Goal: Task Accomplishment & Management: Complete application form

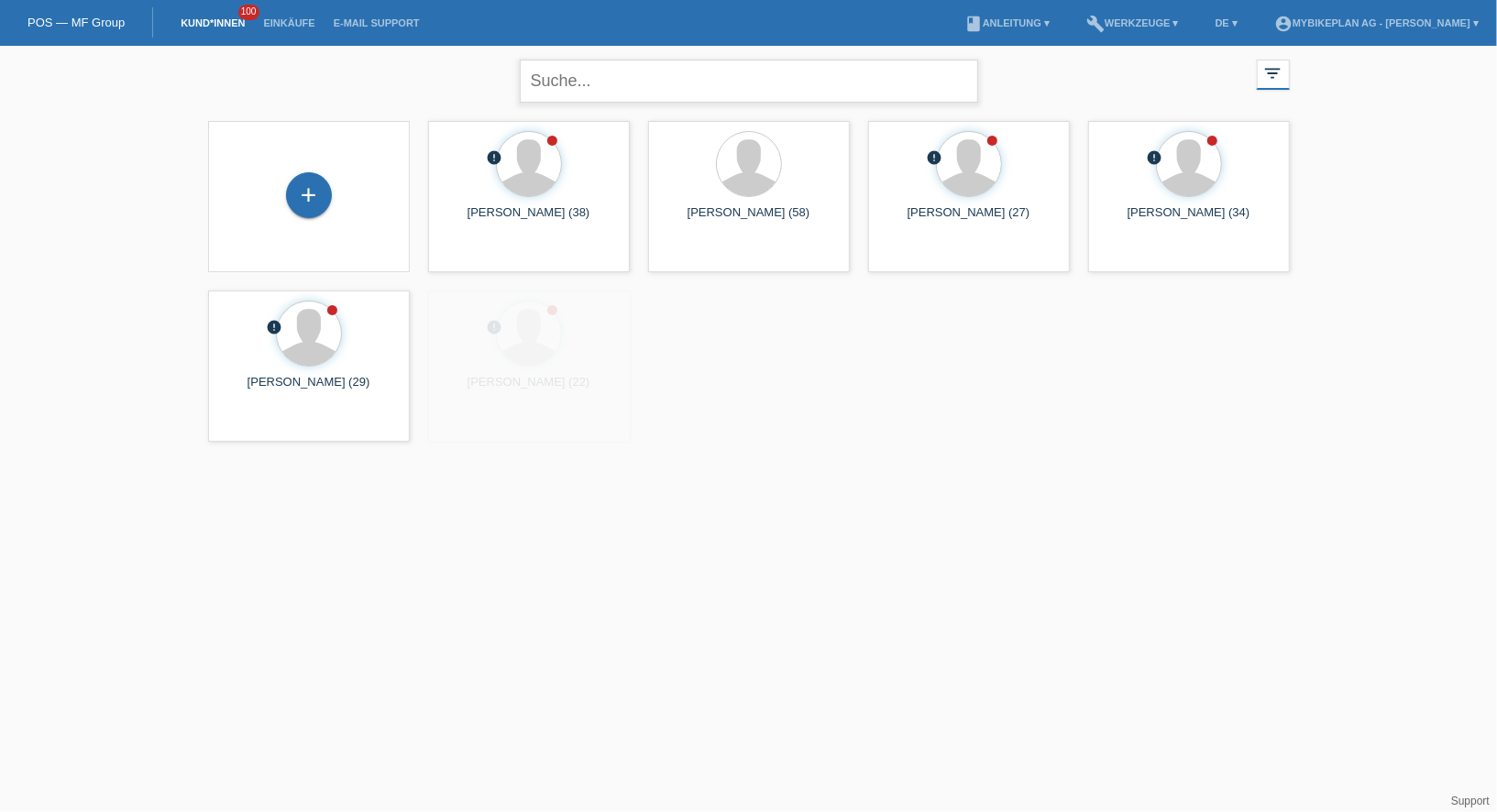
click at [605, 84] on input "text" at bounding box center [748, 81] width 458 height 43
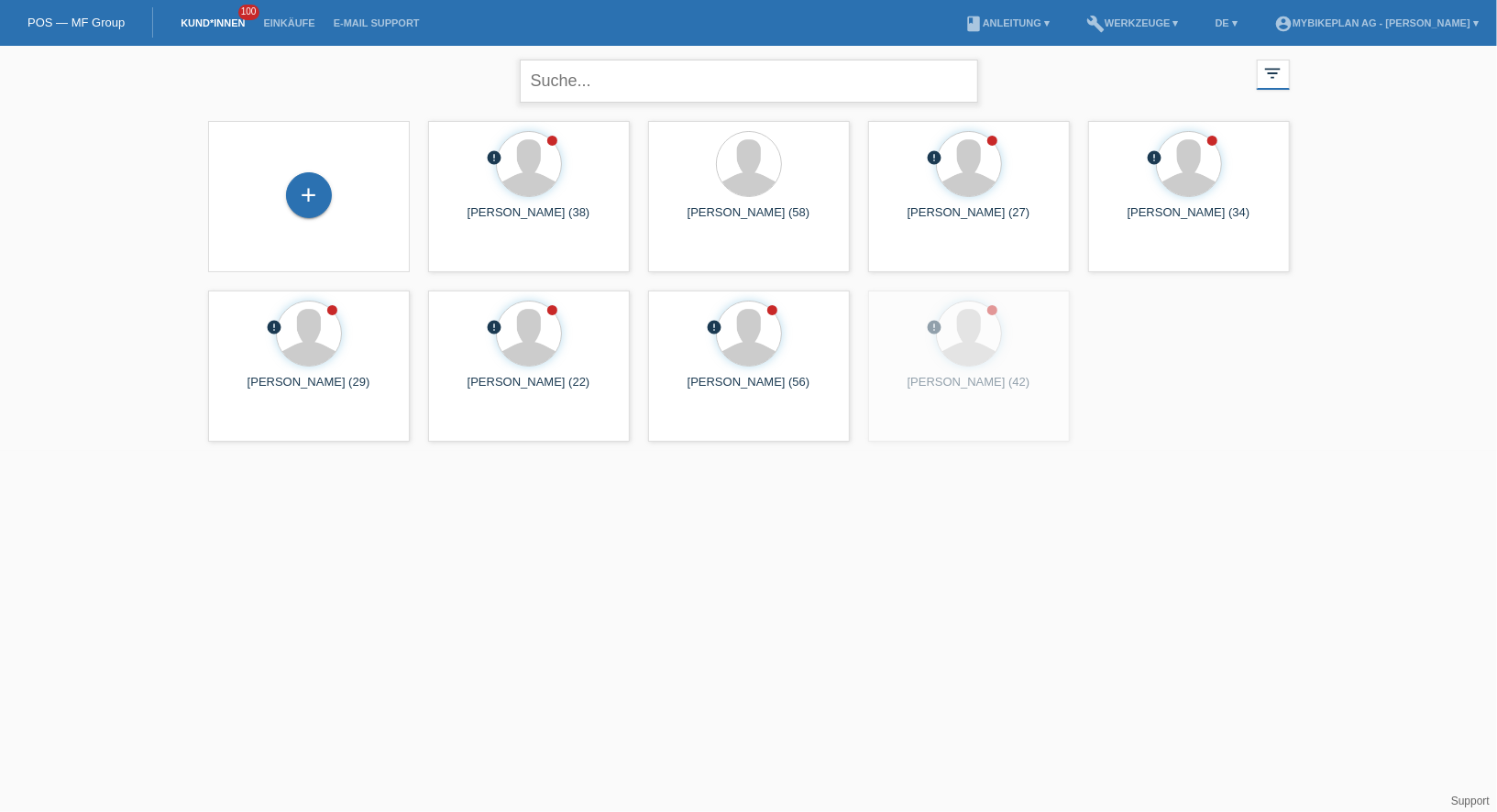
paste input "38267872840"
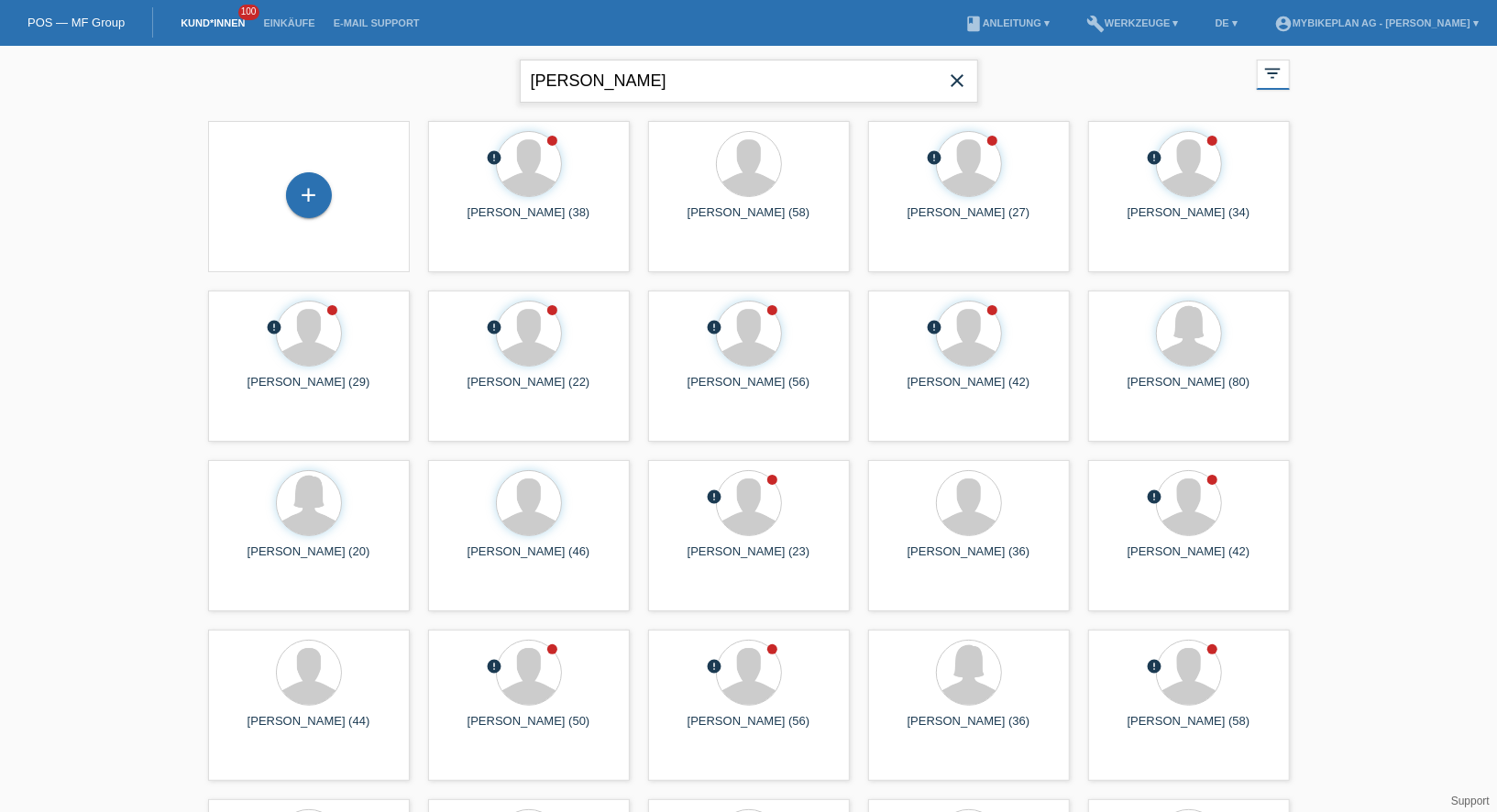
type input "ludovic"
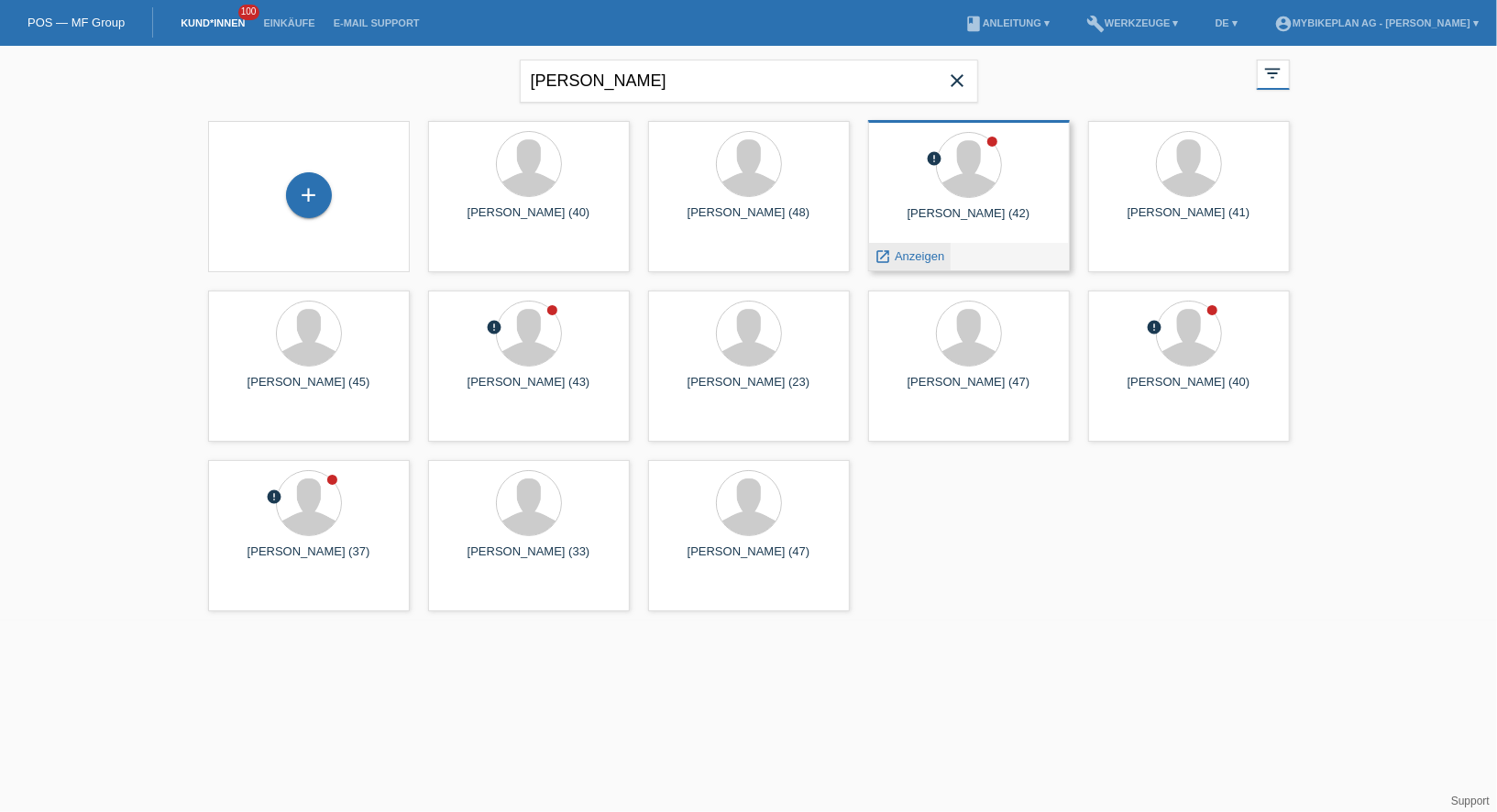
click at [901, 261] on span "Anzeigen" at bounding box center [918, 256] width 49 height 14
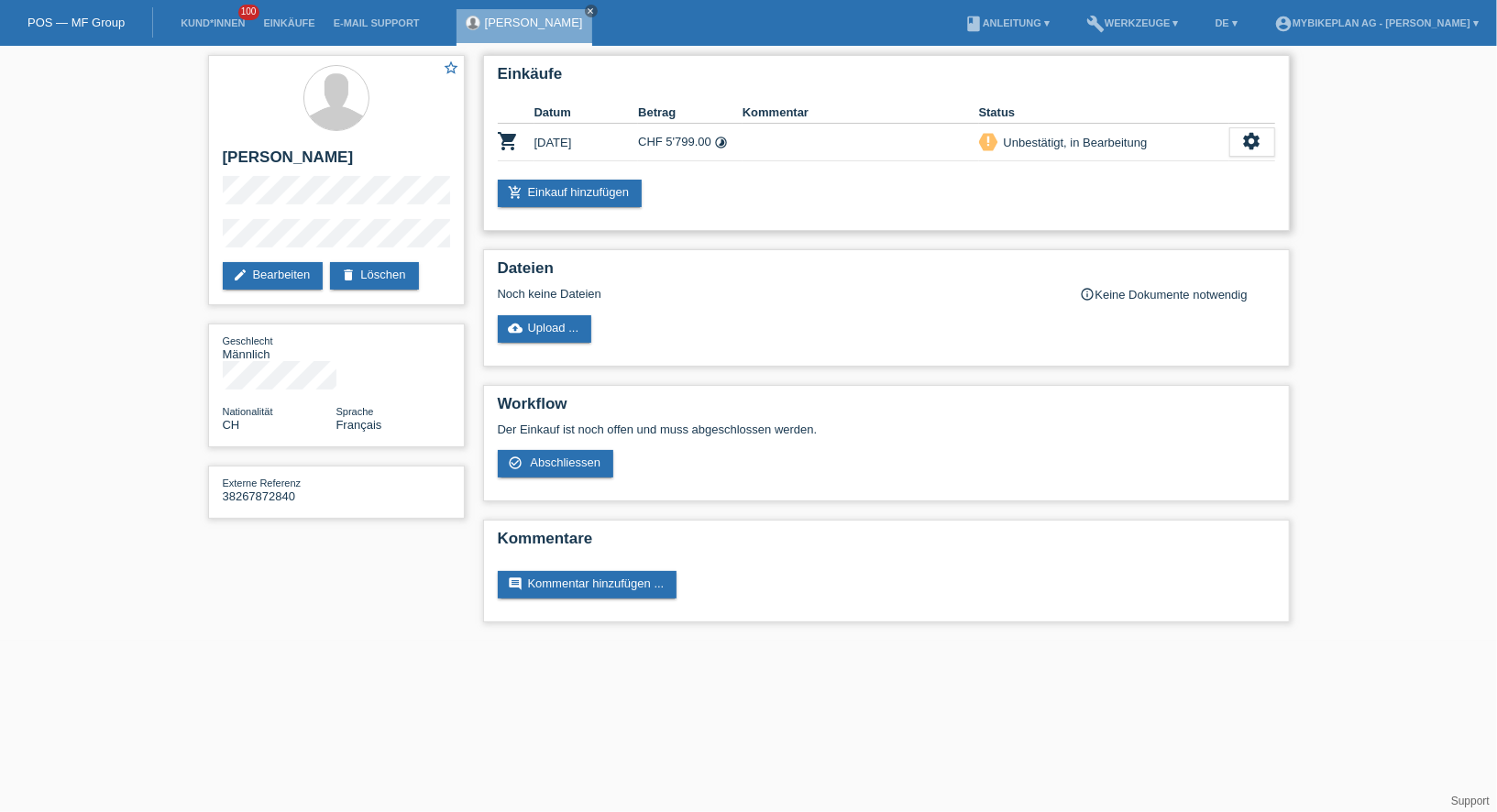
click at [728, 136] on icon "timelapse" at bounding box center [721, 142] width 14 height 14
click at [1243, 147] on icon "settings" at bounding box center [1252, 141] width 21 height 21
click at [898, 171] on div "Einkäufe Datum Betrag Kommentar Status shopping_cart 02.06.2025 CHF 5'799.00 ti…" at bounding box center [887, 143] width 806 height 176
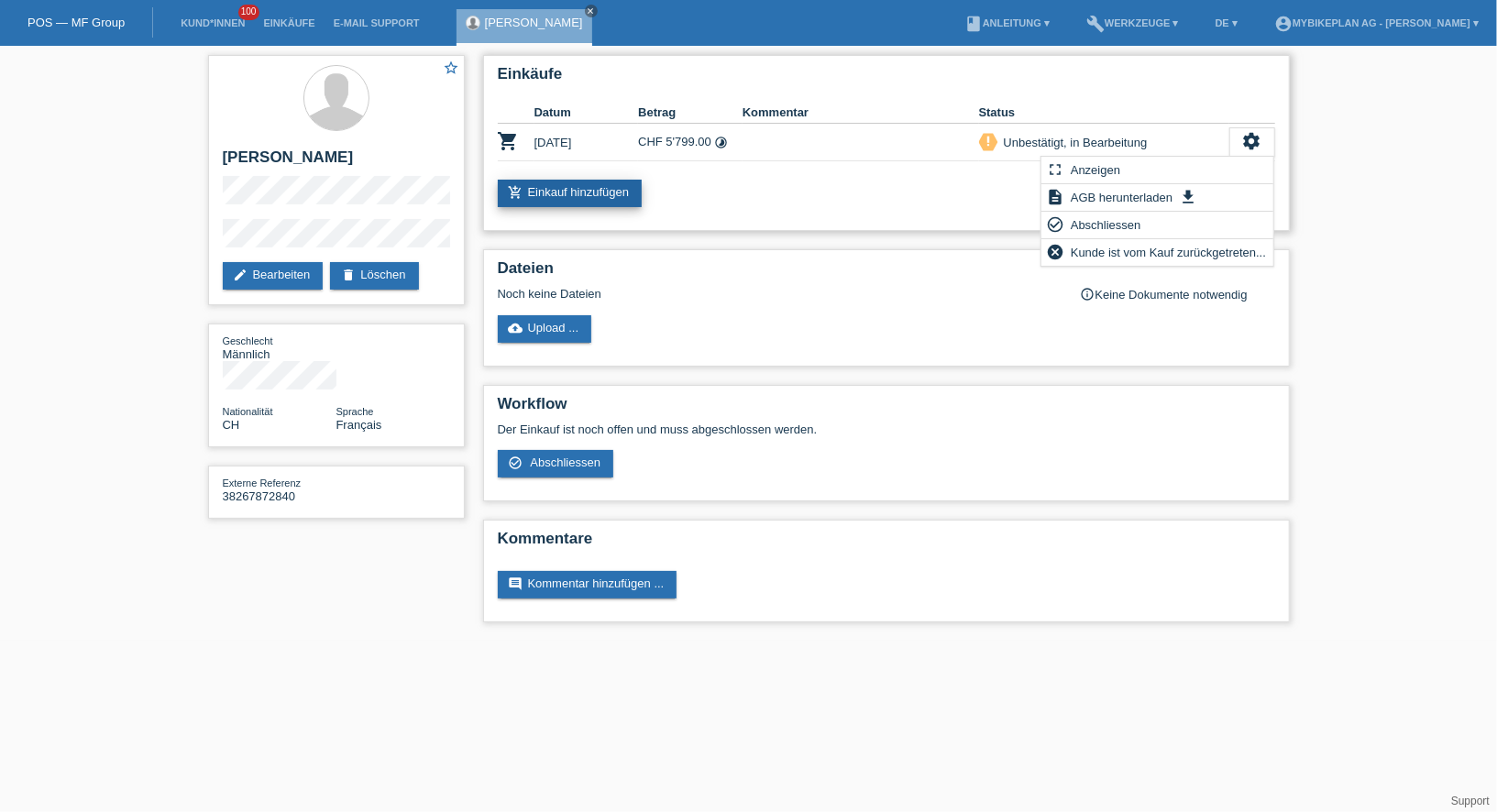
click at [638, 183] on link "add_shopping_cart Einkauf hinzufügen" at bounding box center [569, 192] width 145 height 27
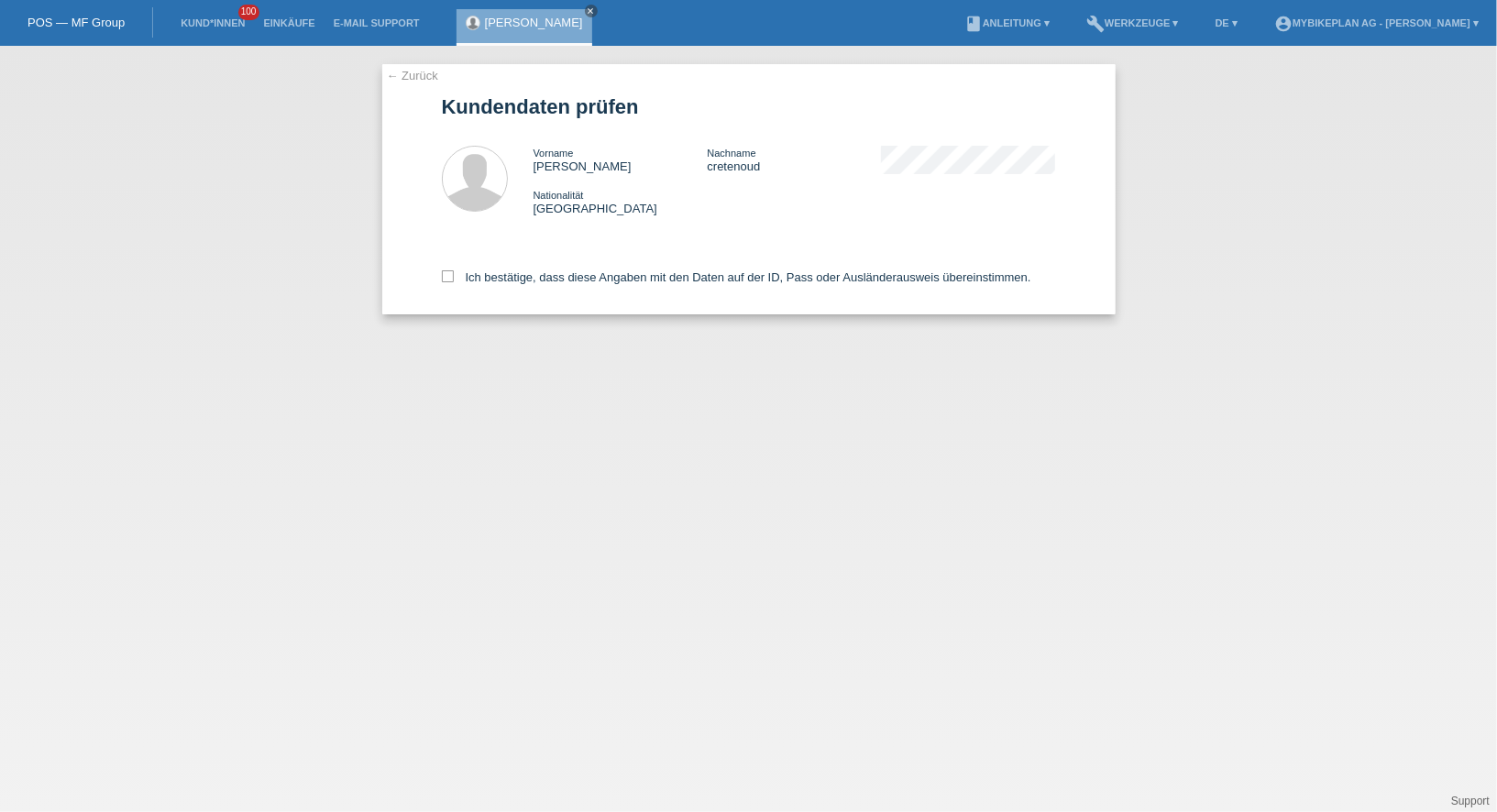
click at [595, 263] on div "Ich bestätige, dass diese Angaben mit den Daten auf der ID, Pass oder Ausländer…" at bounding box center [748, 273] width 614 height 80
click at [594, 273] on label "Ich bestätige, dass diese Angaben mit den Daten auf der ID, Pass oder Ausländer…" at bounding box center [735, 277] width 589 height 14
click at [454, 273] on input "Ich bestätige, dass diese Angaben mit den Daten auf der ID, Pass oder Ausländer…" at bounding box center [447, 276] width 12 height 12
checkbox input "true"
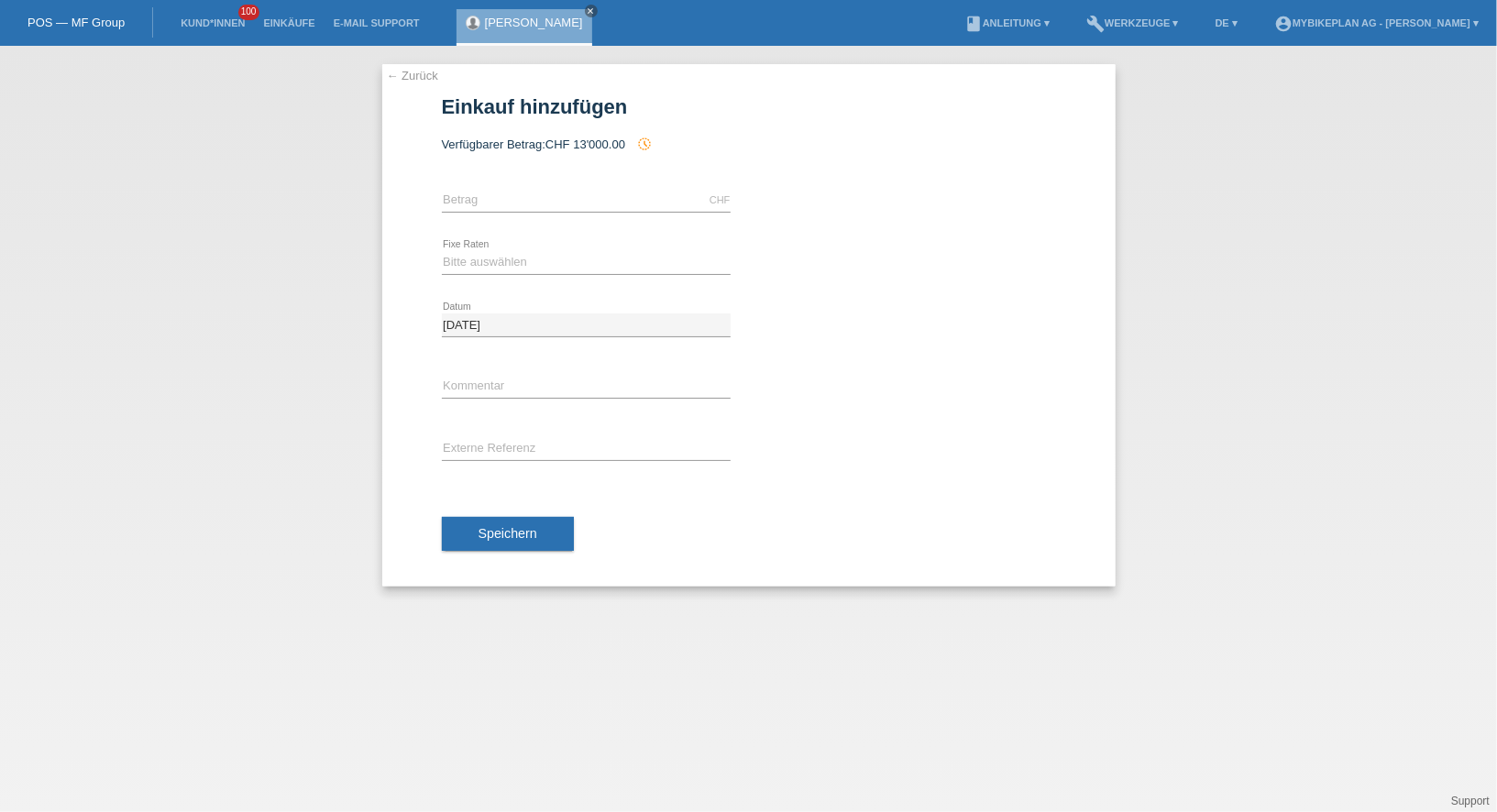
click at [525, 170] on div "CHF error Betrag" at bounding box center [585, 201] width 288 height 63
click at [523, 187] on div "CHF error Betrag" at bounding box center [585, 201] width 288 height 63
click at [521, 199] on input "text" at bounding box center [585, 200] width 288 height 23
type input "5799.00"
click at [483, 269] on select "Bitte auswählen 6 Raten 12 Raten 18 Raten 24 Raten 36 Raten 48 Raten" at bounding box center [585, 262] width 288 height 22
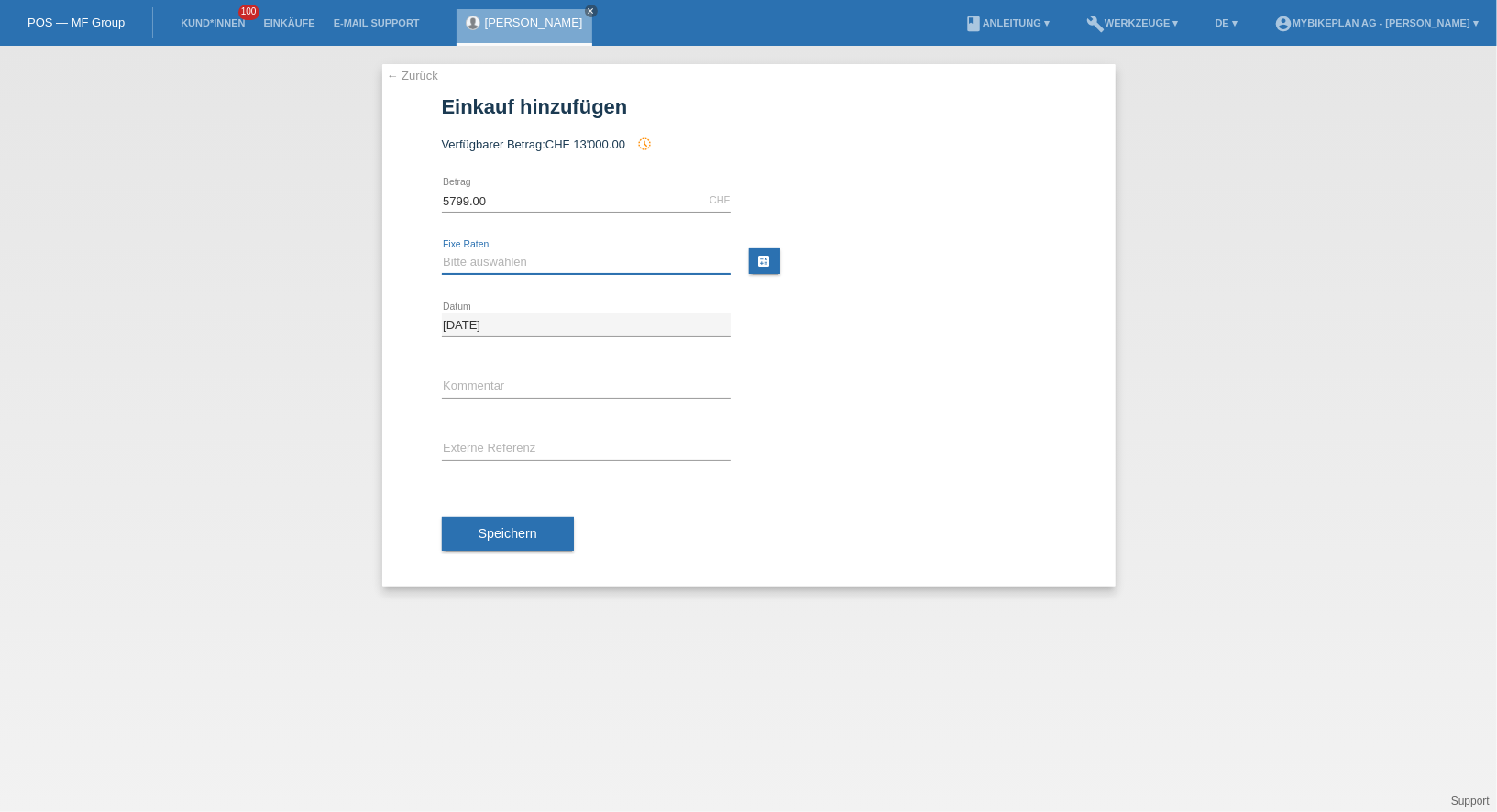
select select "487"
click at [495, 438] on input "text" at bounding box center [585, 449] width 288 height 23
paste input "38267872840"
type input "38267872840"
click at [504, 526] on span "Speichern" at bounding box center [508, 534] width 59 height 15
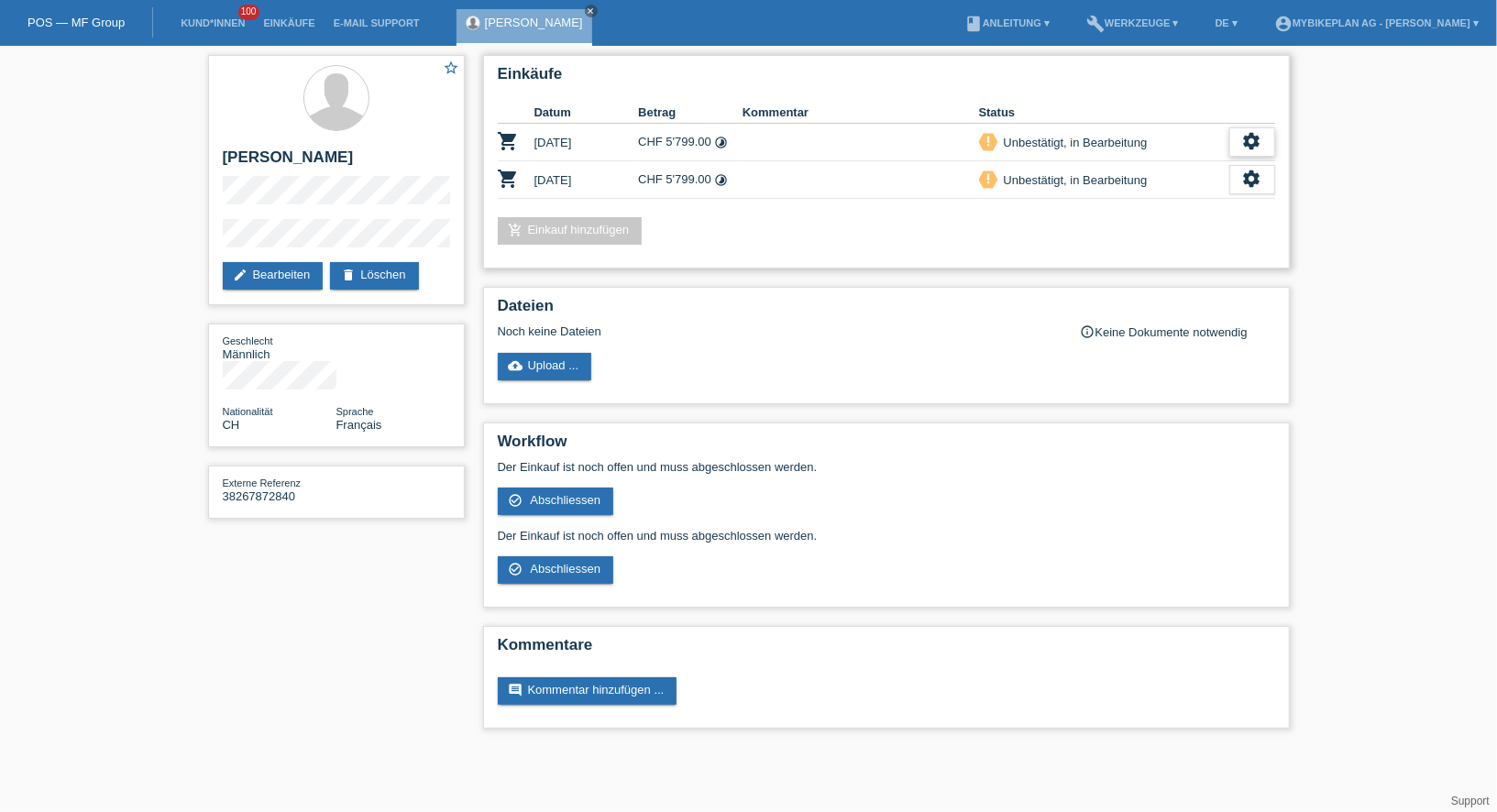
click at [1235, 141] on div "settings" at bounding box center [1252, 142] width 46 height 29
click at [1126, 245] on span "Kunde ist vom Kauf zurückgetreten..." at bounding box center [1168, 252] width 201 height 22
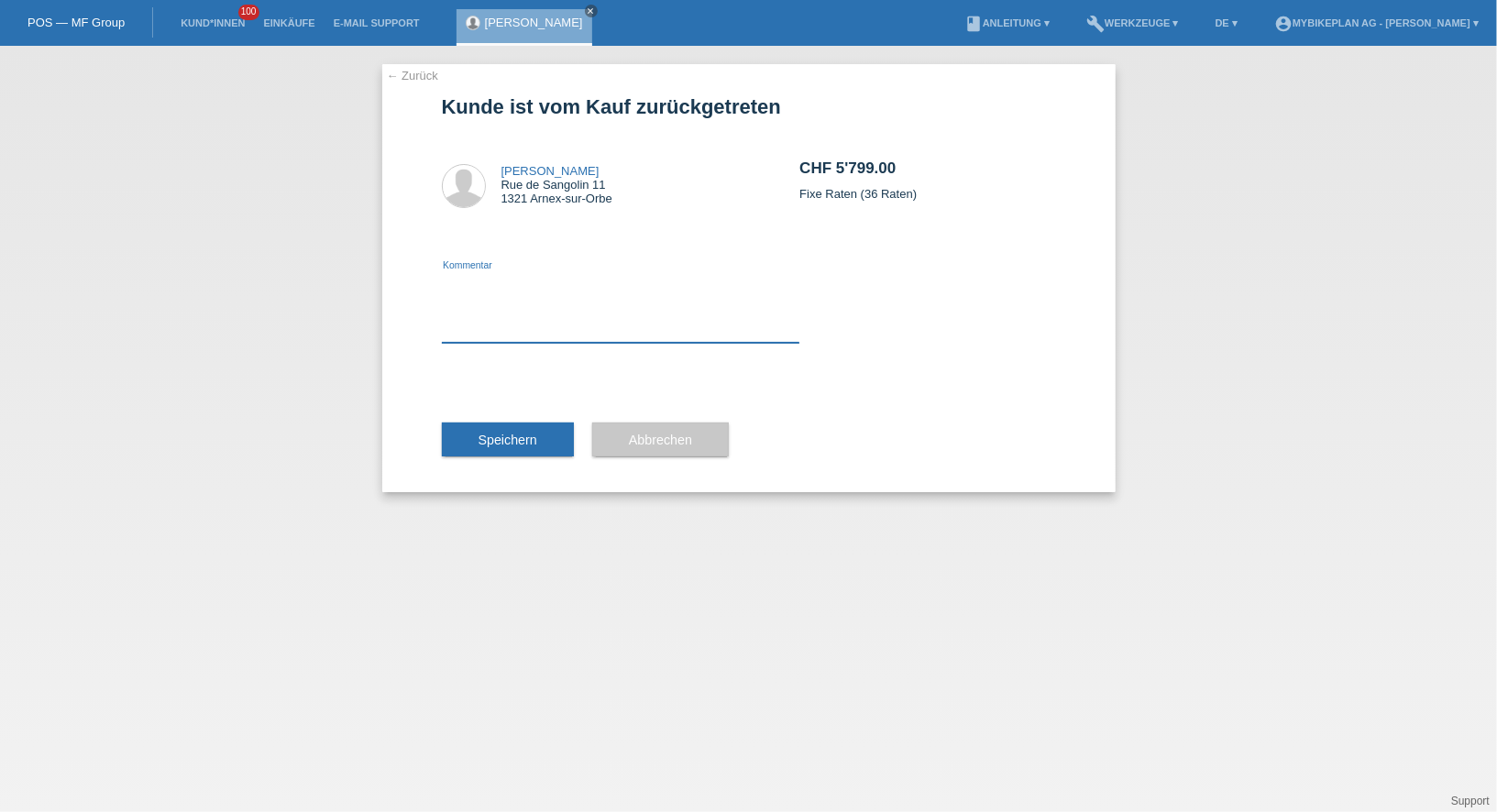
click at [518, 277] on textarea at bounding box center [621, 308] width 358 height 71
type textarea "ccc"
click at [481, 434] on span "Speichern" at bounding box center [508, 441] width 59 height 15
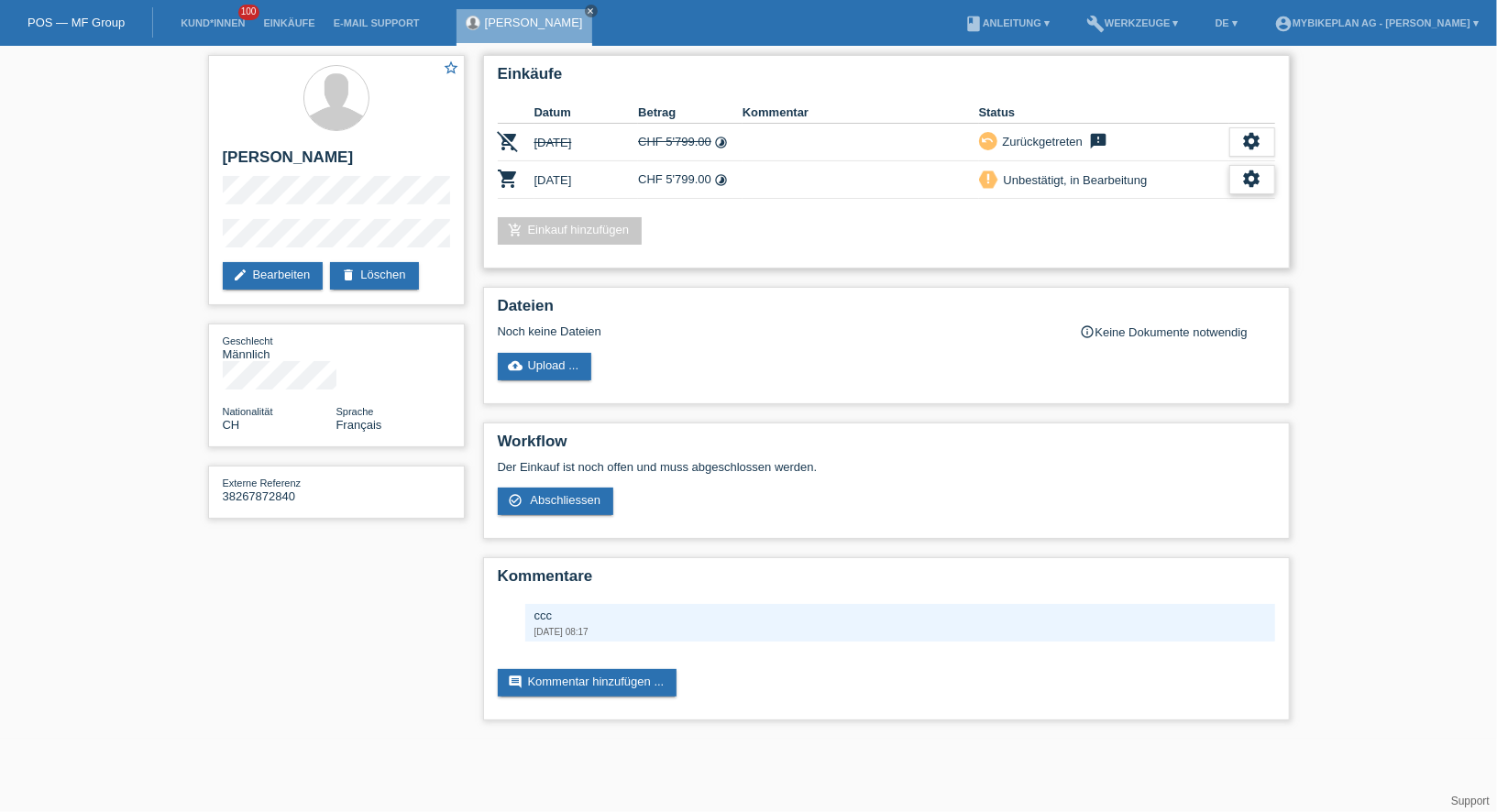
click at [1258, 184] on icon "settings" at bounding box center [1252, 179] width 21 height 21
click at [1086, 212] on span "Anzeigen" at bounding box center [1095, 206] width 55 height 22
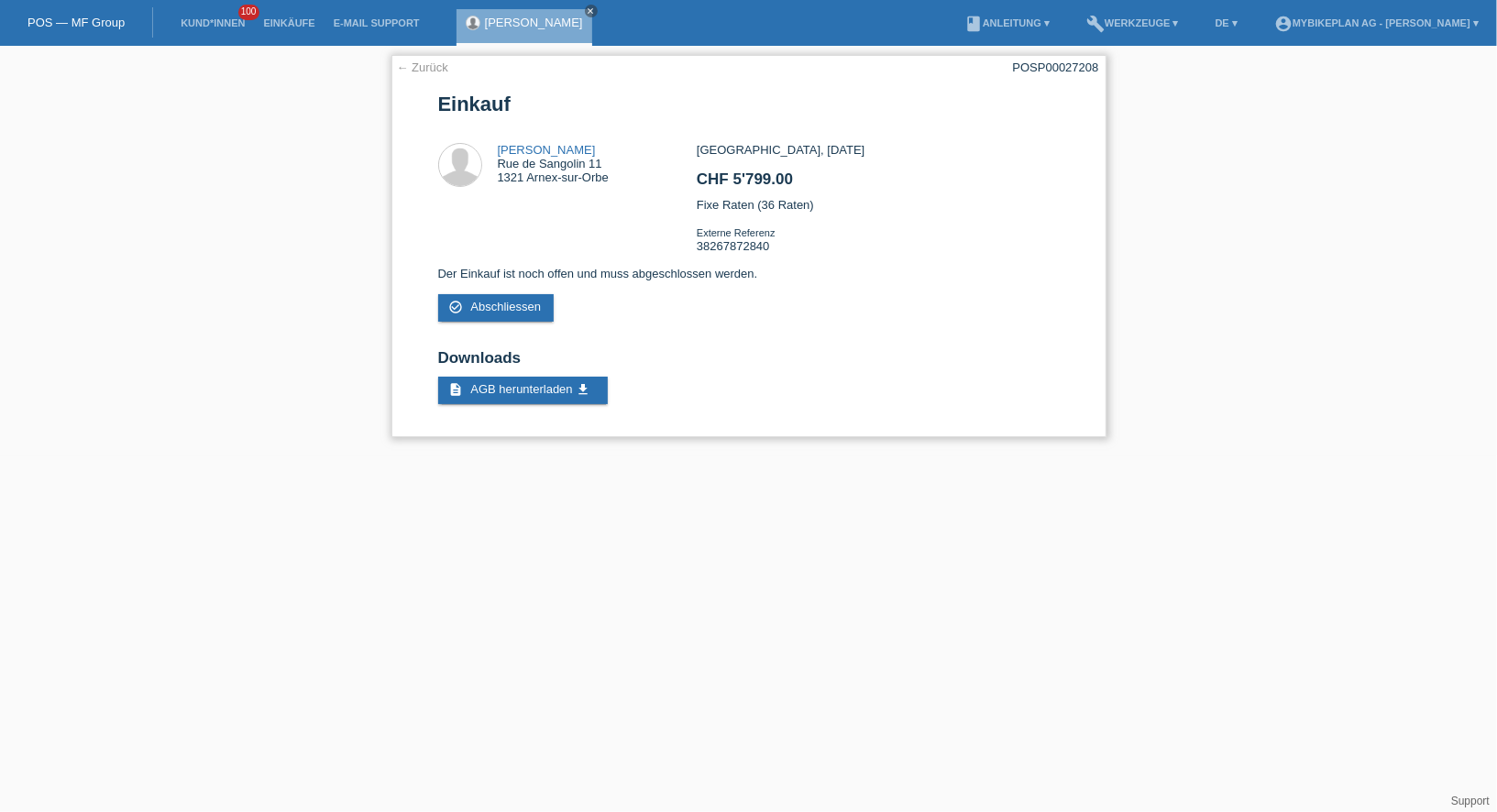
click at [1052, 64] on div "POSP00027208" at bounding box center [1056, 67] width 86 height 14
copy div "POSP00027208"
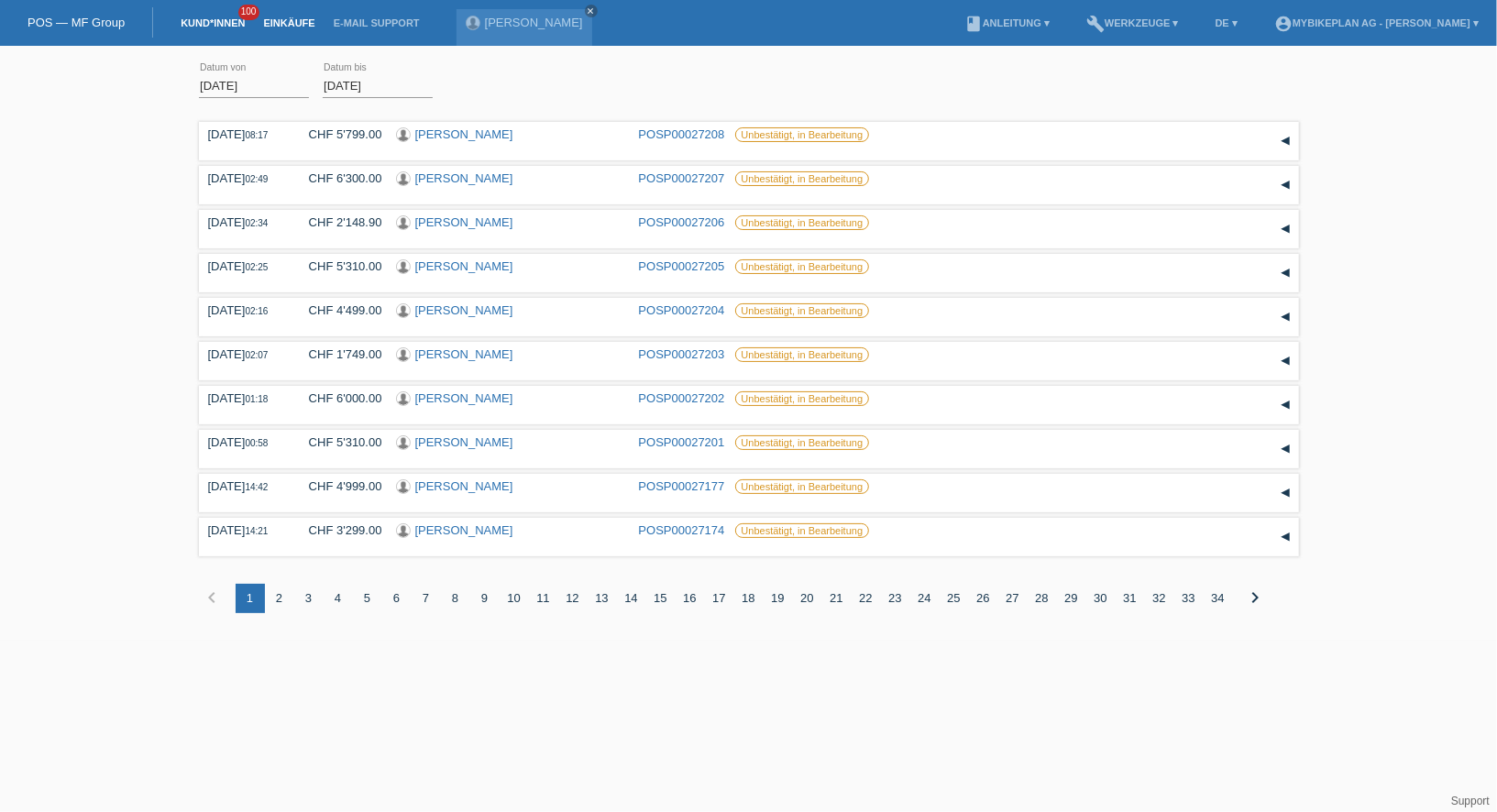
click at [199, 25] on link "Kund*innen" at bounding box center [213, 23] width 82 height 11
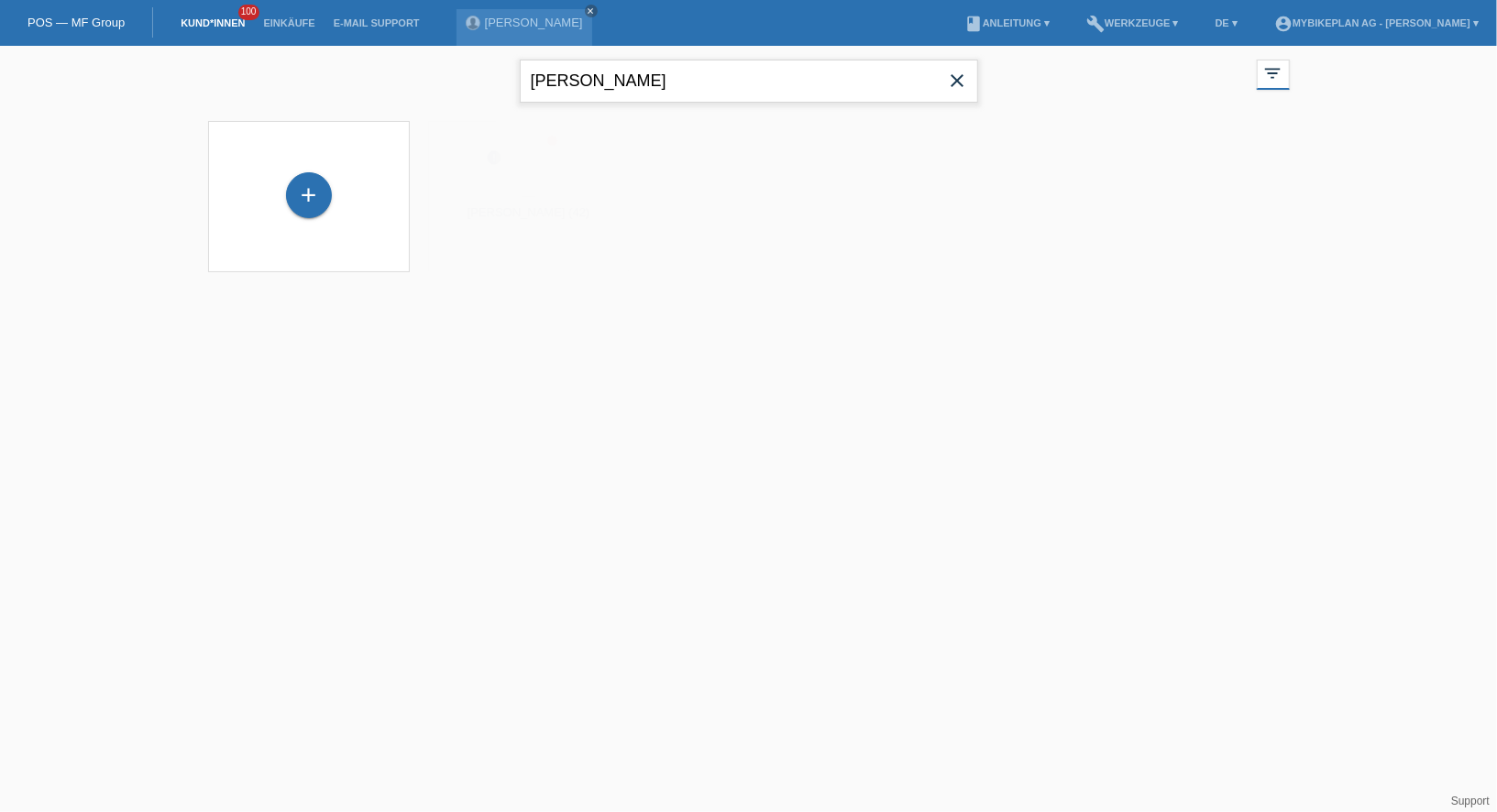
click at [595, 71] on input "[PERSON_NAME]" at bounding box center [748, 81] width 458 height 43
click at [587, 84] on input "hansperter" at bounding box center [748, 81] width 458 height 43
type input "hanspeter"
click at [465, 257] on span "Anzeigen" at bounding box center [479, 256] width 49 height 14
click at [591, 94] on input "hanspeter" at bounding box center [748, 81] width 458 height 43
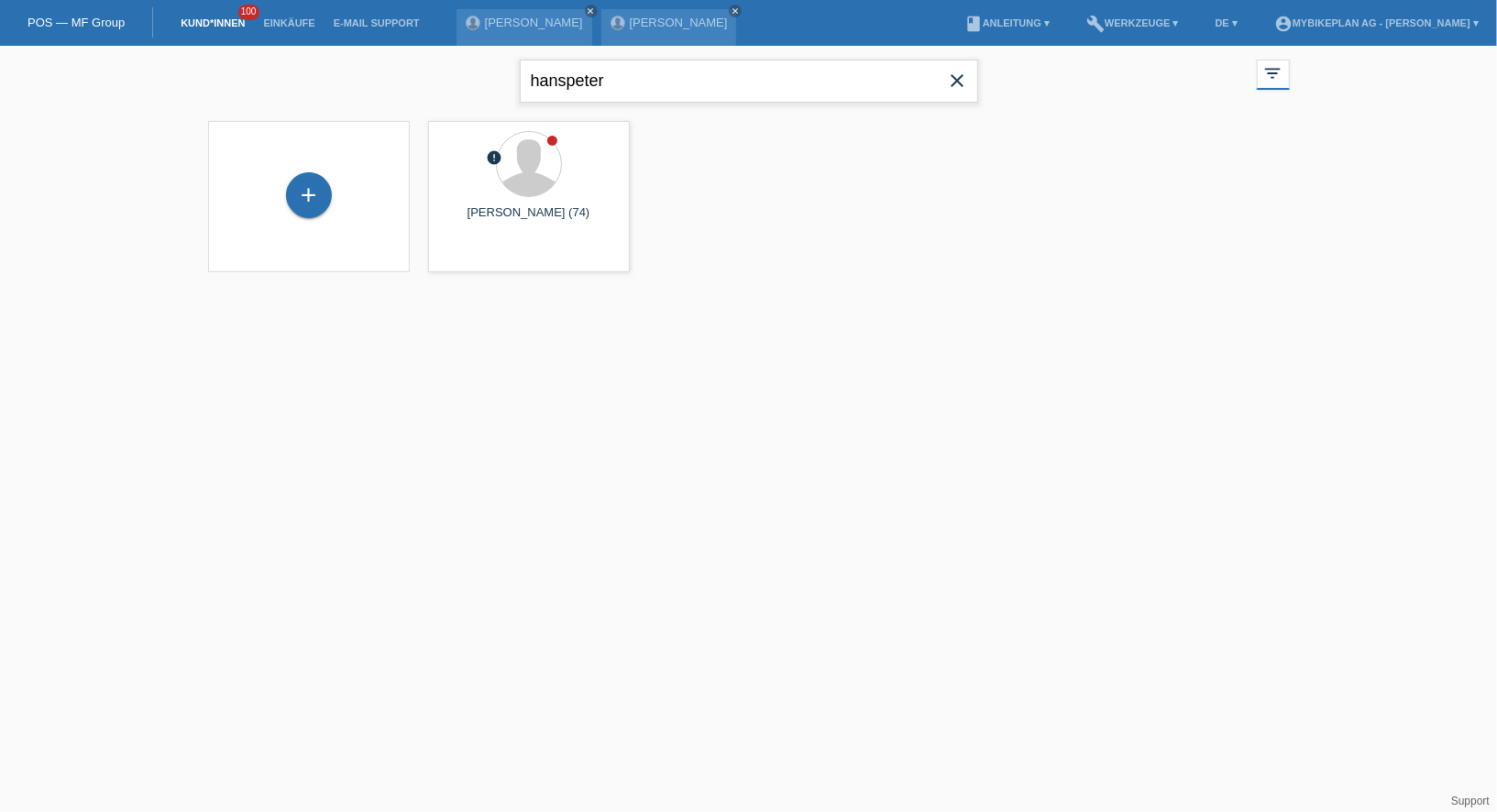
click at [560, 84] on input "hanspeter" at bounding box center [748, 81] width 458 height 43
type input "hans peter"
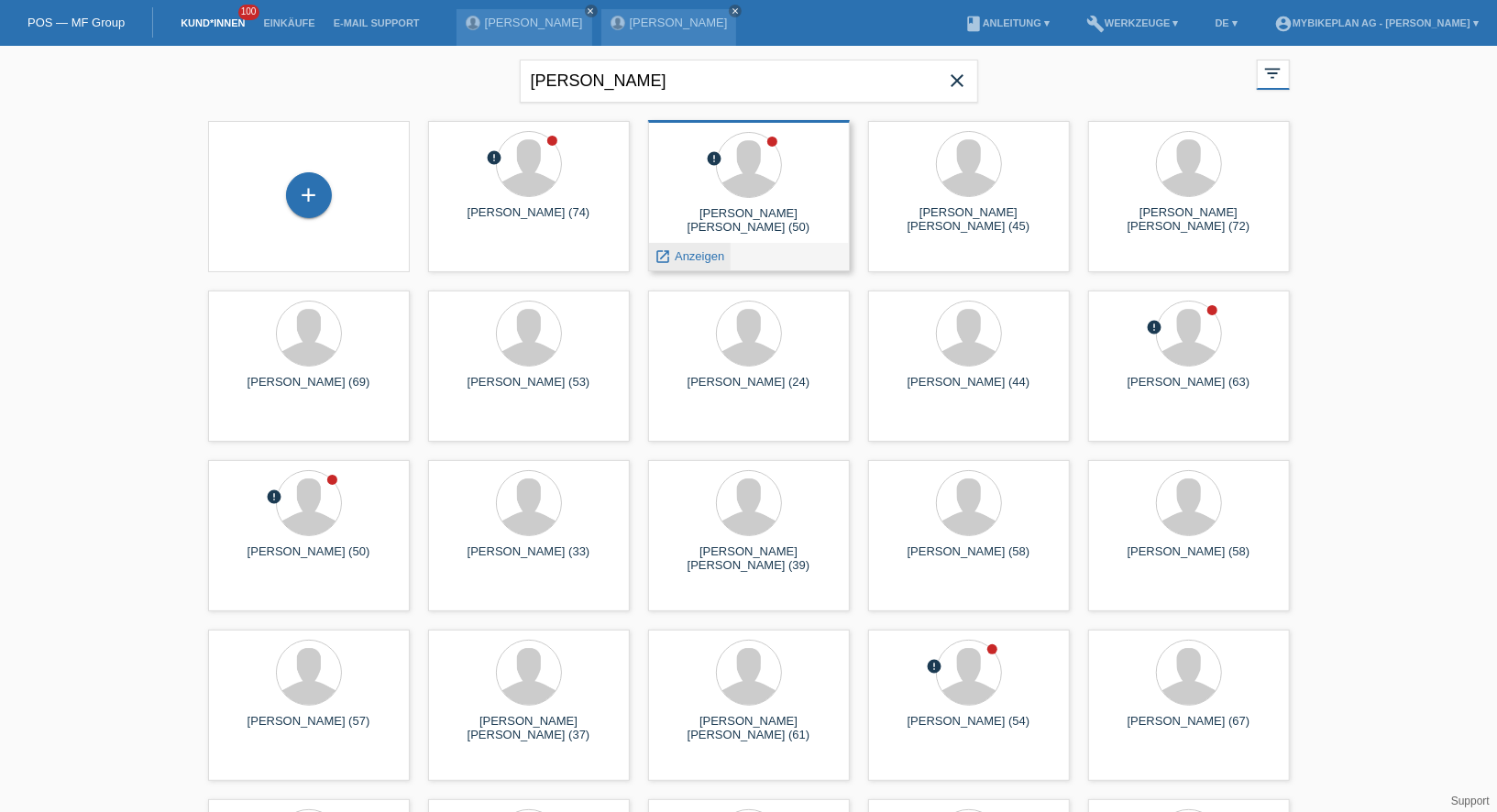
click at [683, 256] on span "Anzeigen" at bounding box center [699, 256] width 49 height 14
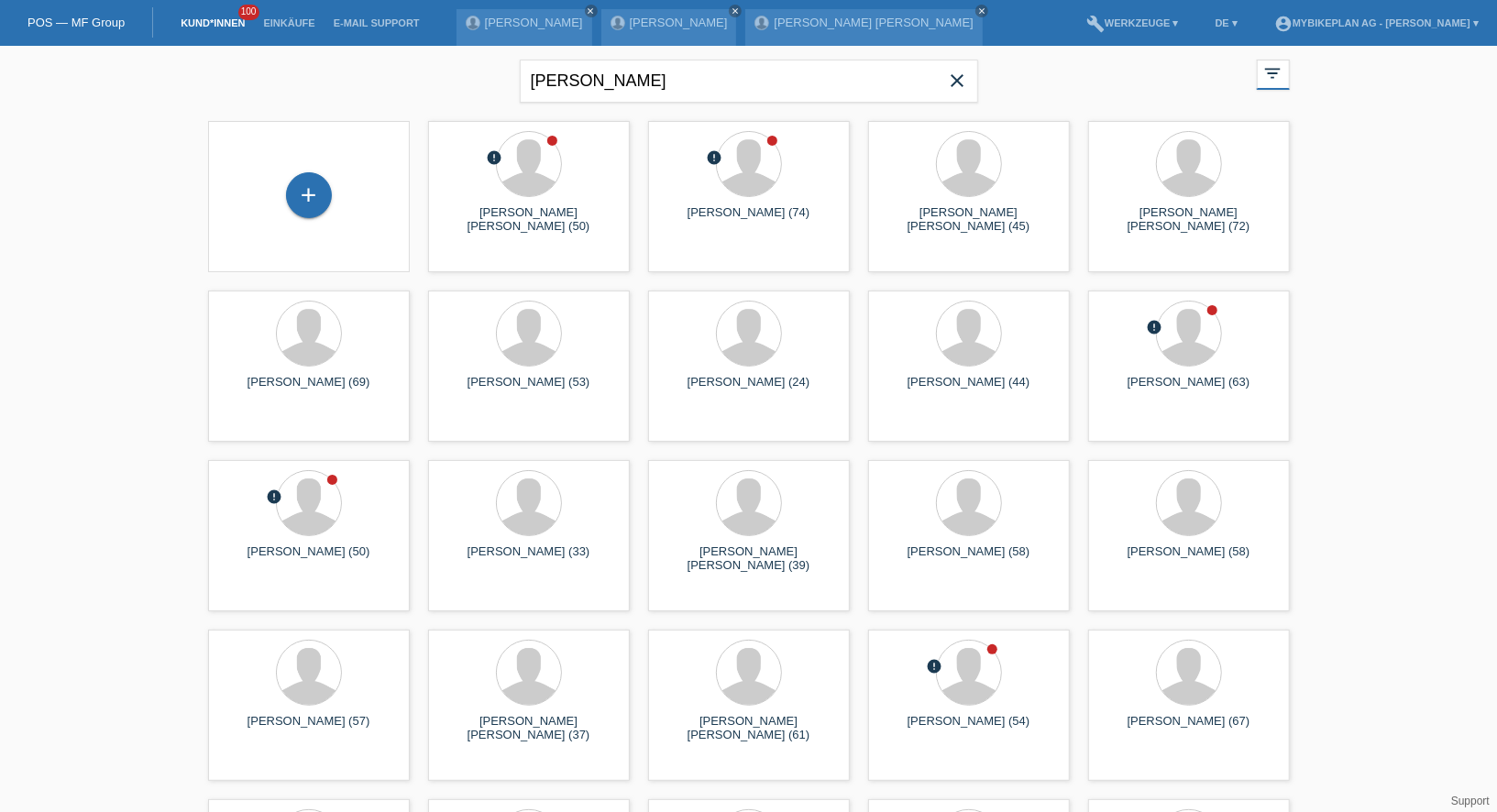
click at [955, 89] on icon "close" at bounding box center [958, 81] width 22 height 22
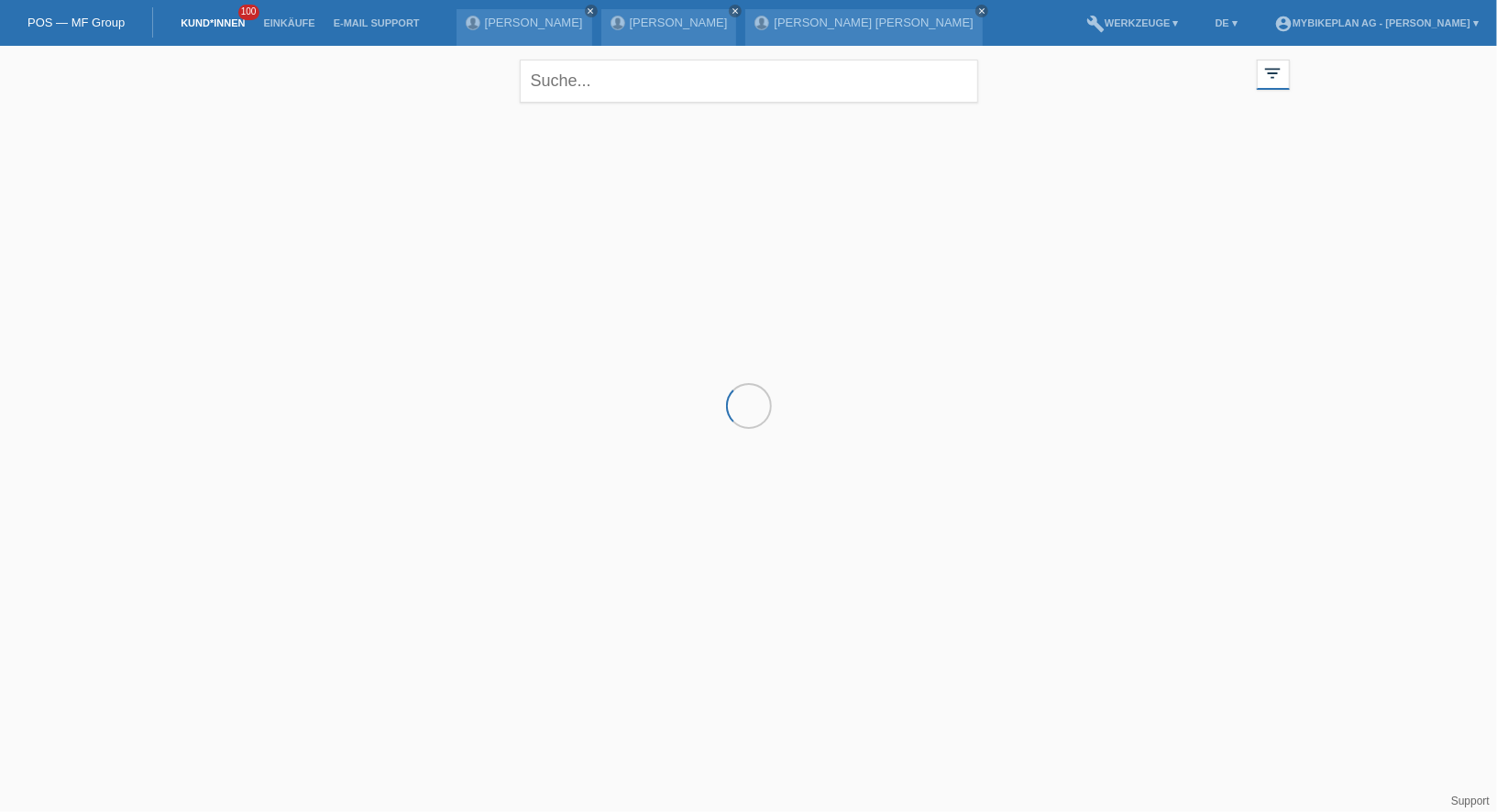
click at [273, 207] on div at bounding box center [748, 203] width 1099 height 183
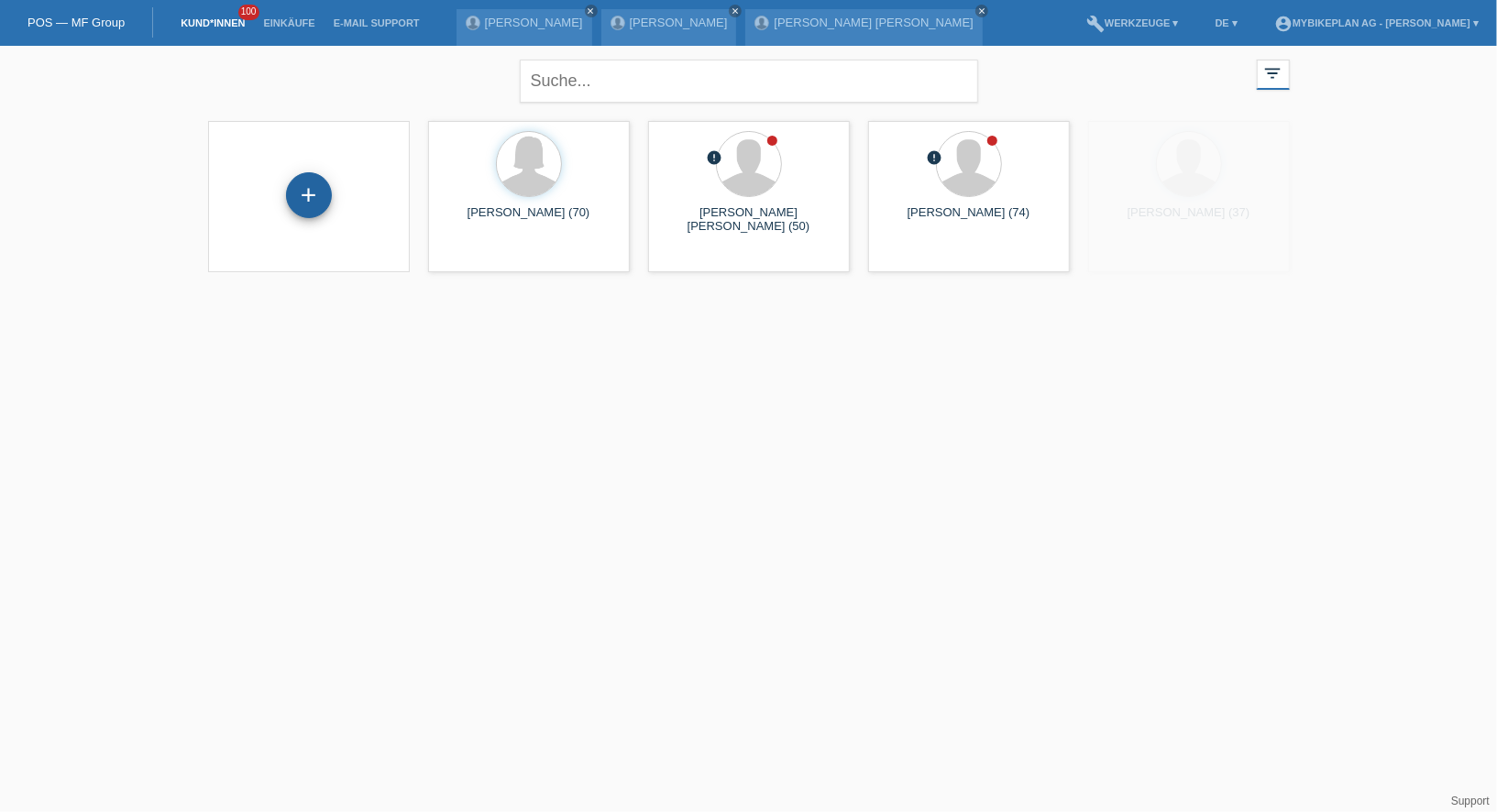
click at [293, 194] on div "+" at bounding box center [308, 195] width 46 height 46
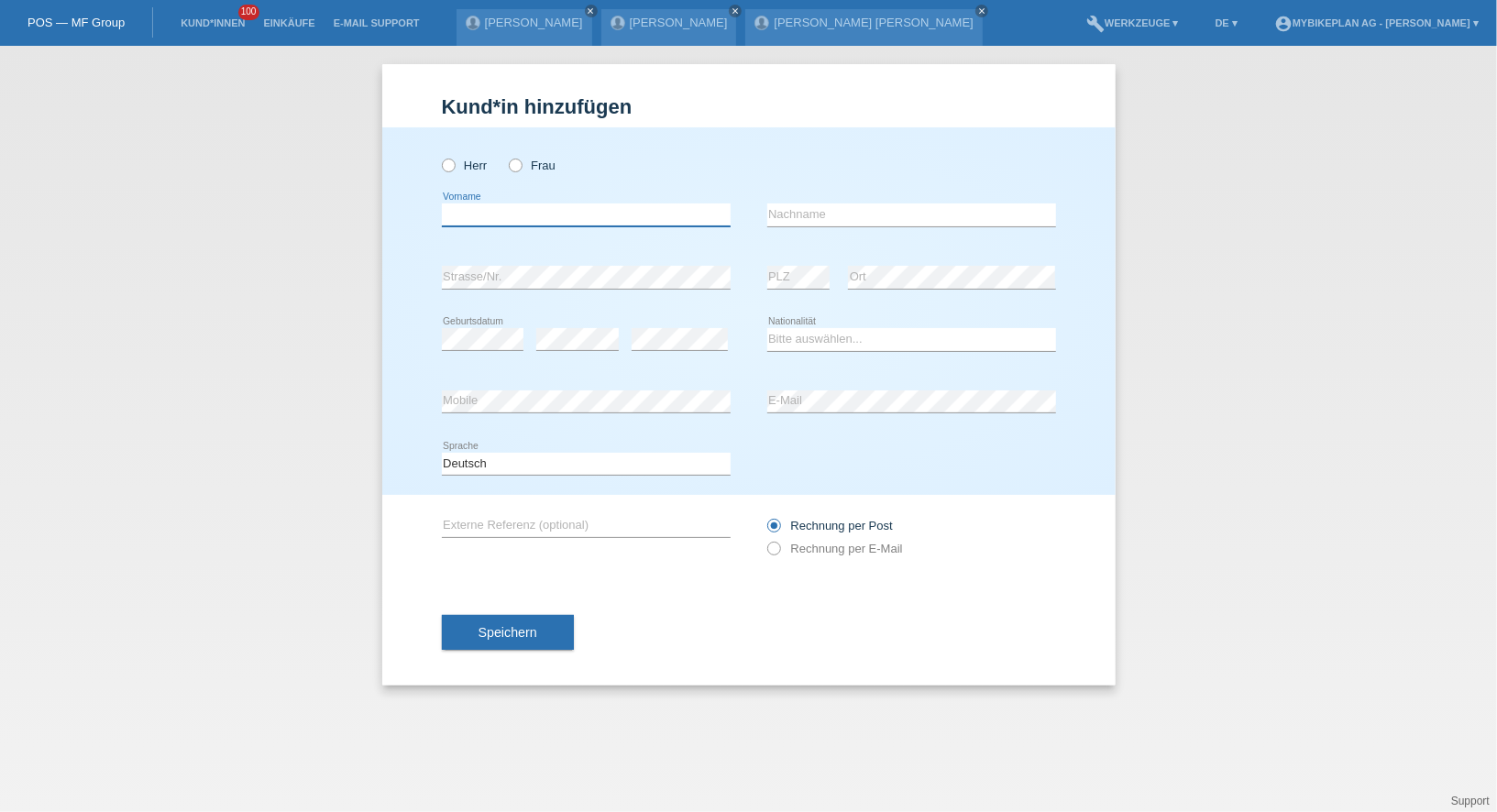
click at [478, 218] on input "text" at bounding box center [585, 215] width 288 height 23
click at [459, 168] on label "Herr" at bounding box center [464, 165] width 46 height 14
click at [454, 168] on input "Herr" at bounding box center [447, 164] width 12 height 12
radio input "true"
click at [485, 217] on input "text" at bounding box center [585, 215] width 288 height 23
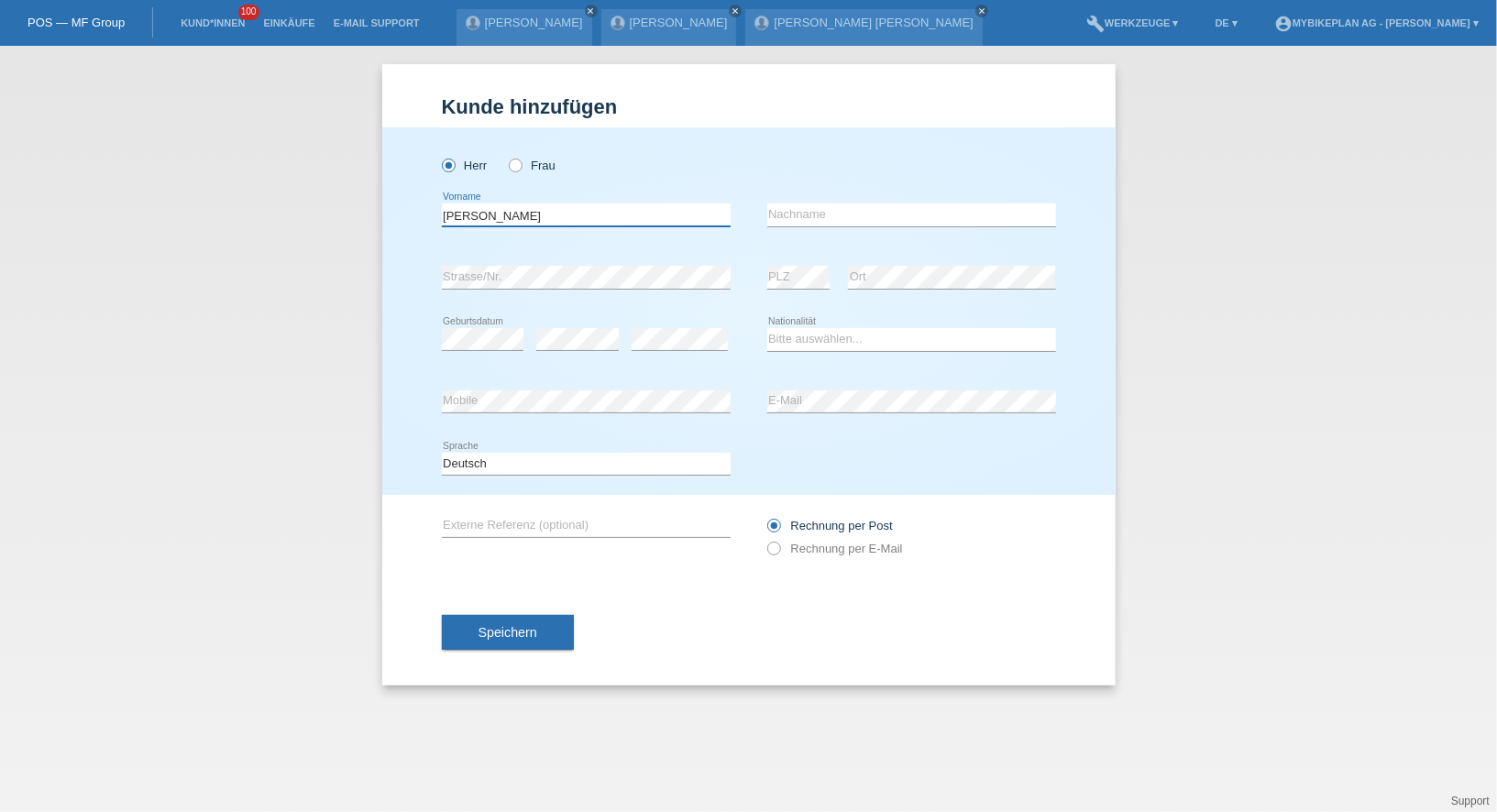
type input "[PERSON_NAME]"
type input "Chatton"
select select "CH"
click at [823, 558] on div "Rechnung per Post Rechnung per E-Mail" at bounding box center [911, 537] width 288 height 46
click at [824, 546] on label "Rechnung per E-Mail" at bounding box center [834, 548] width 135 height 14
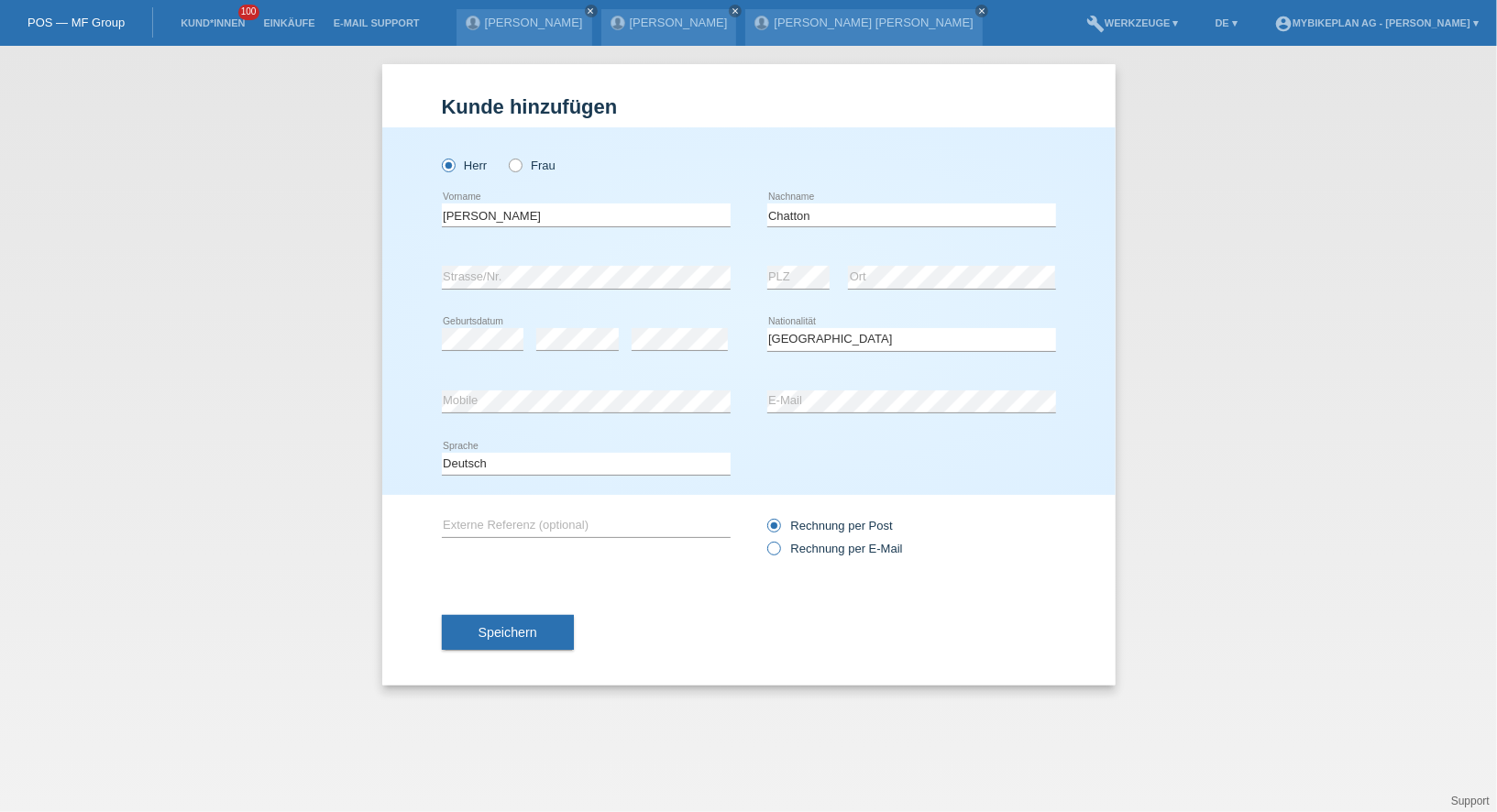
click at [779, 546] on input "Rechnung per E-Mail" at bounding box center [773, 553] width 12 height 23
radio input "true"
click at [576, 625] on div "Speichern" at bounding box center [748, 633] width 614 height 106
click at [563, 626] on button "Speichern" at bounding box center [507, 632] width 132 height 35
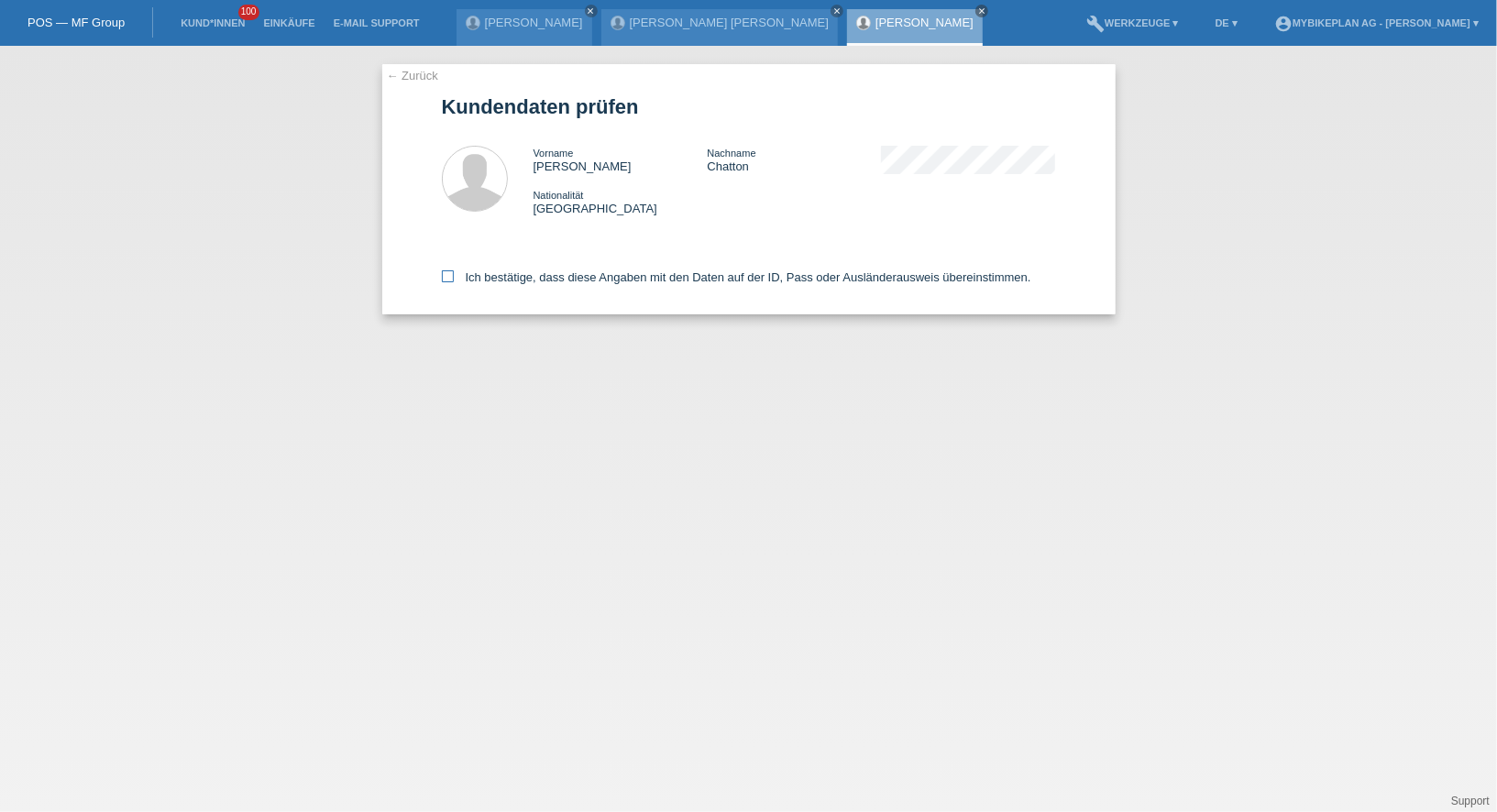
click at [531, 278] on label "Ich bestätige, dass diese Angaben mit den Daten auf der ID, Pass oder Ausländer…" at bounding box center [735, 277] width 589 height 14
click at [454, 278] on input "Ich bestätige, dass diese Angaben mit den Daten auf der ID, Pass oder Ausländer…" at bounding box center [447, 276] width 12 height 12
checkbox input "true"
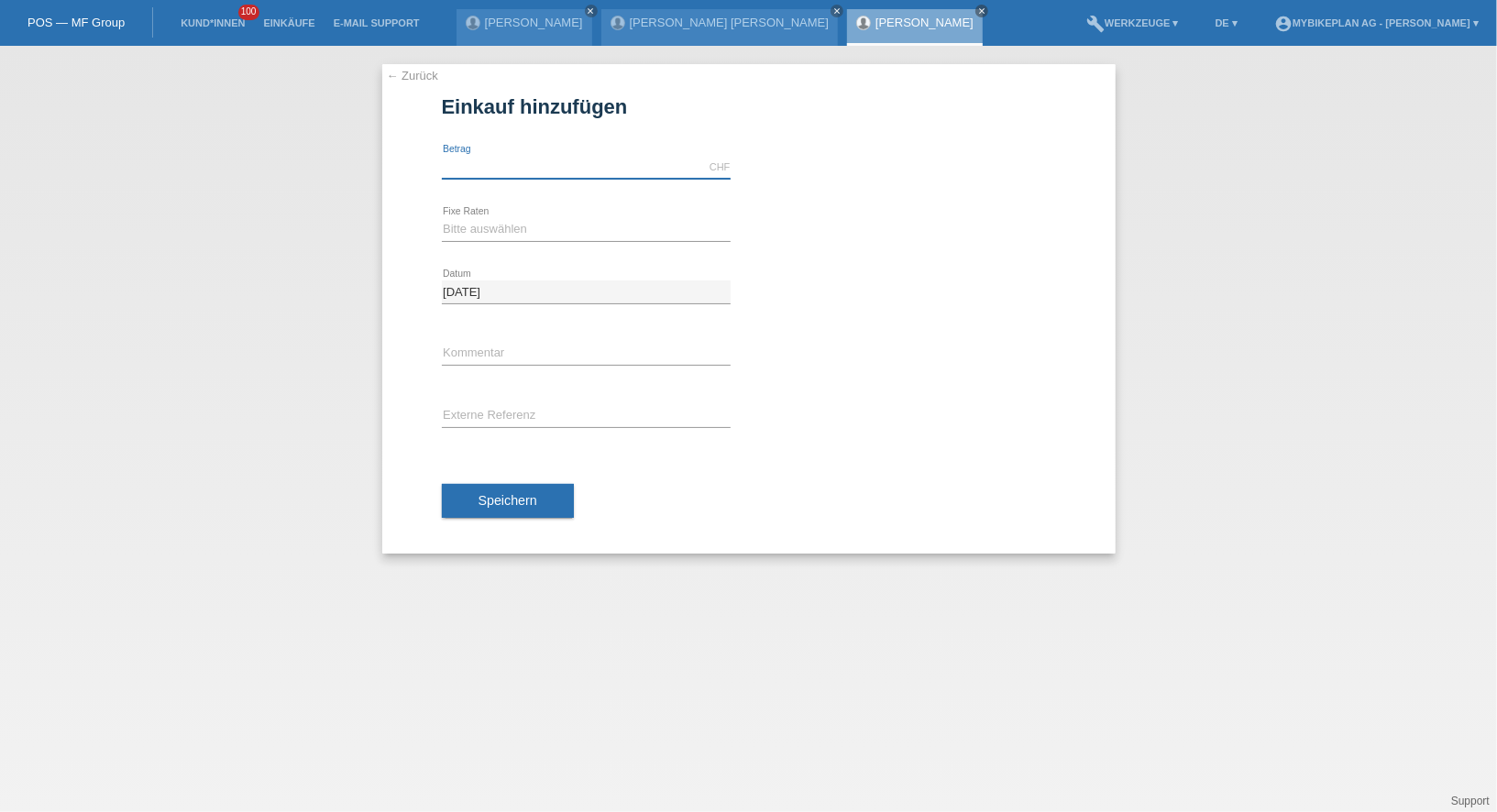
click at [537, 156] on input "text" at bounding box center [585, 167] width 288 height 23
type input "4490.00"
click at [483, 228] on select "Bitte auswählen 6 Raten 12 Raten 18 Raten 24 Raten 36 Raten 48 Raten" at bounding box center [585, 230] width 288 height 22
select select "488"
click at [512, 425] on input "text" at bounding box center [585, 416] width 288 height 23
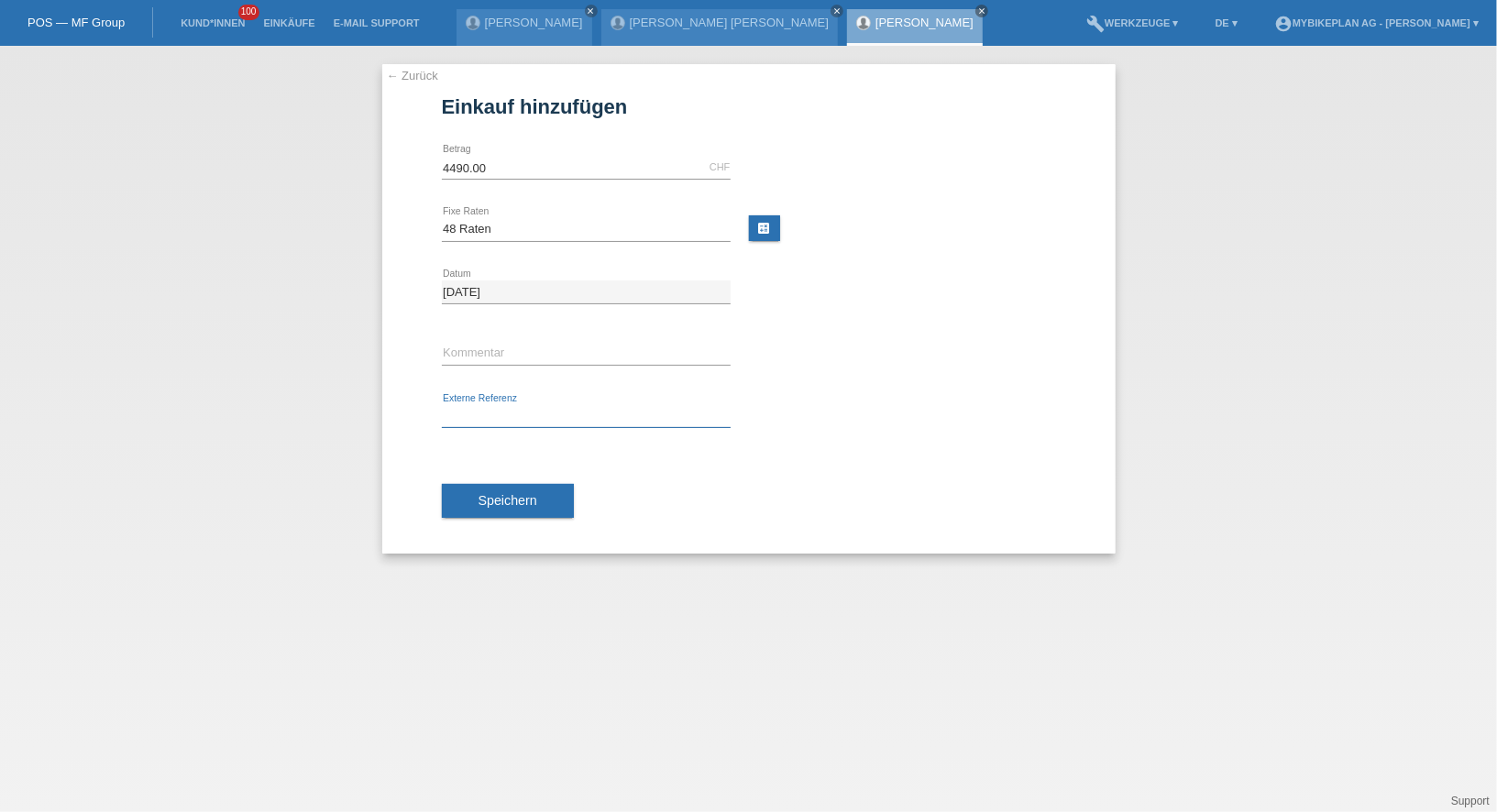
paste input "43448974753"
type input "43448974753"
click at [493, 478] on div "Speichern" at bounding box center [748, 501] width 614 height 106
click at [490, 498] on span "Speichern" at bounding box center [508, 500] width 59 height 15
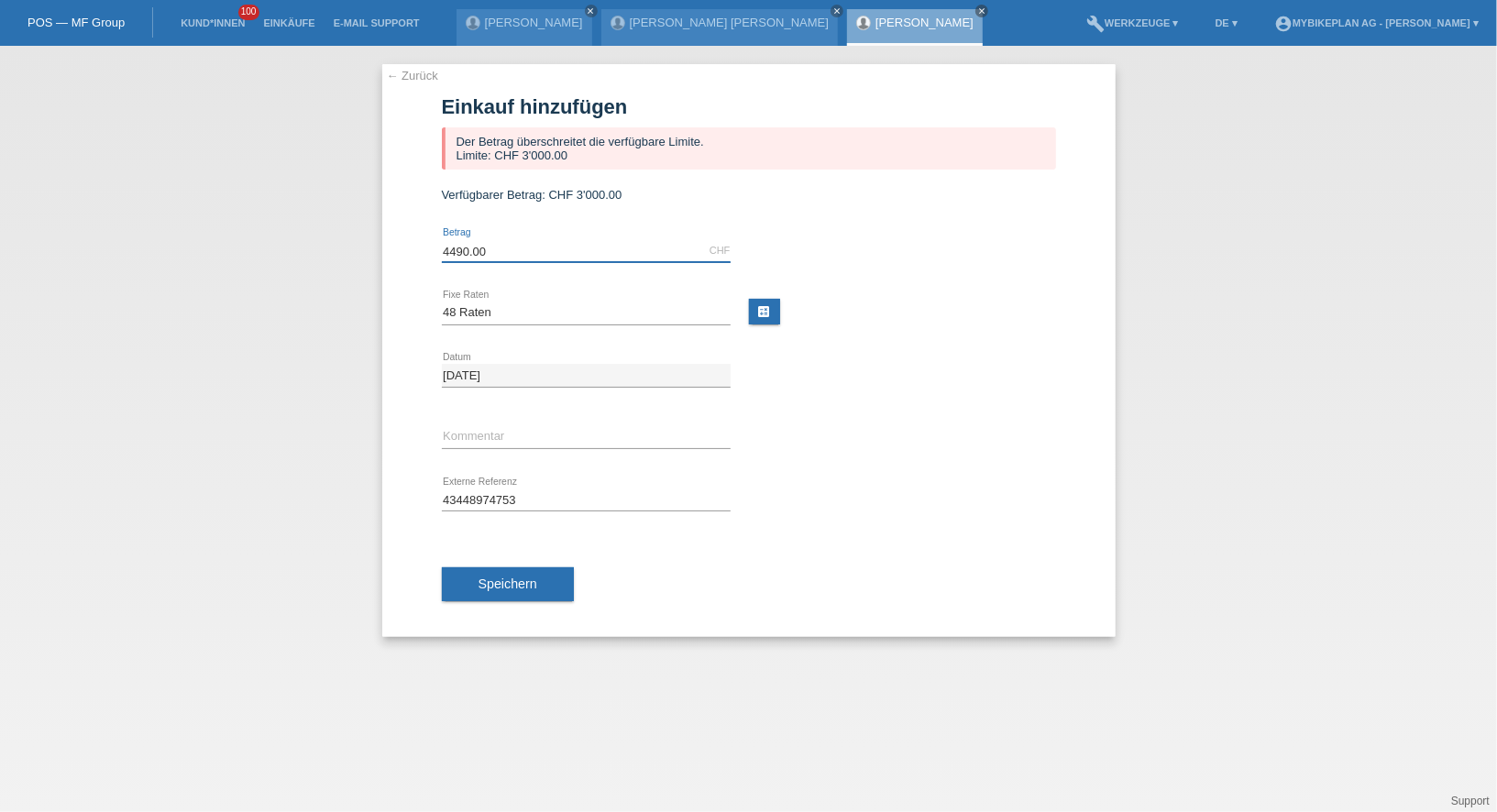
click at [584, 254] on input "4490.00" at bounding box center [585, 250] width 288 height 23
type input "0"
type input "3000.00"
click at [520, 577] on span "Speichern" at bounding box center [508, 584] width 59 height 15
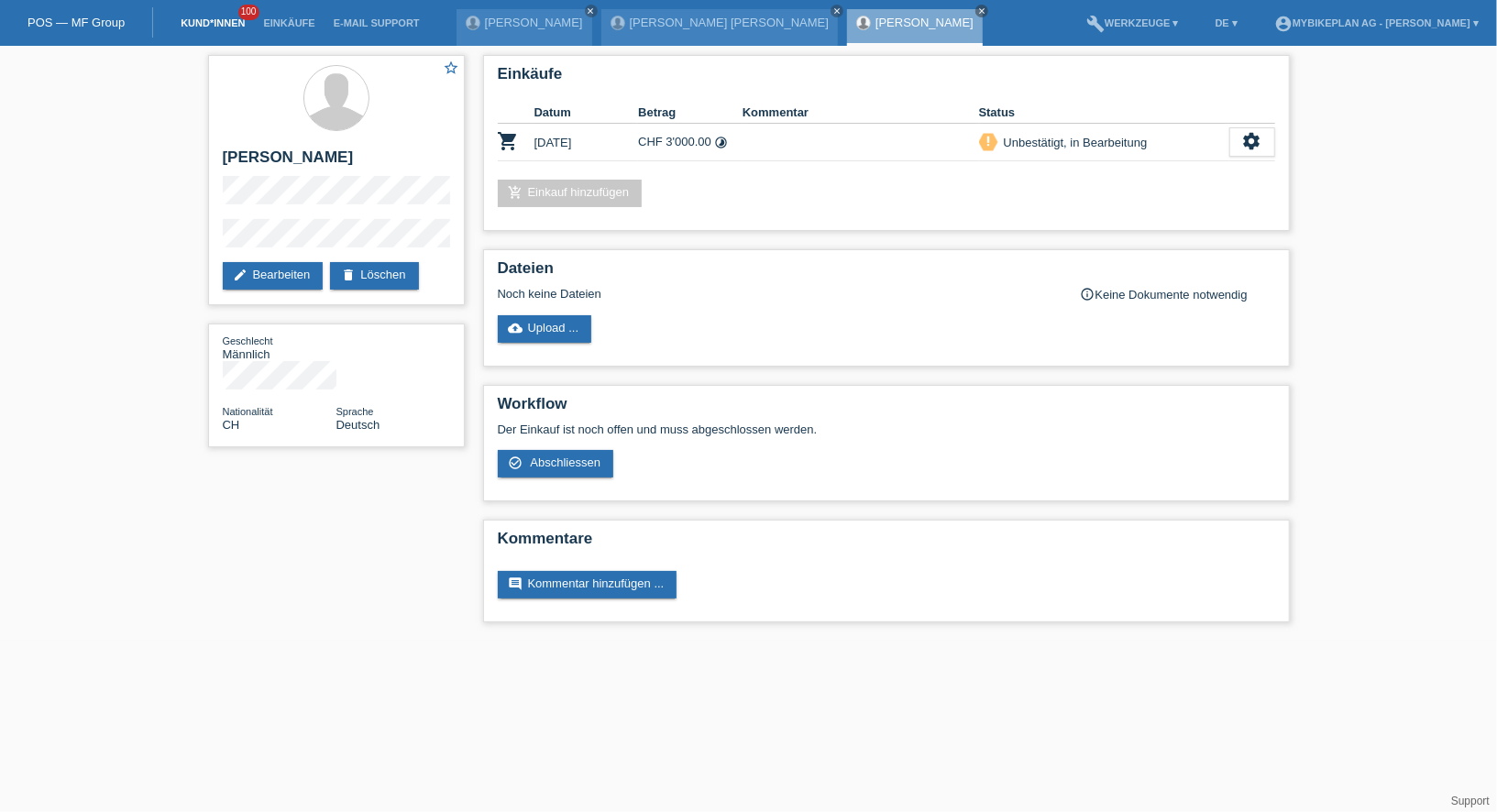
click at [198, 22] on link "Kund*innen" at bounding box center [213, 23] width 82 height 11
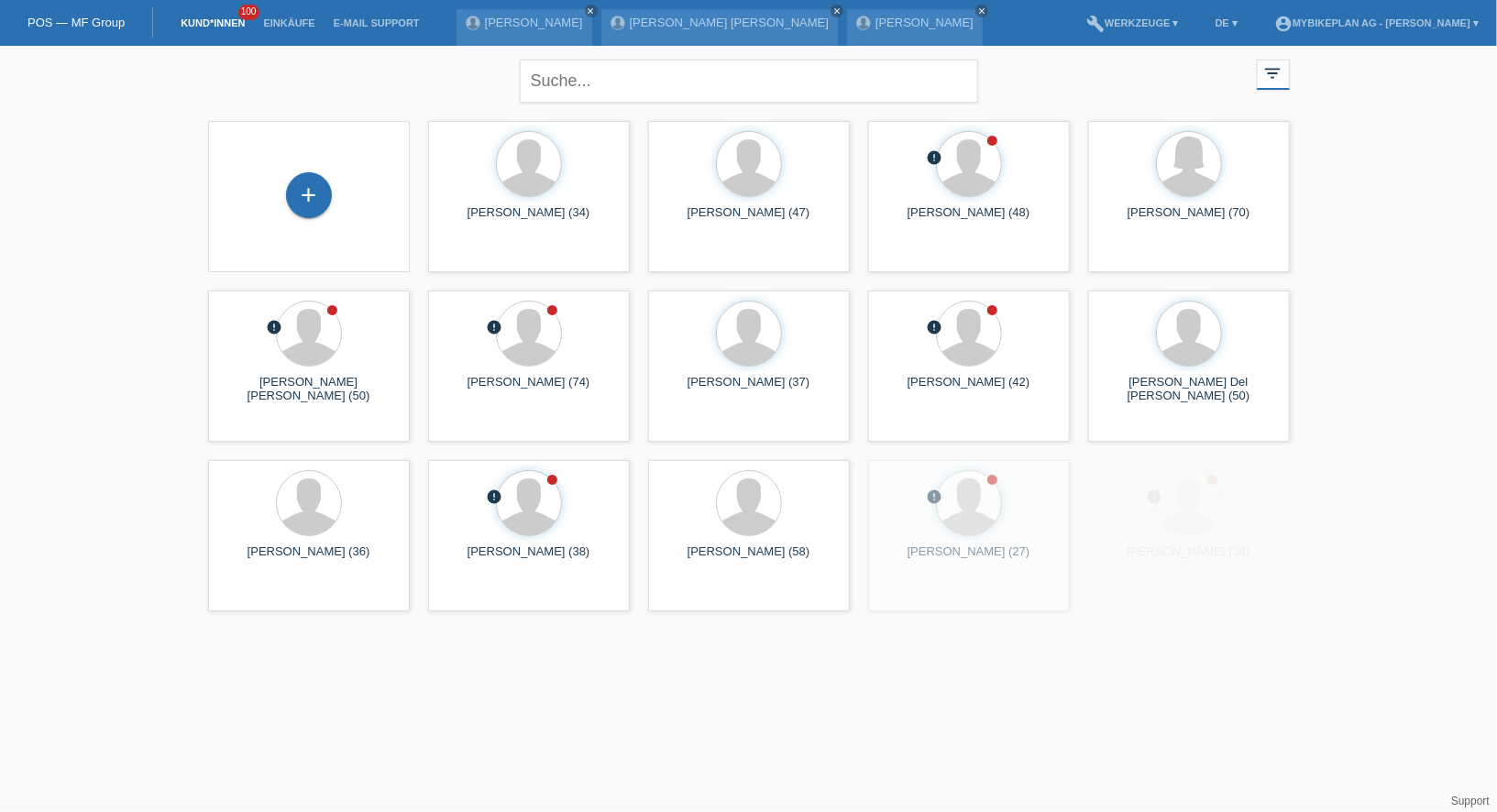
click at [375, 187] on div "+" at bounding box center [309, 197] width 173 height 49
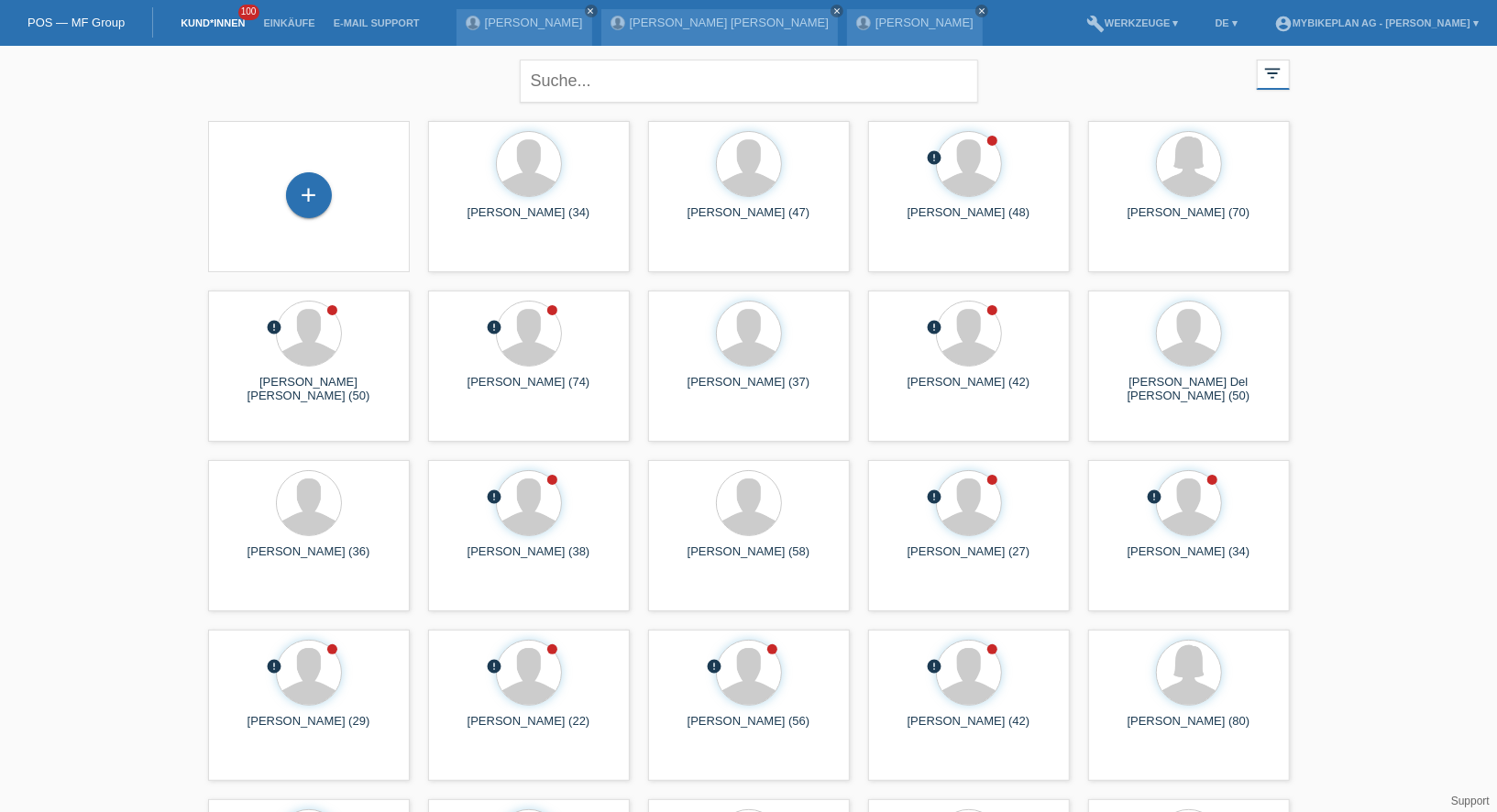
click at [331, 187] on div "+" at bounding box center [309, 197] width 173 height 49
click at [331, 189] on div "+" at bounding box center [309, 197] width 173 height 49
click at [327, 201] on div "+" at bounding box center [308, 195] width 46 height 46
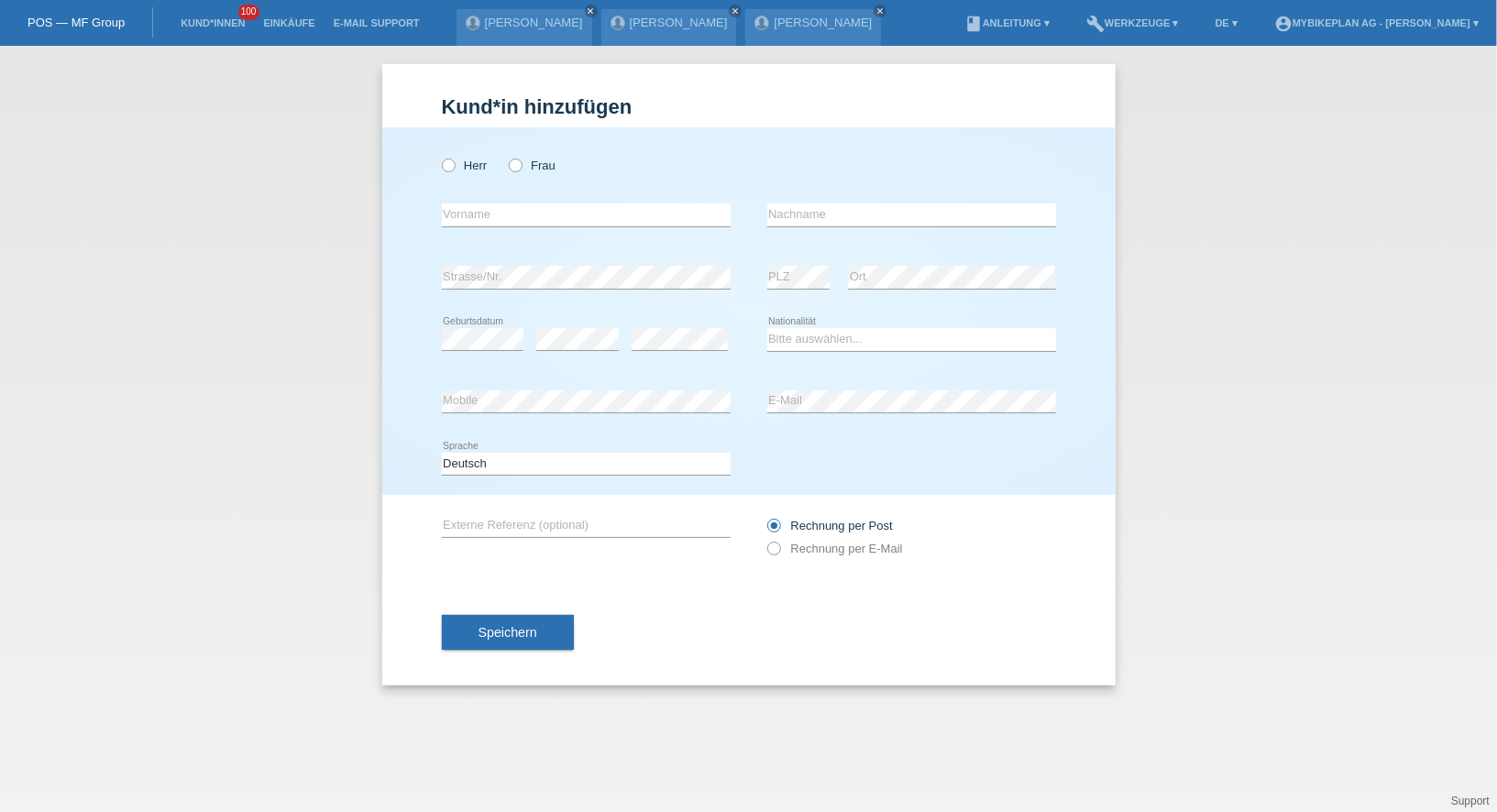
click at [440, 165] on div "Herr Frau error Vorname error" at bounding box center [749, 312] width 734 height 368
click at [438, 156] on icon at bounding box center [438, 156] width 0 height 0
click at [454, 168] on input "Herr" at bounding box center [447, 164] width 12 height 12
radio input "true"
click at [492, 206] on input "text" at bounding box center [585, 215] width 288 height 23
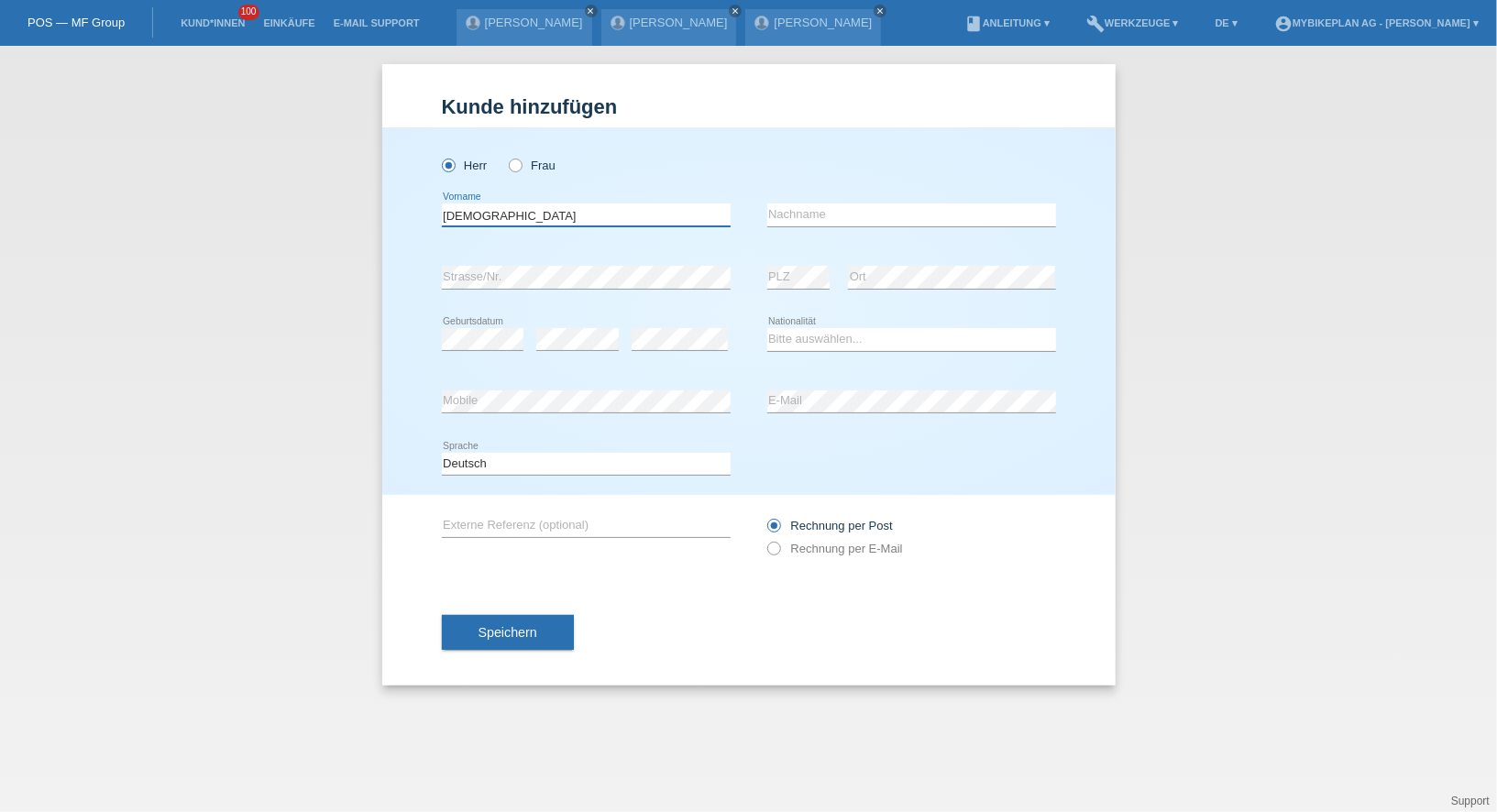
type input "Jesus"
type input "Cruz"
select select "CH"
click at [813, 548] on label "Rechnung per E-Mail" at bounding box center [834, 548] width 135 height 14
click at [779, 548] on input "Rechnung per E-Mail" at bounding box center [773, 553] width 12 height 23
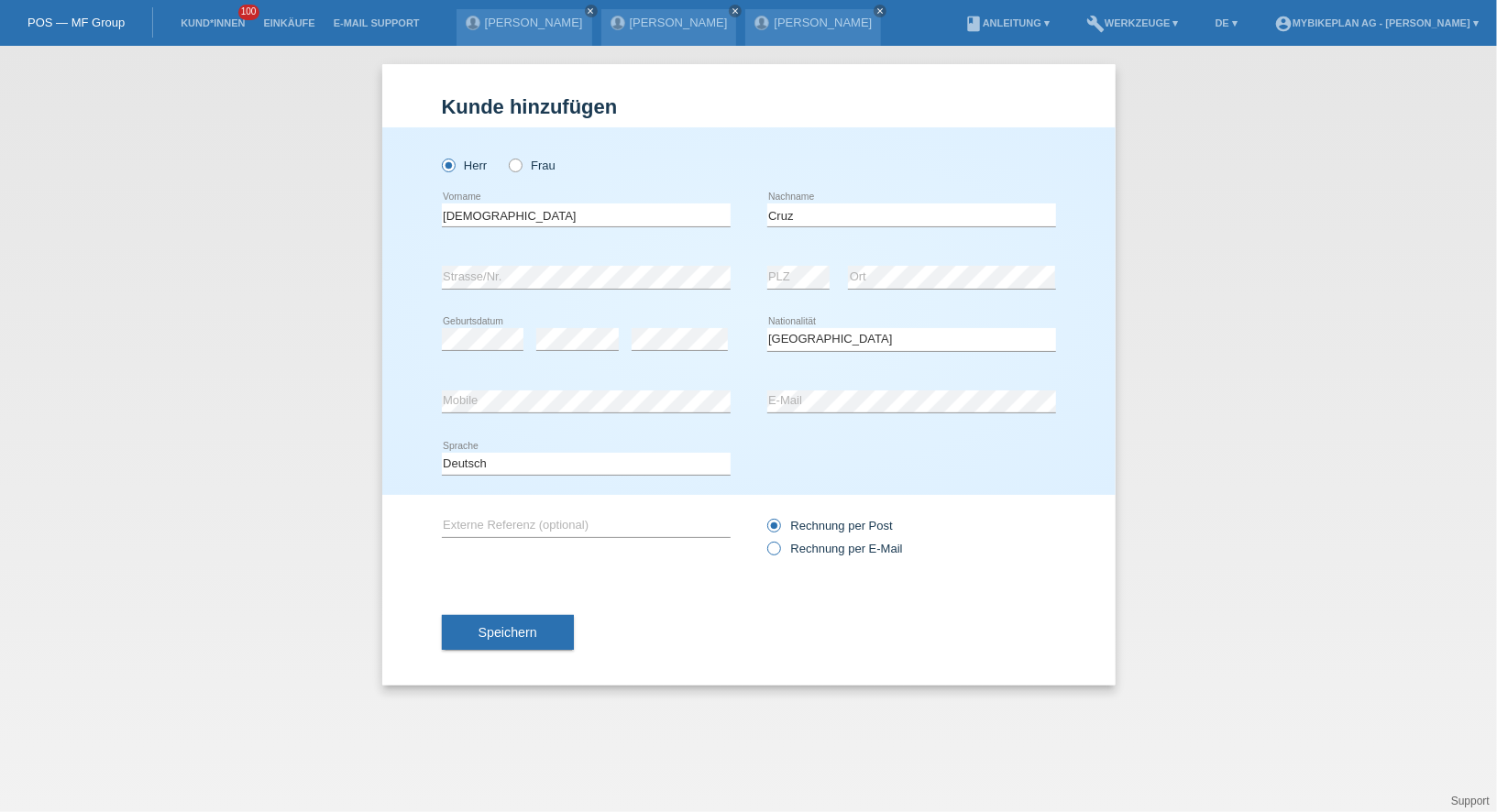
radio input "true"
click at [483, 653] on div "Speichern" at bounding box center [748, 633] width 614 height 106
click at [500, 636] on span "Speichern" at bounding box center [508, 633] width 59 height 15
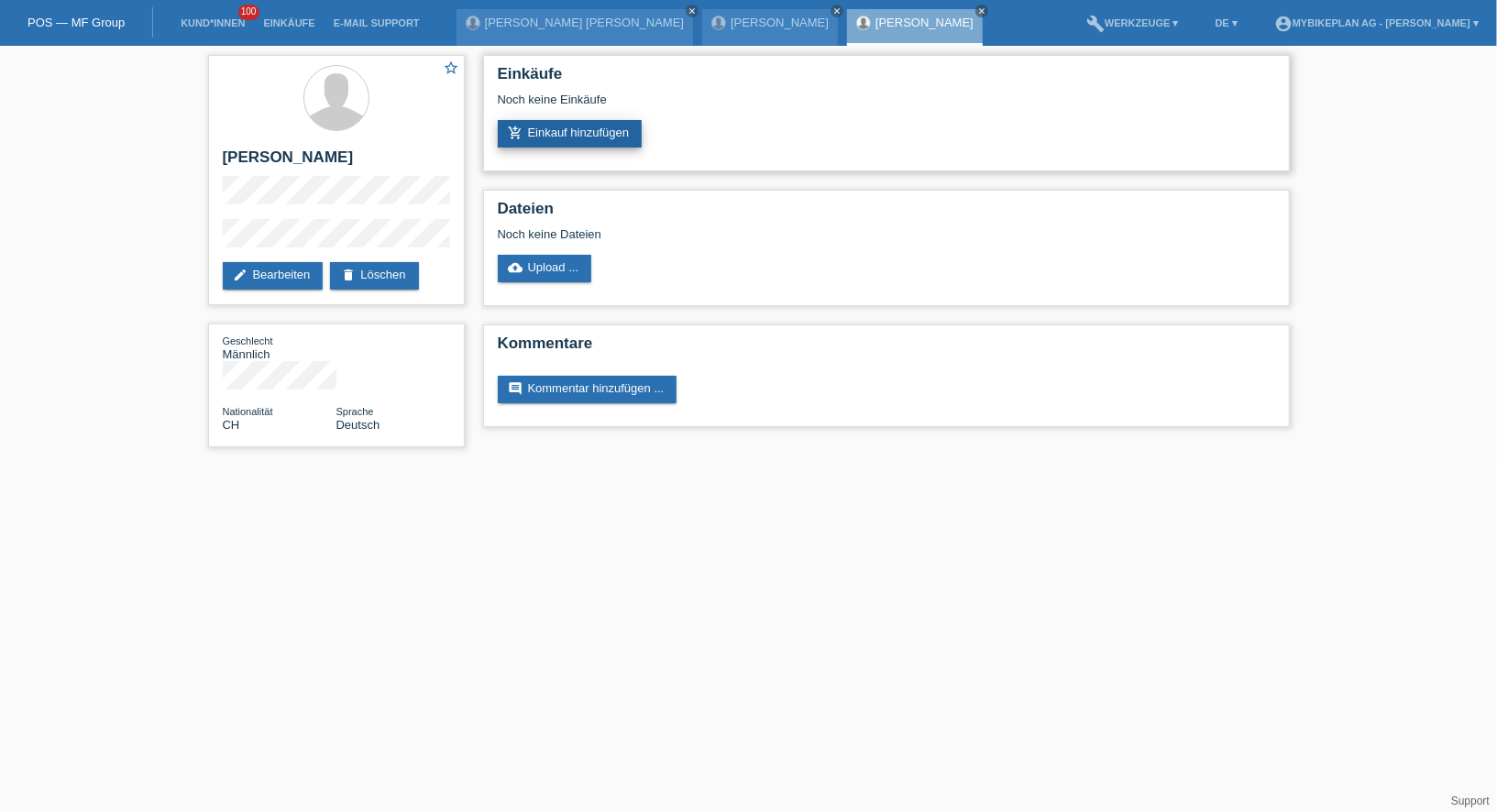
click at [555, 144] on link "add_shopping_cart Einkauf hinzufügen" at bounding box center [569, 133] width 145 height 27
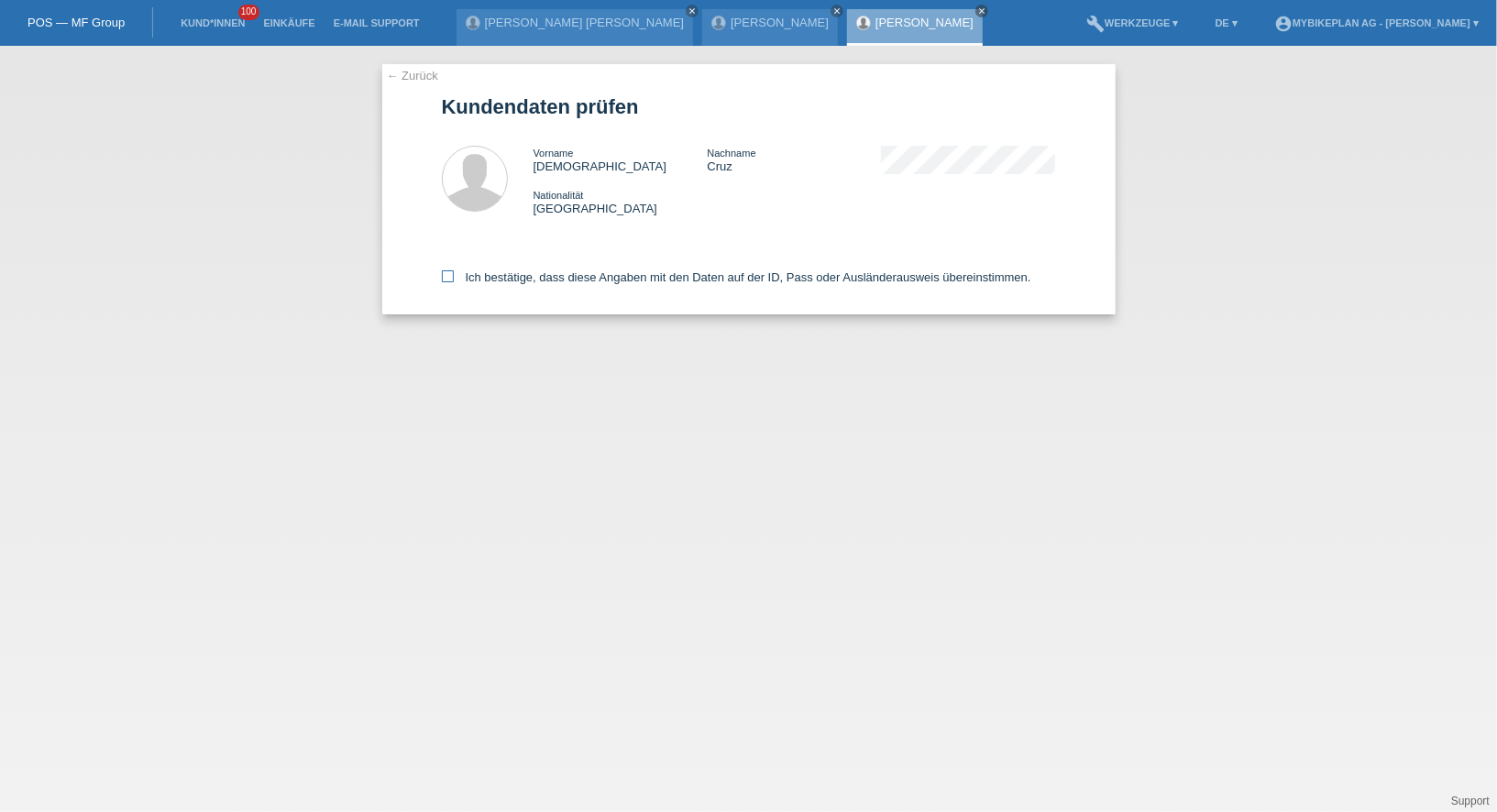
click at [509, 278] on label "Ich bestätige, dass diese Angaben mit den Daten auf der ID, Pass oder Ausländer…" at bounding box center [735, 277] width 589 height 14
click at [454, 278] on input "Ich bestätige, dass diese Angaben mit den Daten auf der ID, Pass oder Ausländer…" at bounding box center [447, 276] width 12 height 12
checkbox input "true"
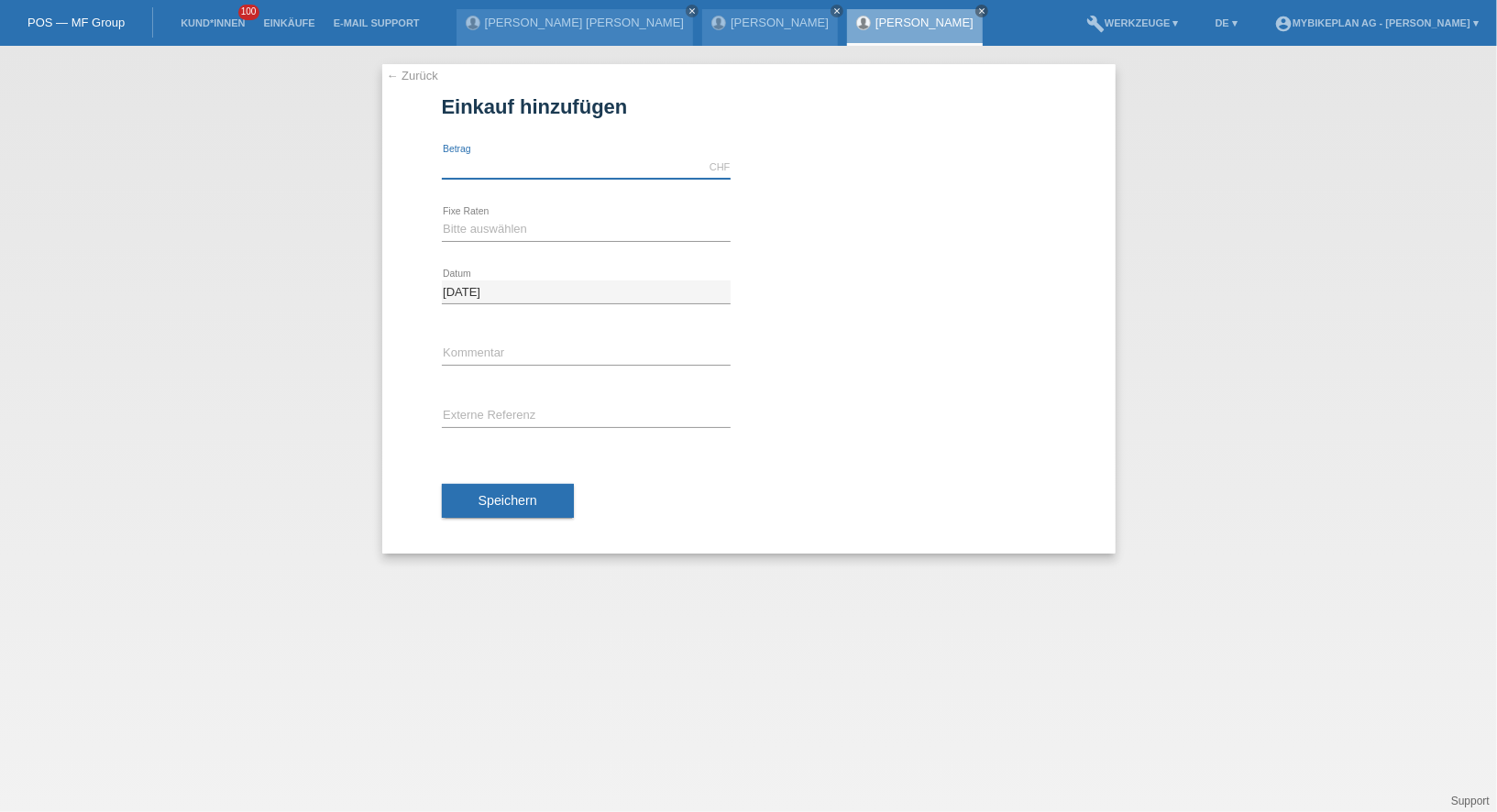
click at [532, 175] on input "text" at bounding box center [585, 167] width 288 height 23
type input "6999.00"
click at [454, 230] on select "Bitte auswählen 6 Raten 12 Raten 18 Raten 24 Raten 36 Raten 48 Raten" at bounding box center [585, 230] width 288 height 22
select select "487"
click at [472, 413] on input "text" at bounding box center [585, 416] width 288 height 23
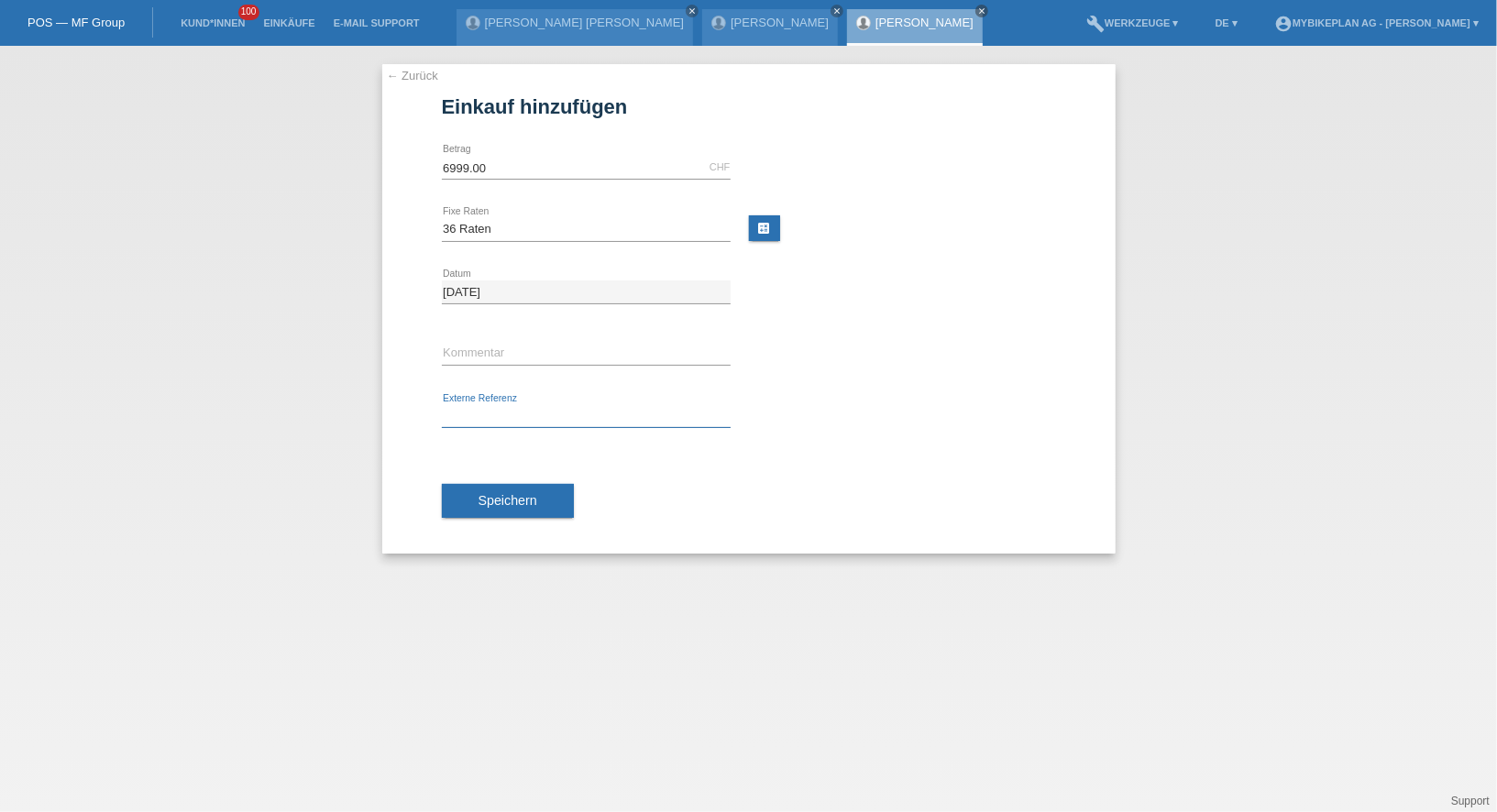
paste input "43462533446"
type input "43462533446"
click at [487, 484] on button "Speichern" at bounding box center [507, 501] width 132 height 35
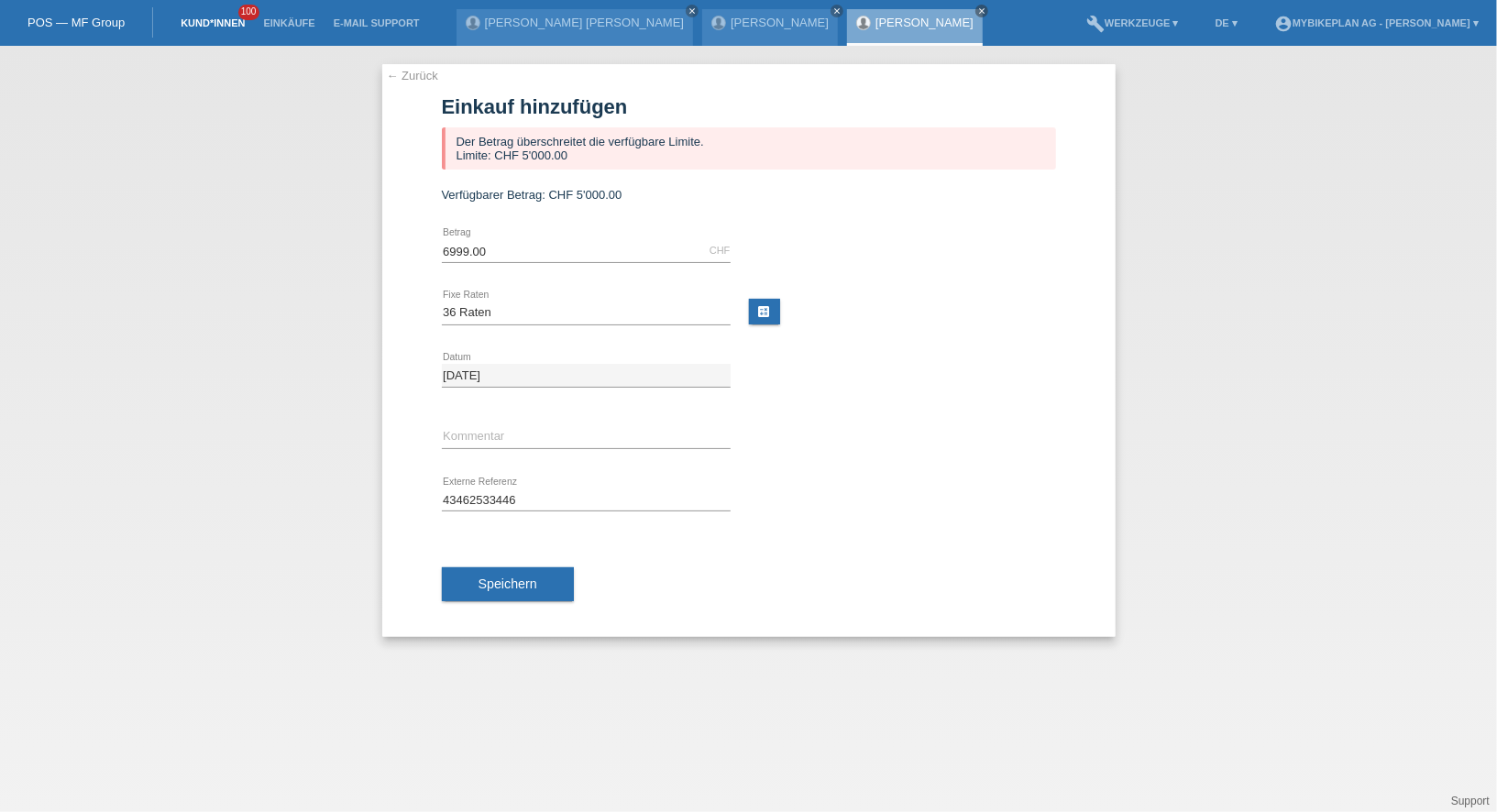
click at [217, 25] on link "Kund*innen" at bounding box center [213, 23] width 82 height 11
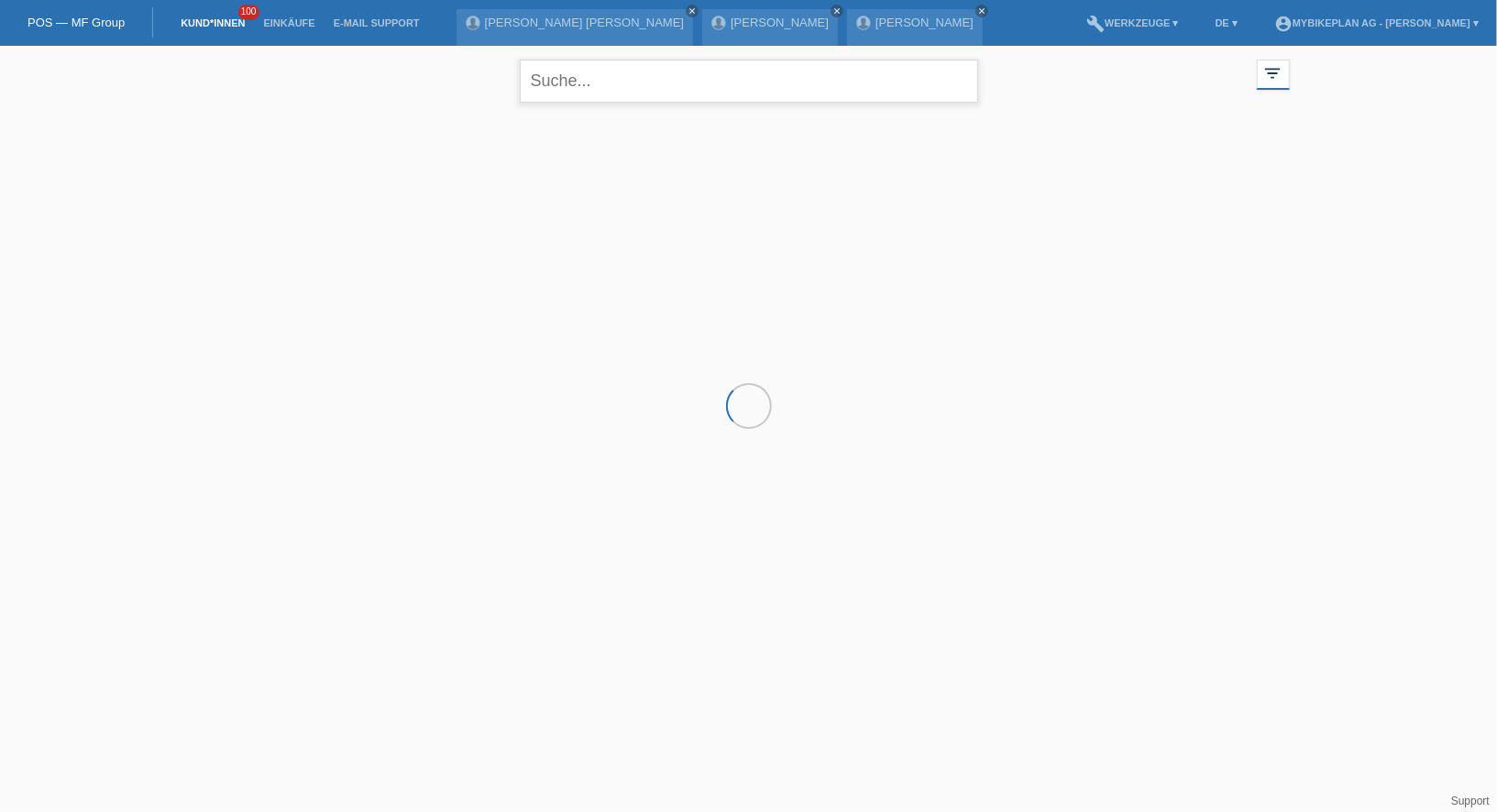
click at [577, 100] on input "text" at bounding box center [748, 81] width 458 height 43
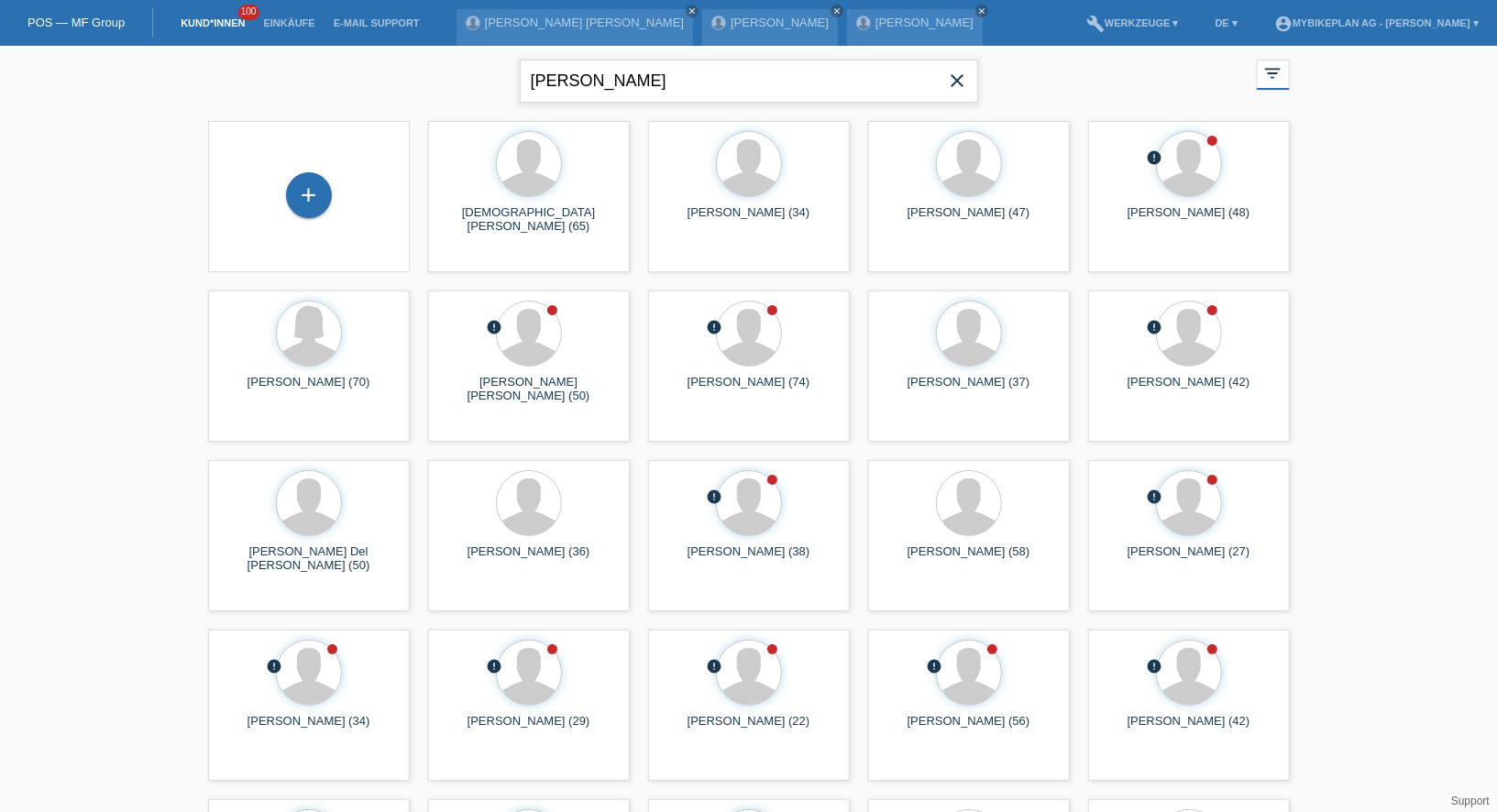
type input "[PERSON_NAME]"
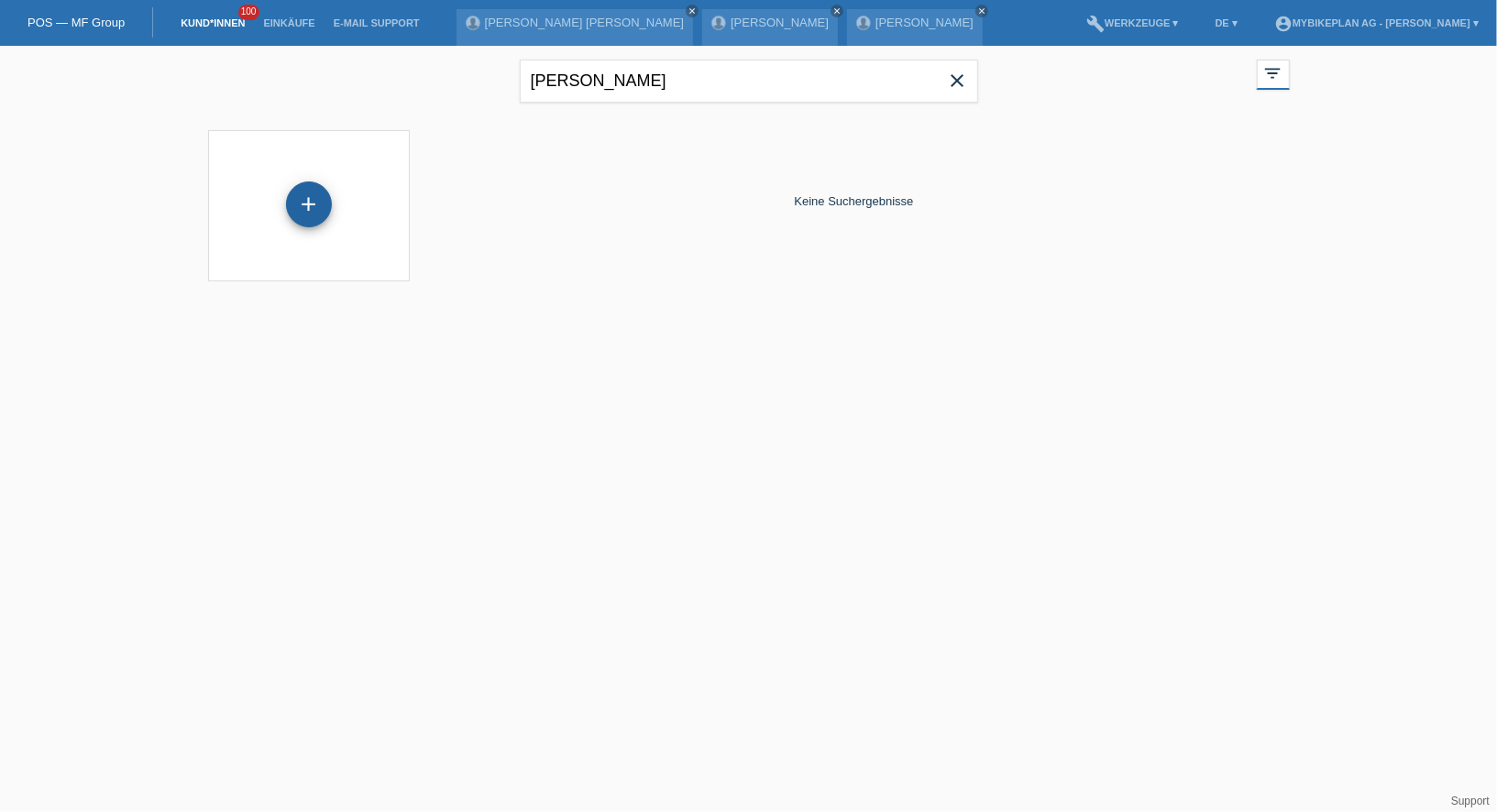
click at [302, 193] on div "+" at bounding box center [308, 203] width 46 height 46
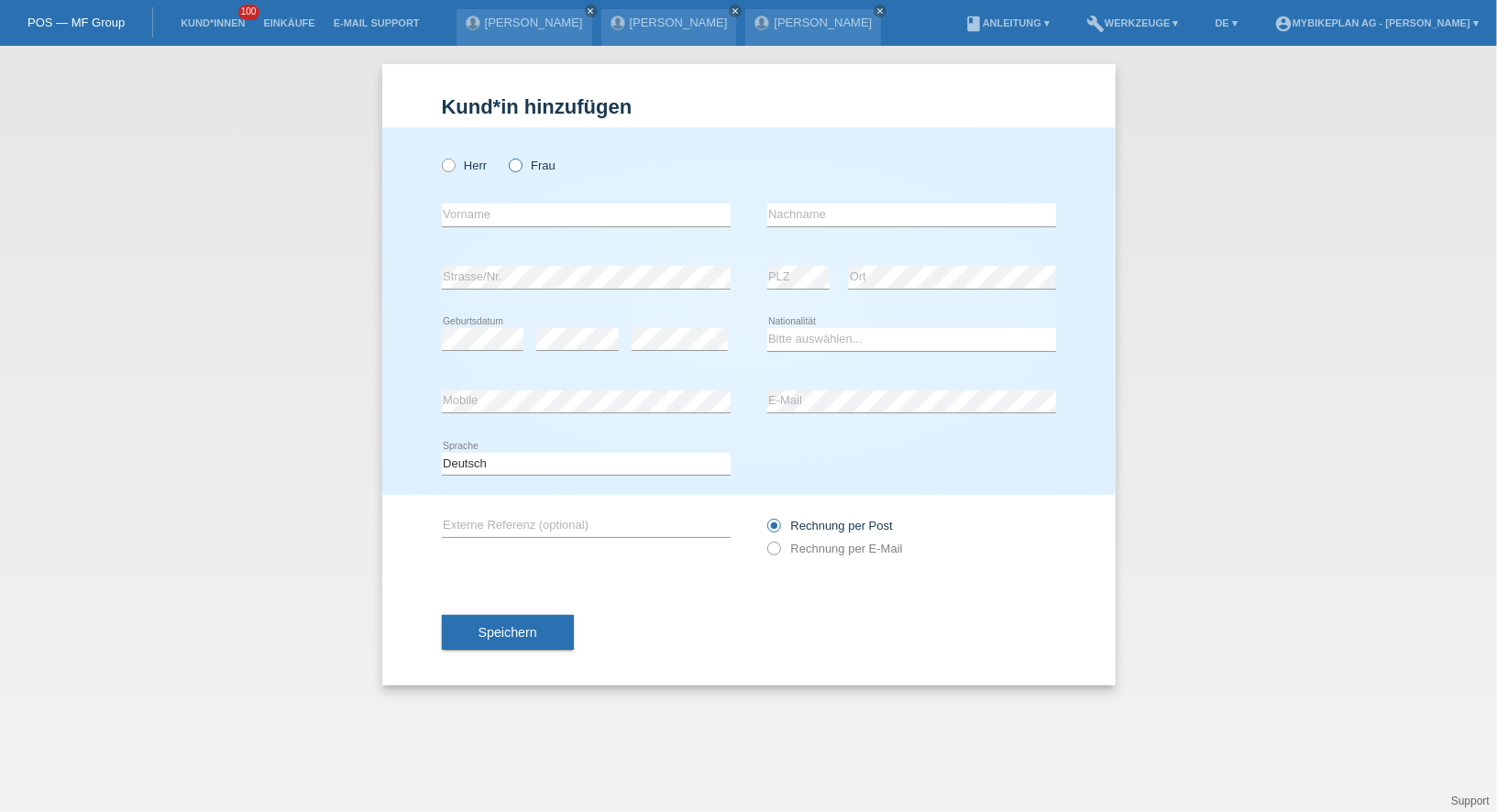
click at [525, 167] on label "Frau" at bounding box center [532, 165] width 47 height 14
click at [521, 167] on input "Frau" at bounding box center [514, 164] width 12 height 12
radio input "true"
click at [525, 214] on input "text" at bounding box center [585, 215] width 288 height 23
type input "[PERSON_NAME]"
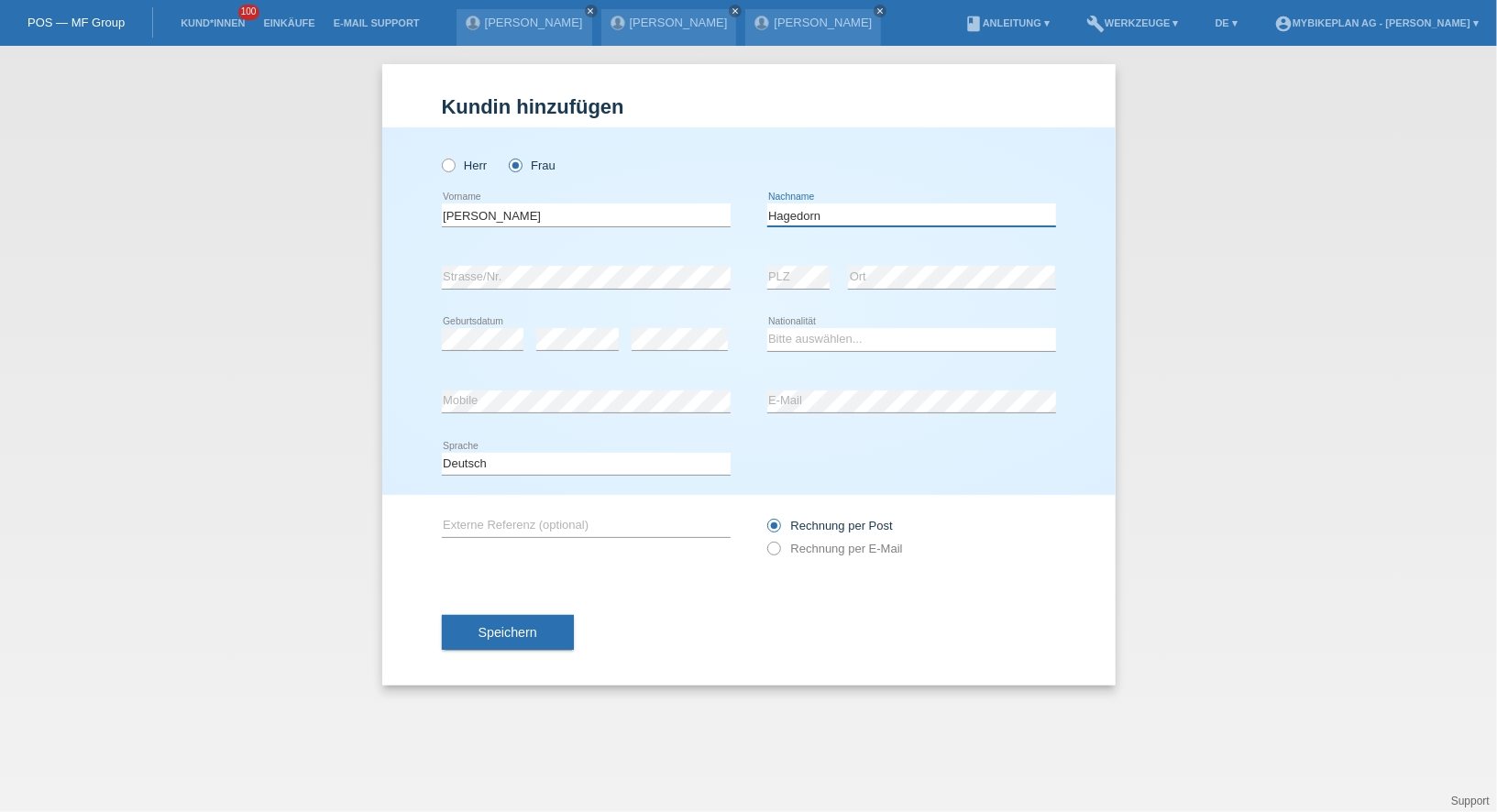
type input "Hagedorn"
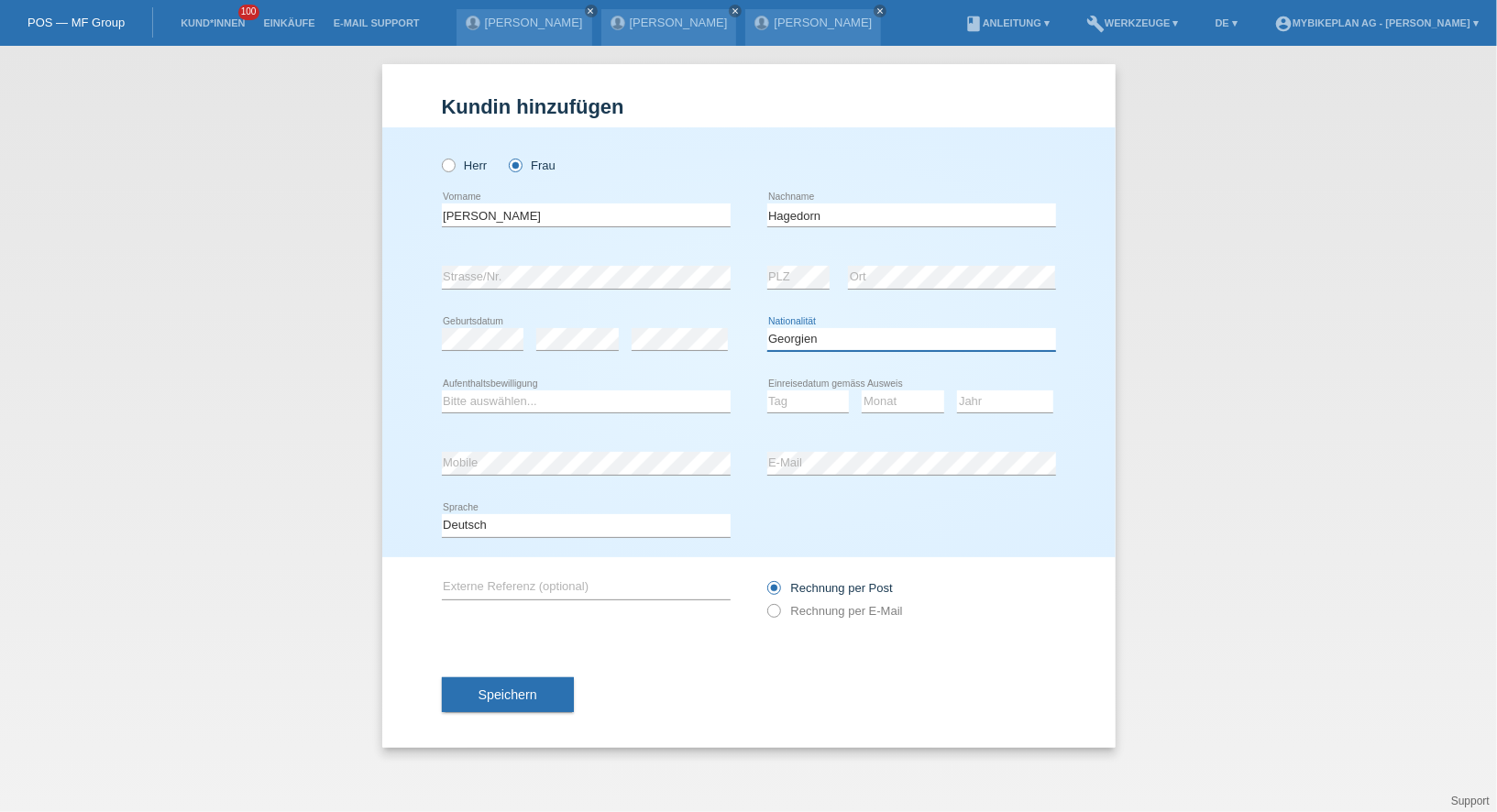
select select "DE"
select select "B"
select select "12"
select select "04"
select select "2023"
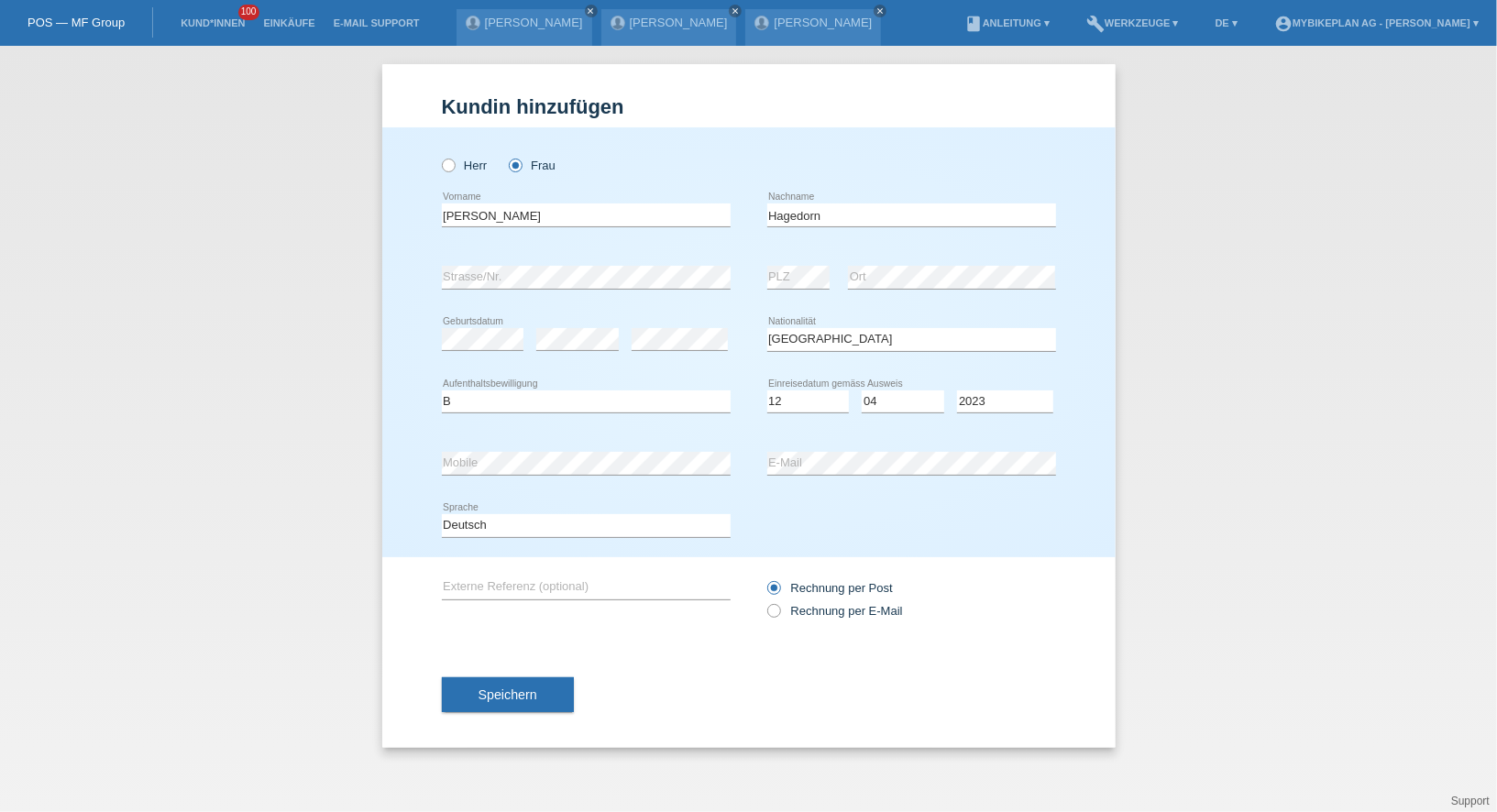
drag, startPoint x: 813, startPoint y: 610, endPoint x: 813, endPoint y: 599, distance: 11.0
click at [813, 610] on label "Rechnung per E-Mail" at bounding box center [834, 610] width 135 height 14
click at [779, 610] on input "Rechnung per E-Mail" at bounding box center [773, 615] width 12 height 23
radio input "true"
click at [507, 716] on div "Speichern" at bounding box center [748, 694] width 614 height 106
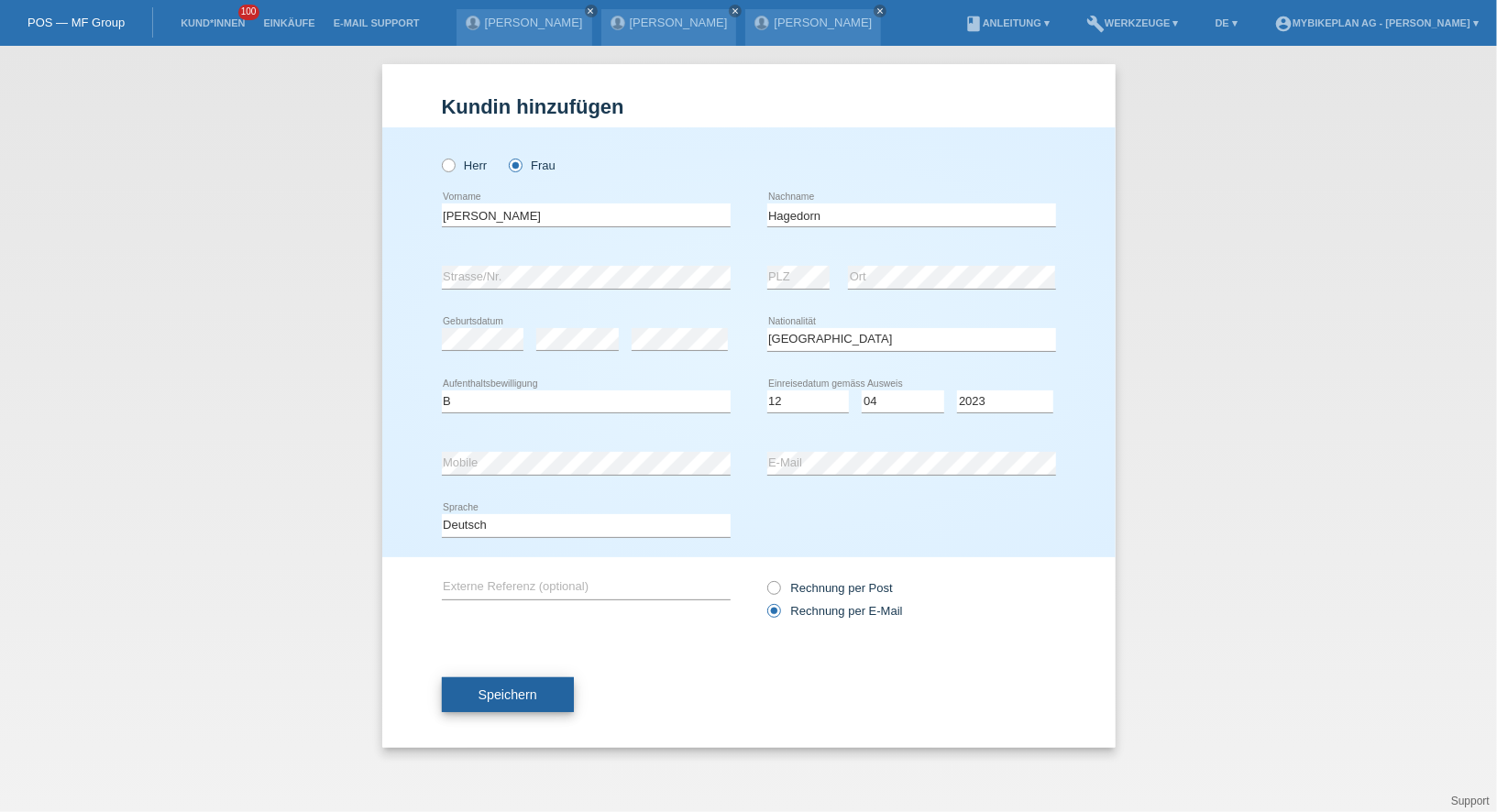
click at [504, 695] on span "Speichern" at bounding box center [508, 695] width 59 height 15
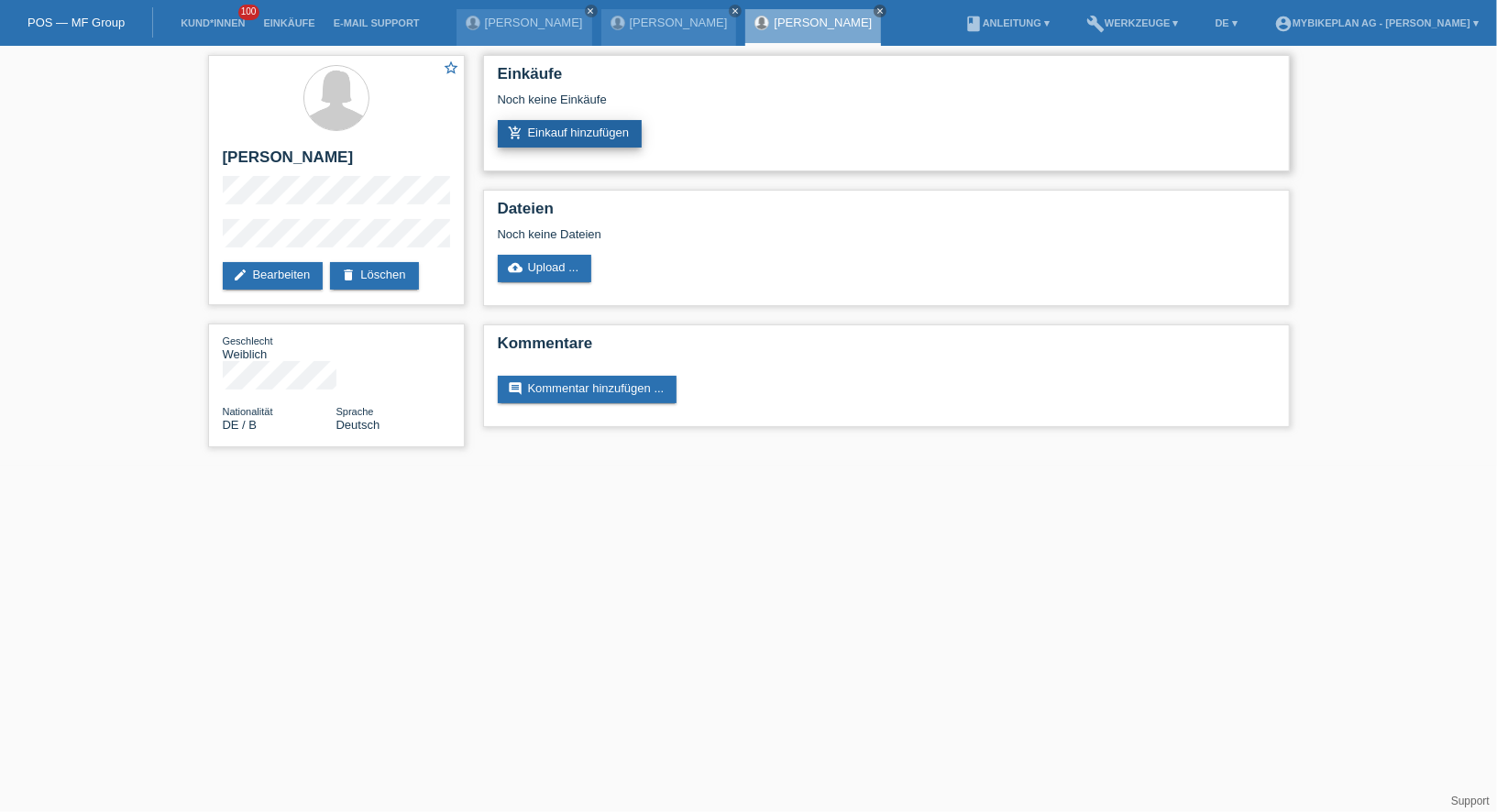
click at [543, 128] on link "add_shopping_cart Einkauf hinzufügen" at bounding box center [569, 133] width 145 height 27
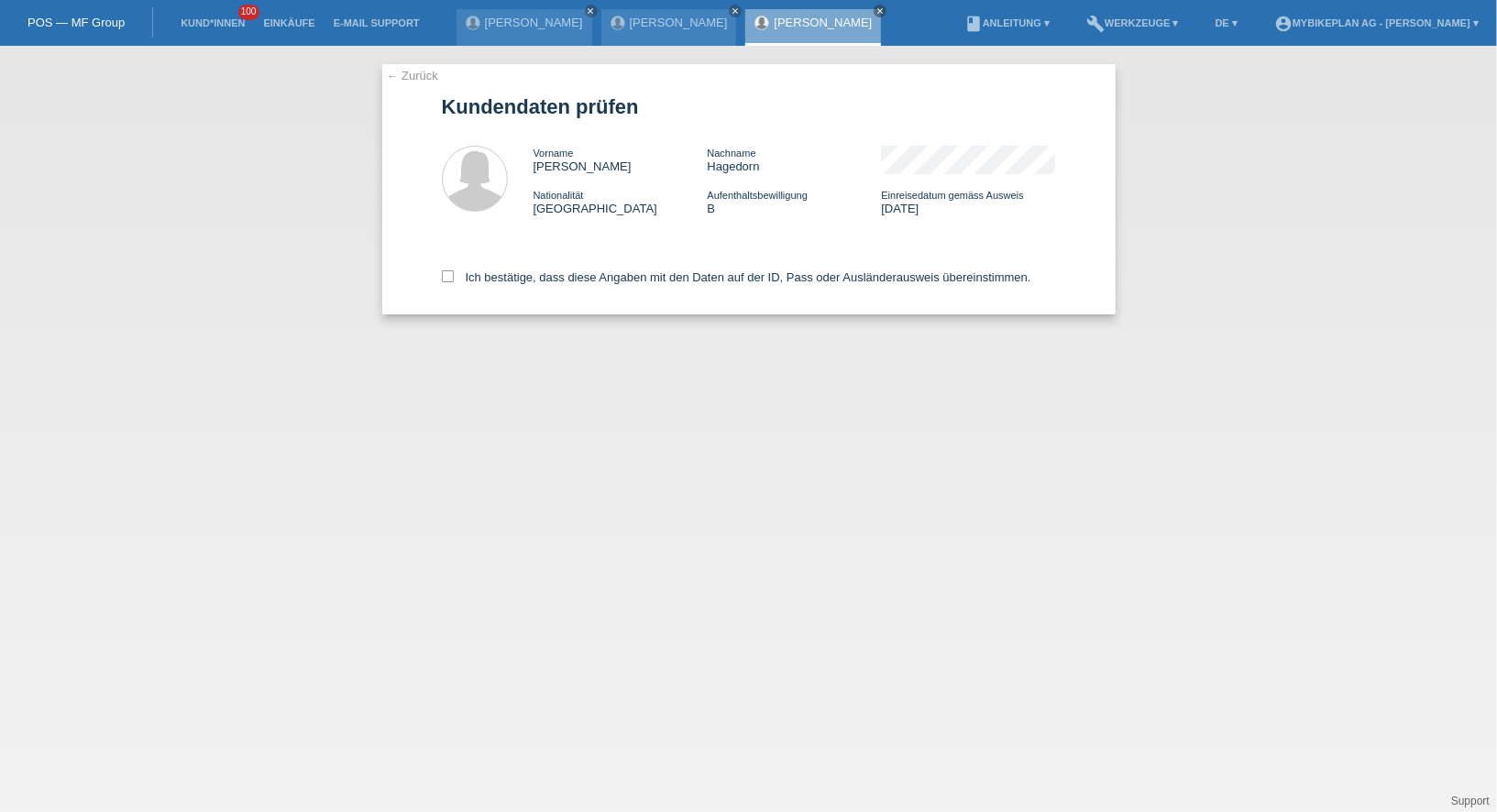
click at [517, 287] on div "Ich bestätige, dass diese Angaben mit den Daten auf der ID, Pass oder Ausländer…" at bounding box center [748, 273] width 614 height 80
click at [517, 274] on label "Ich bestätige, dass diese Angaben mit den Daten auf der ID, Pass oder Ausländer…" at bounding box center [735, 277] width 589 height 14
click at [454, 274] on input "Ich bestätige, dass diese Angaben mit den Daten auf der ID, Pass oder Ausländer…" at bounding box center [447, 276] width 12 height 12
checkbox input "true"
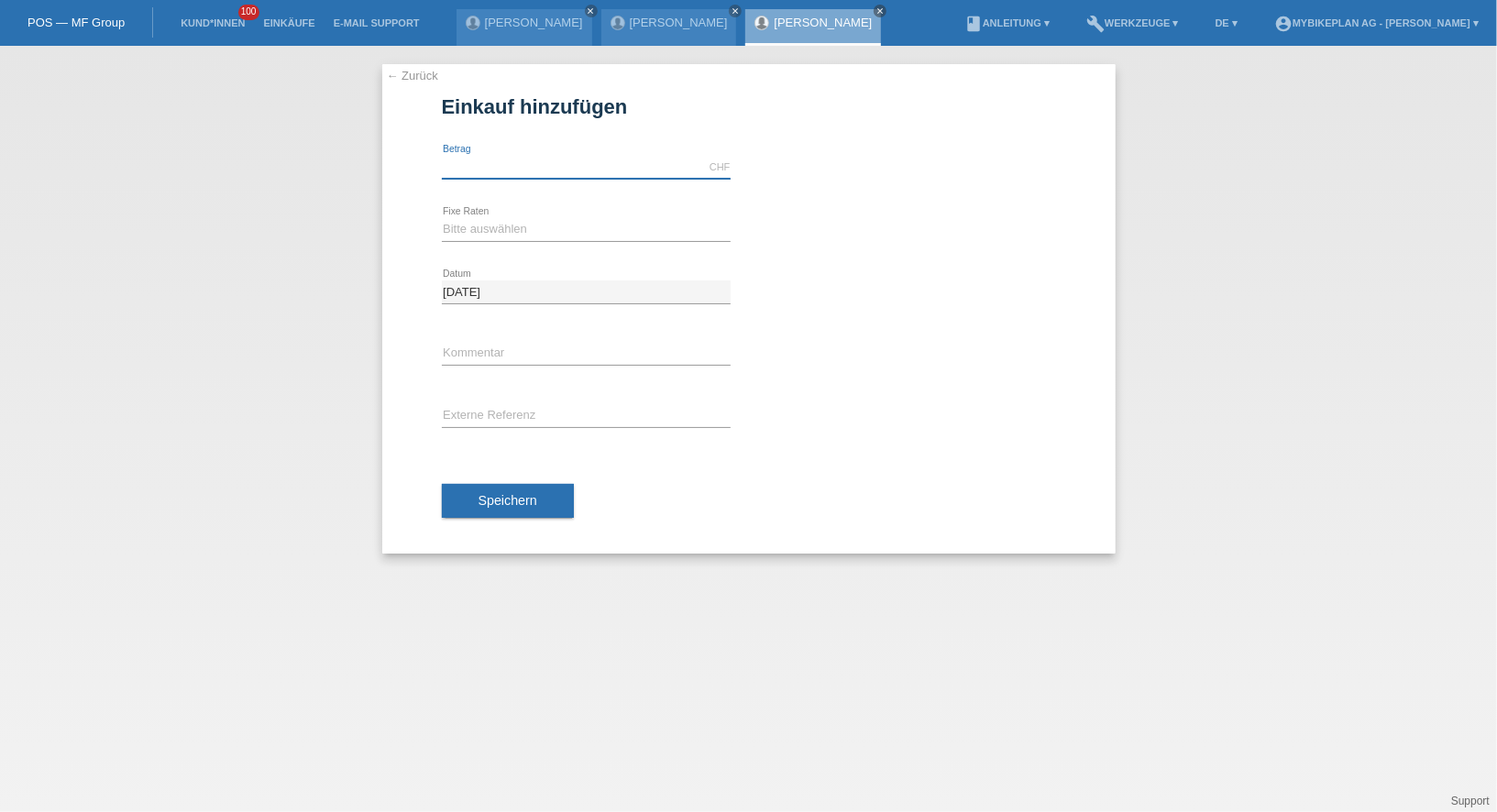
click at [492, 160] on input "text" at bounding box center [585, 167] width 288 height 23
type input "5499.00"
click at [467, 231] on select "Bitte auswählen 6 Raten 12 Raten 18 Raten 24 Raten 36 Raten 48 Raten" at bounding box center [585, 230] width 288 height 22
select select "487"
click at [490, 399] on div "error Externe Referenz" at bounding box center [585, 416] width 288 height 63
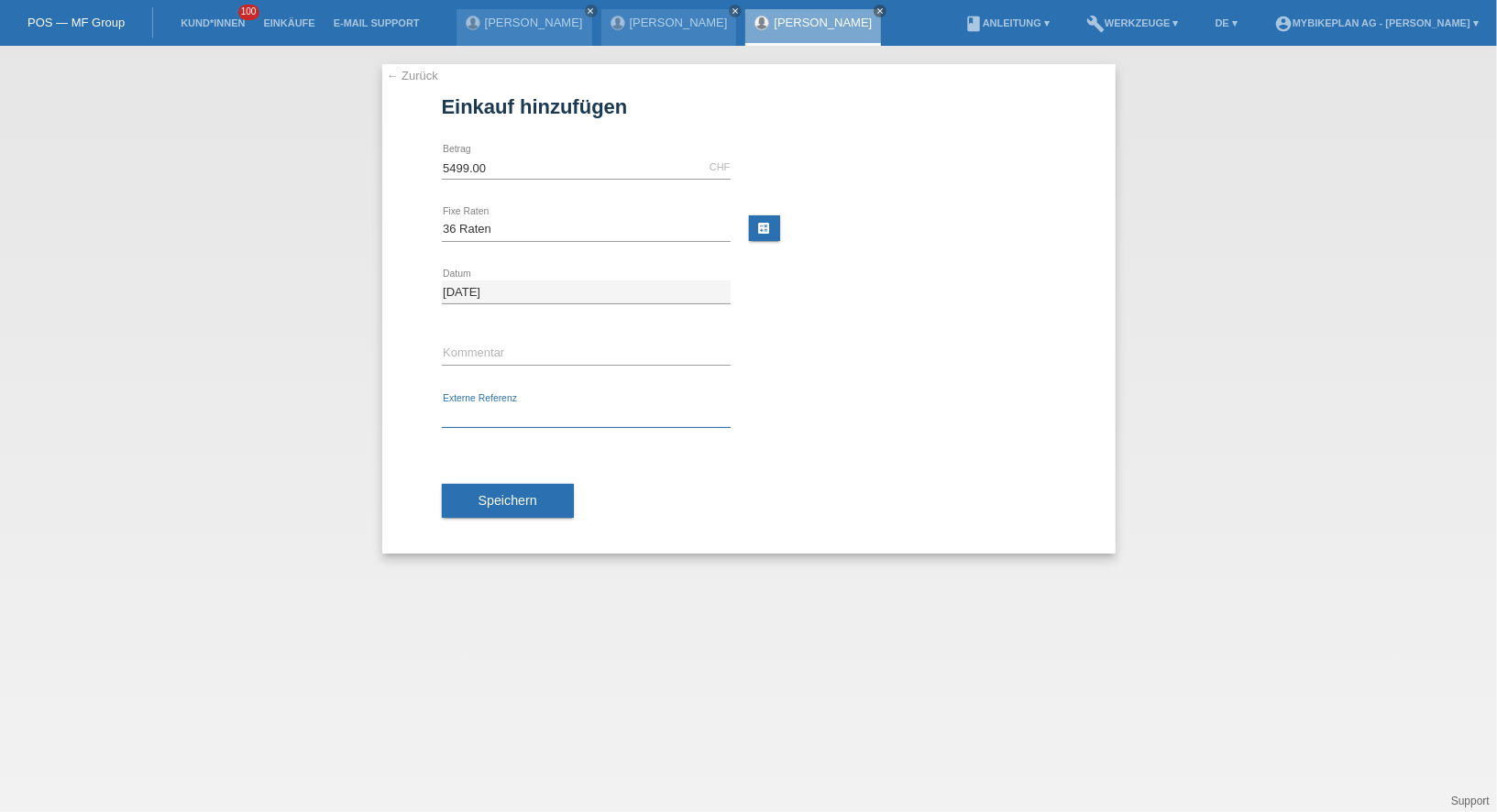
click at [490, 409] on input "text" at bounding box center [585, 416] width 288 height 23
paste input "43461076521"
type input "43461076521"
click at [507, 488] on button "Speichern" at bounding box center [507, 501] width 132 height 35
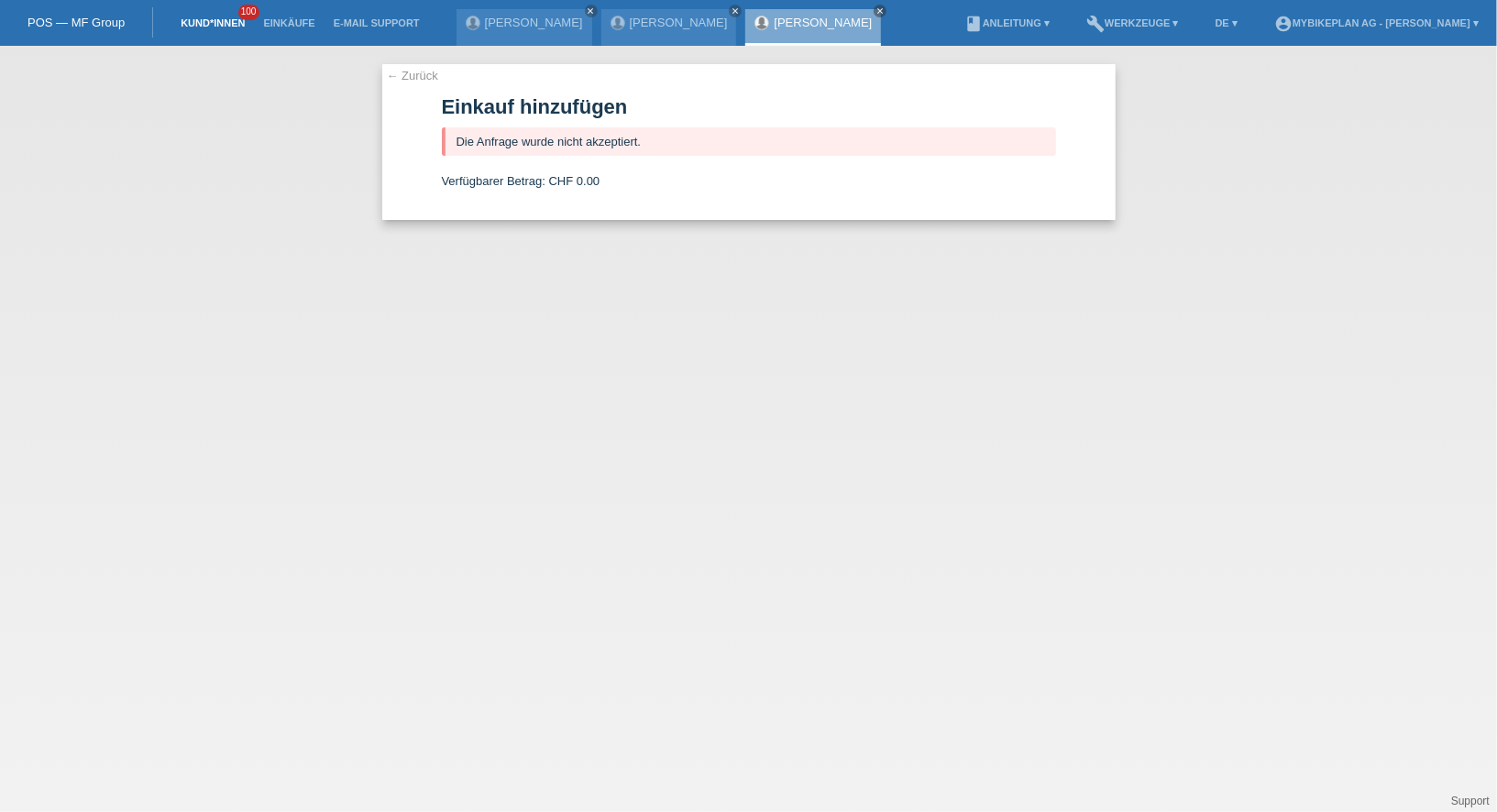
click at [230, 21] on link "Kund*innen" at bounding box center [213, 23] width 82 height 11
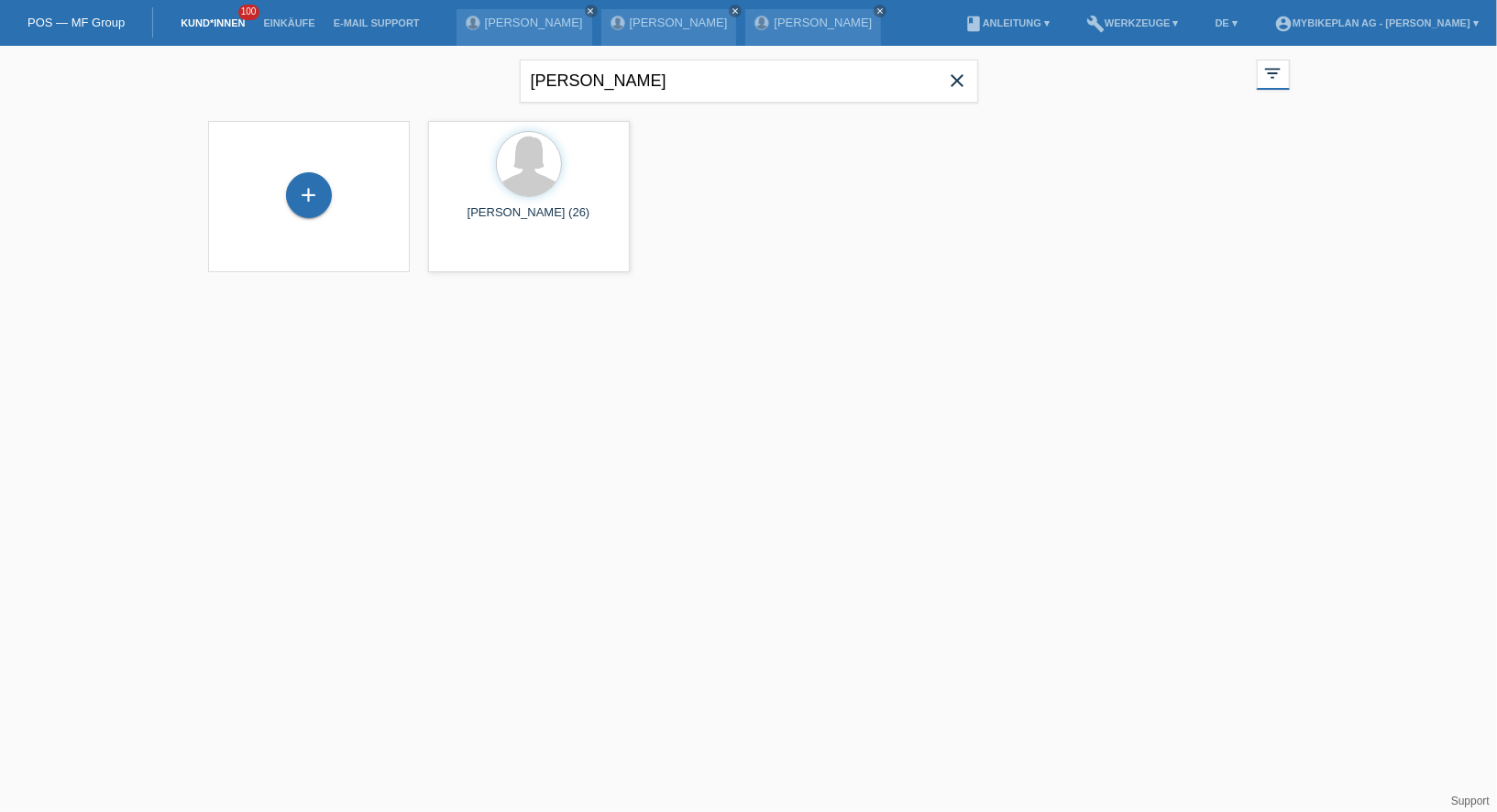
click at [966, 82] on icon "close" at bounding box center [958, 81] width 22 height 22
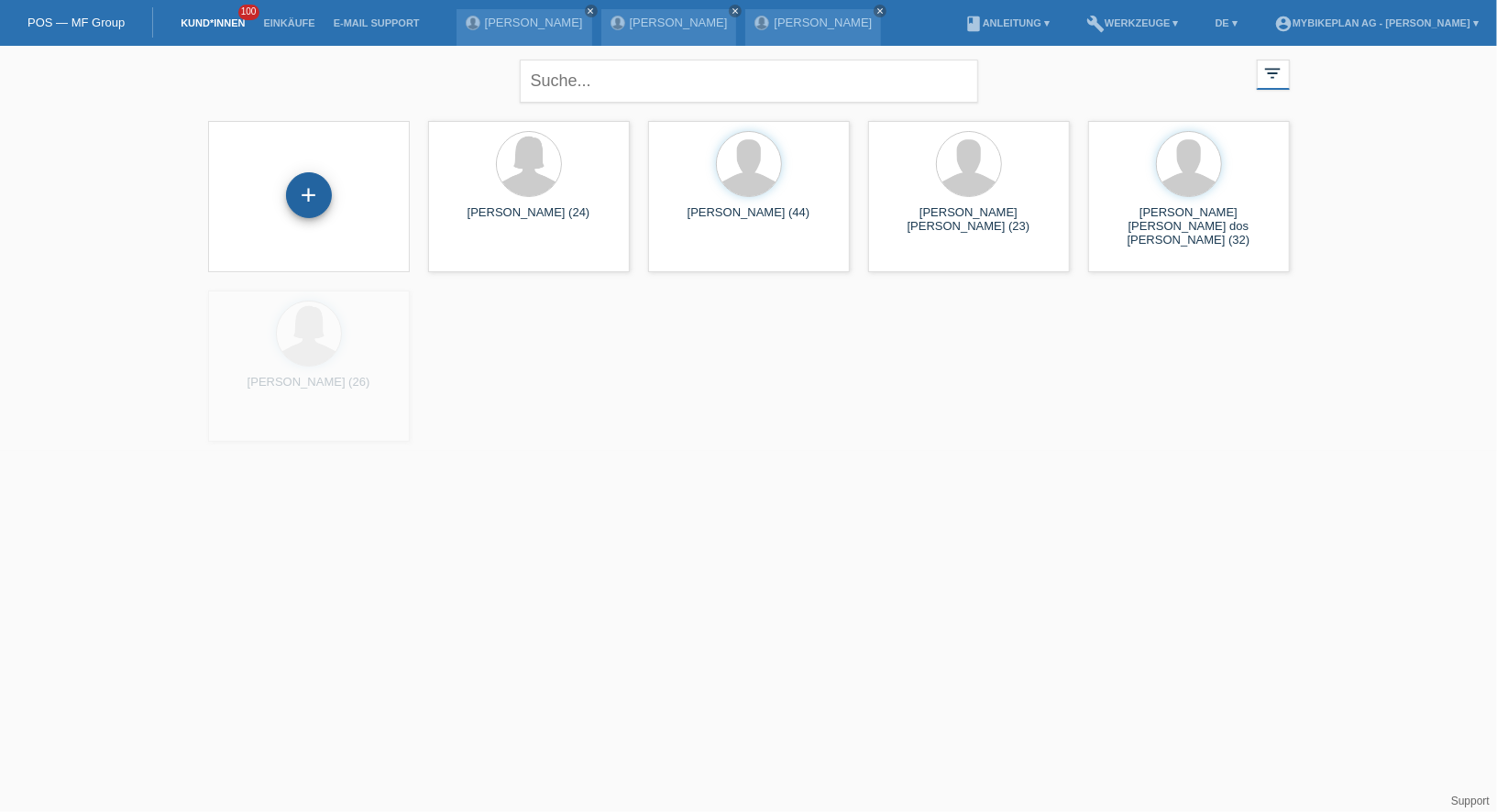
click at [302, 198] on div "+" at bounding box center [308, 195] width 46 height 46
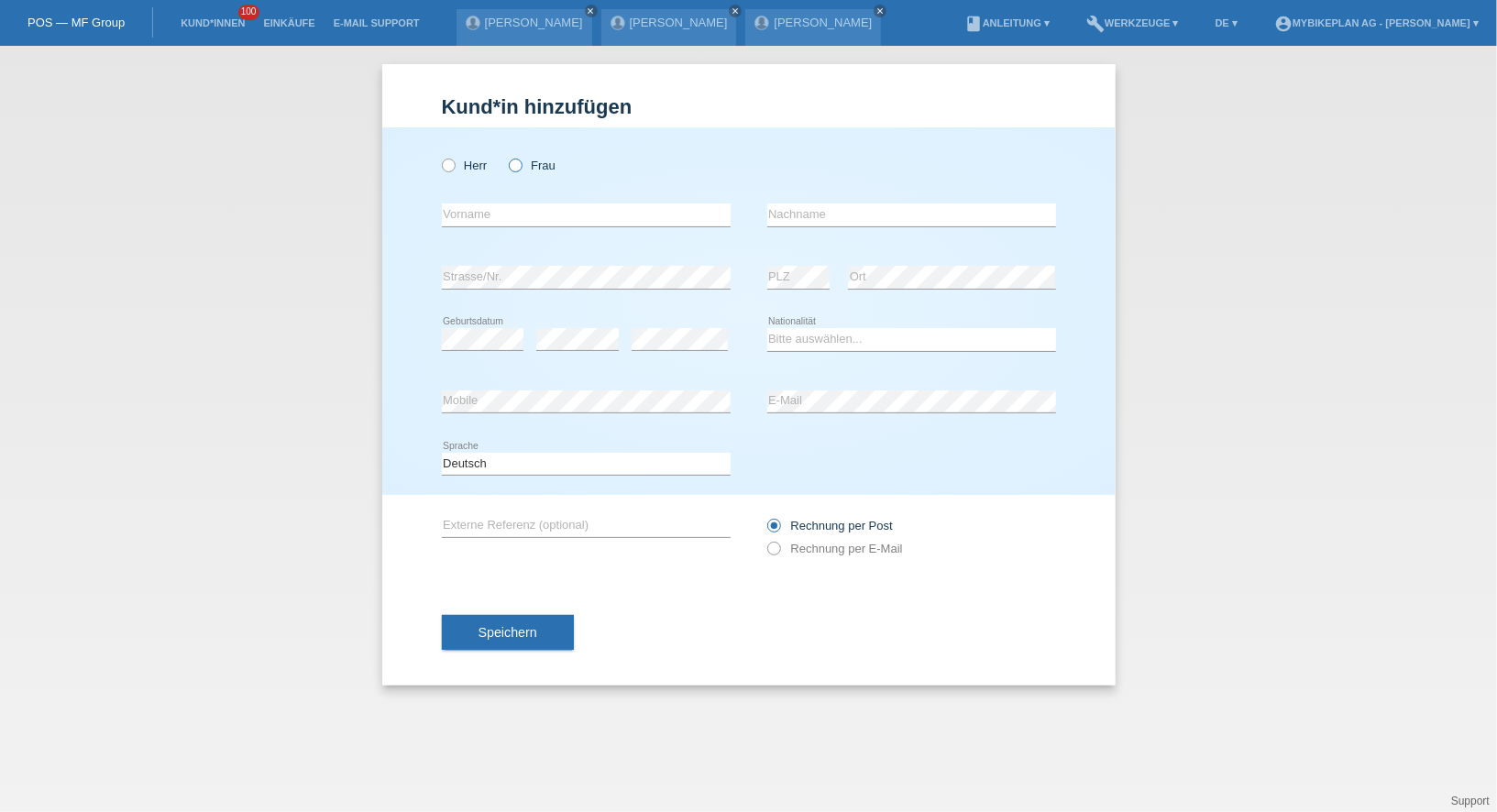
click at [506, 156] on icon at bounding box center [506, 156] width 0 height 0
click at [517, 168] on input "Frau" at bounding box center [514, 164] width 12 height 12
radio input "true"
click at [512, 219] on input "text" at bounding box center [585, 215] width 288 height 23
type input "Sara"
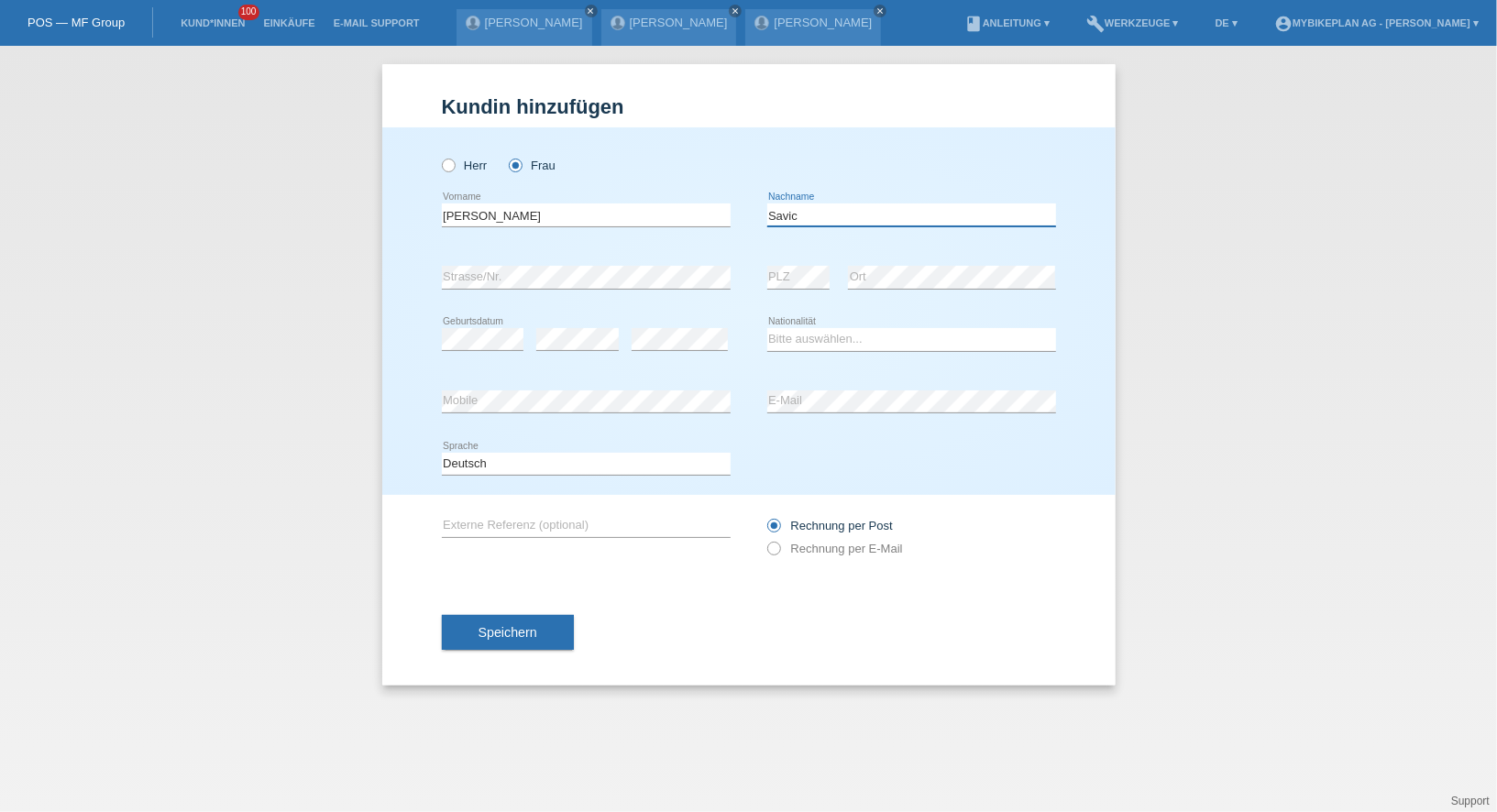
type input "Savic"
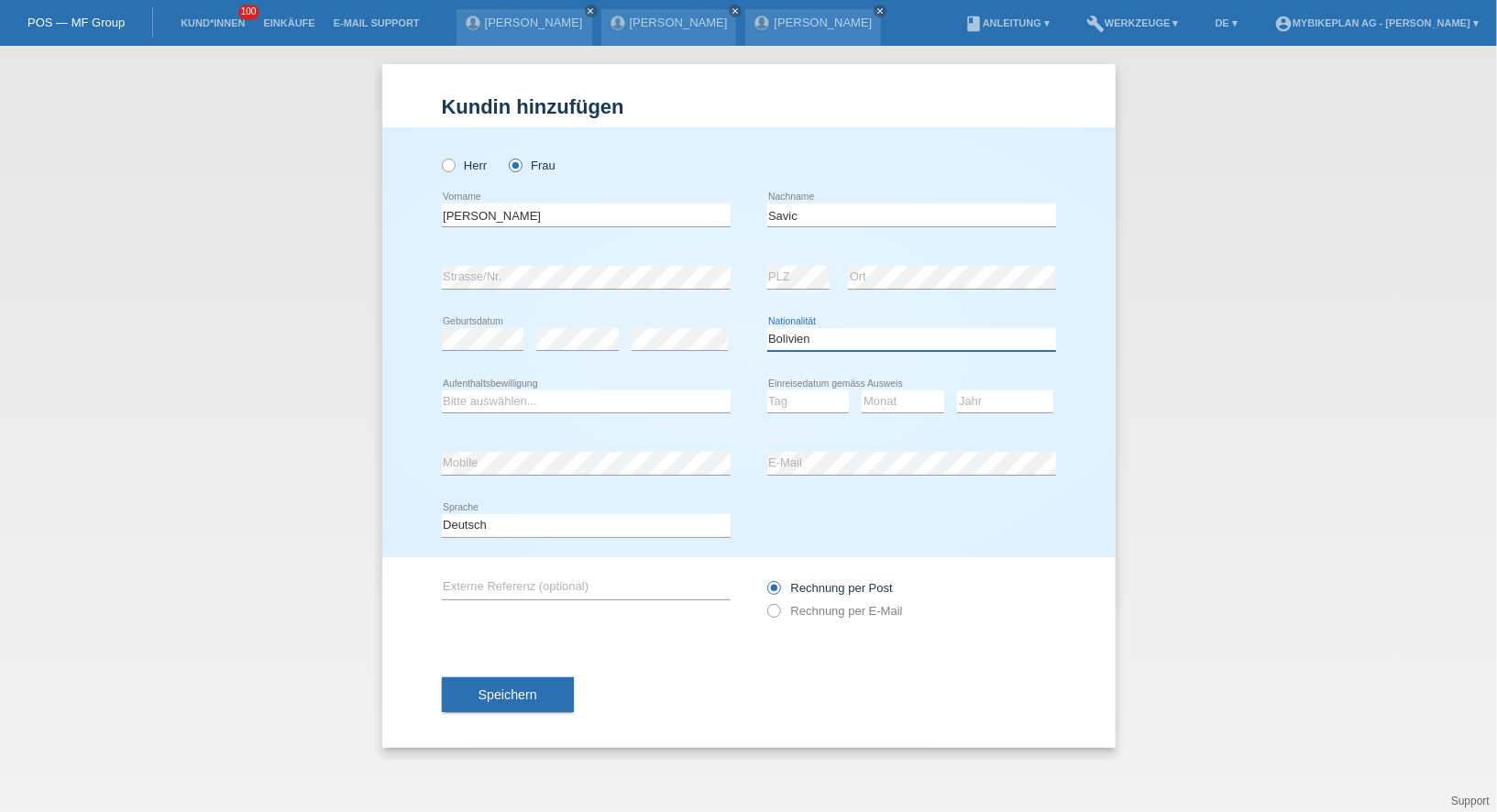
select select "BA"
select select "C"
select select "20"
select select "10"
select select "1994"
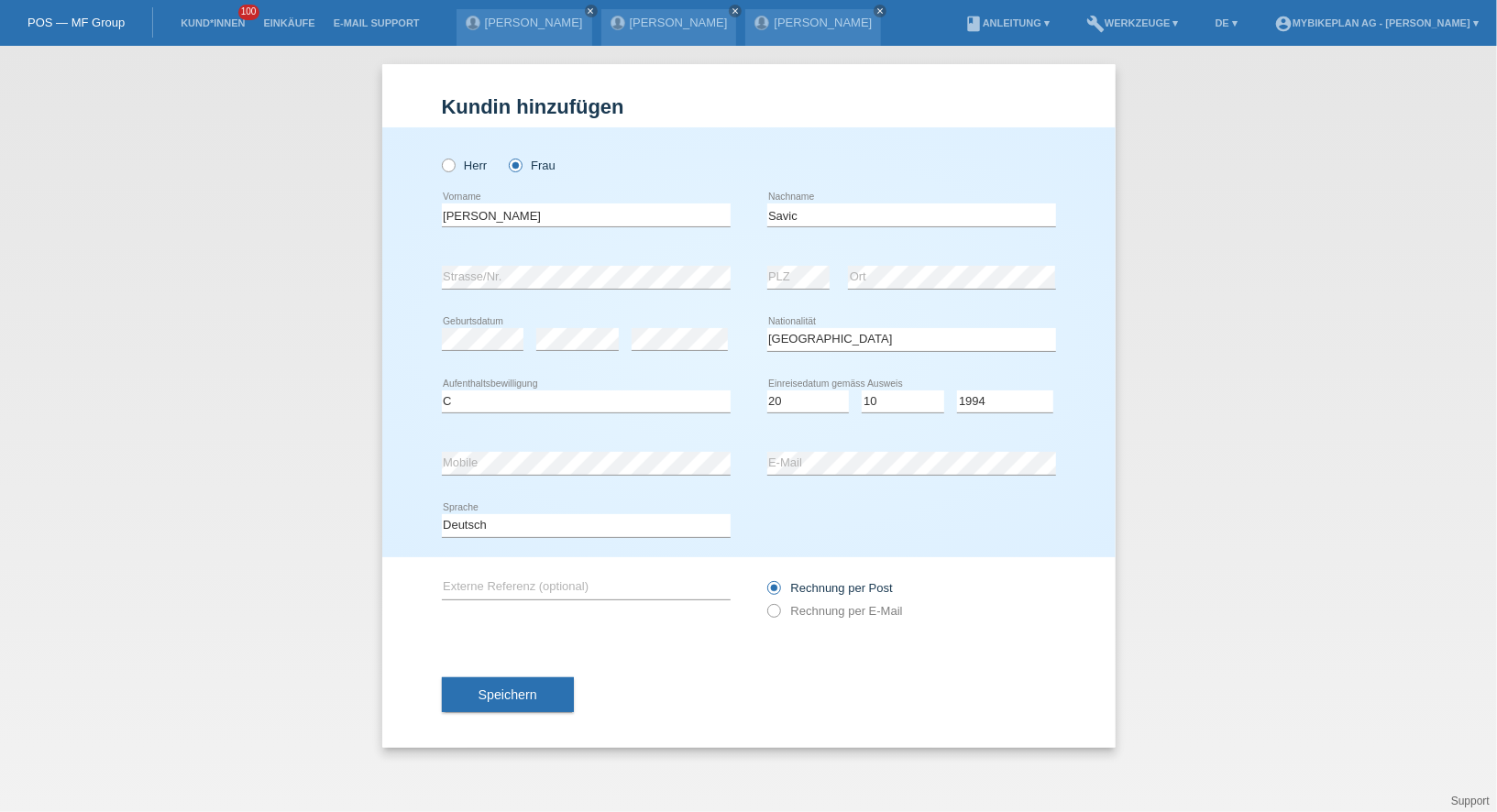
click at [952, 433] on div "error E-Mail" at bounding box center [911, 464] width 288 height 63
click at [792, 613] on label "Rechnung per E-Mail" at bounding box center [834, 610] width 135 height 14
click at [779, 613] on input "Rechnung per E-Mail" at bounding box center [773, 615] width 12 height 23
radio input "true"
click at [536, 685] on button "Speichern" at bounding box center [507, 694] width 132 height 35
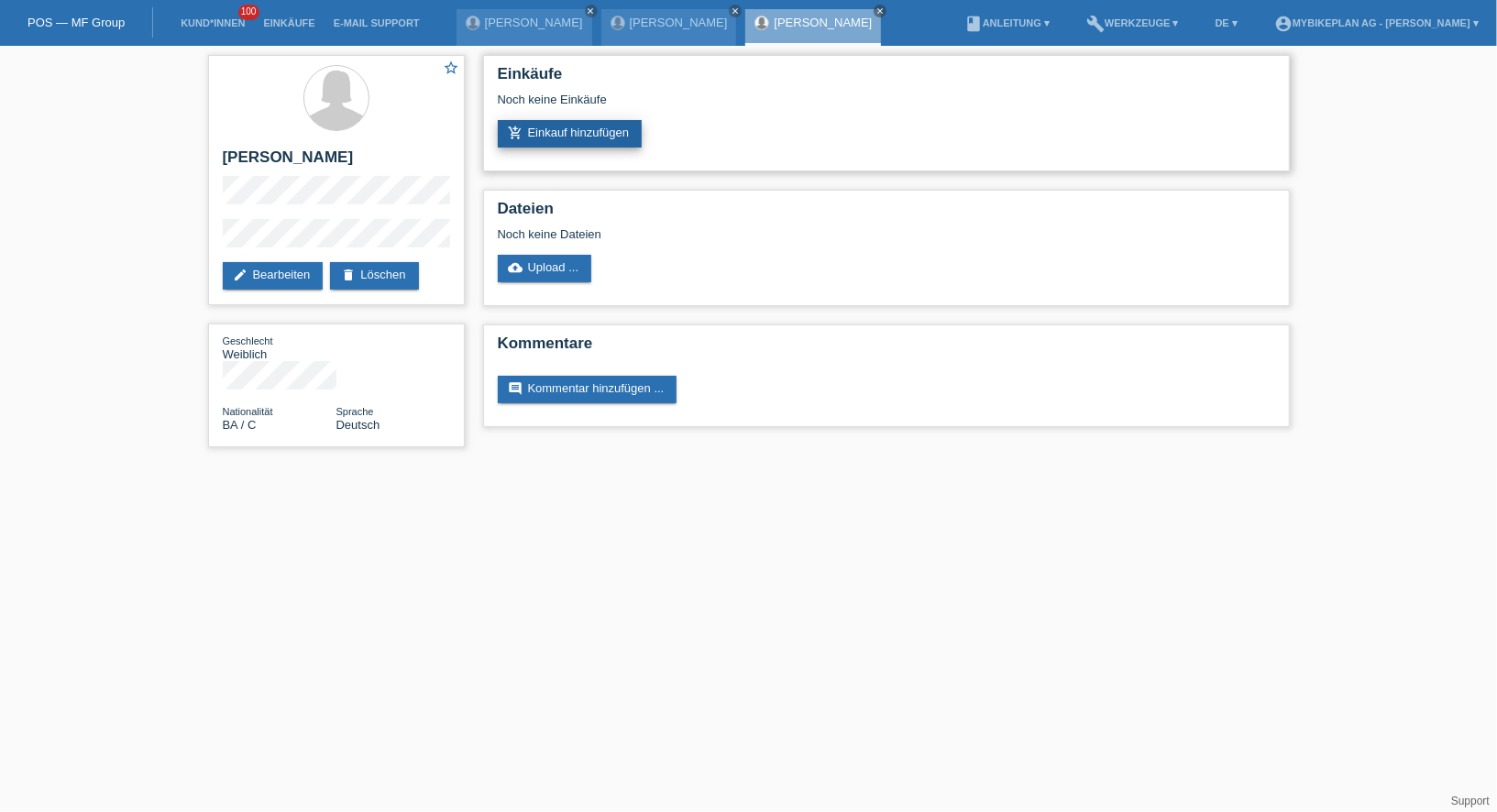
click at [606, 133] on link "add_shopping_cart Einkauf hinzufügen" at bounding box center [569, 133] width 145 height 27
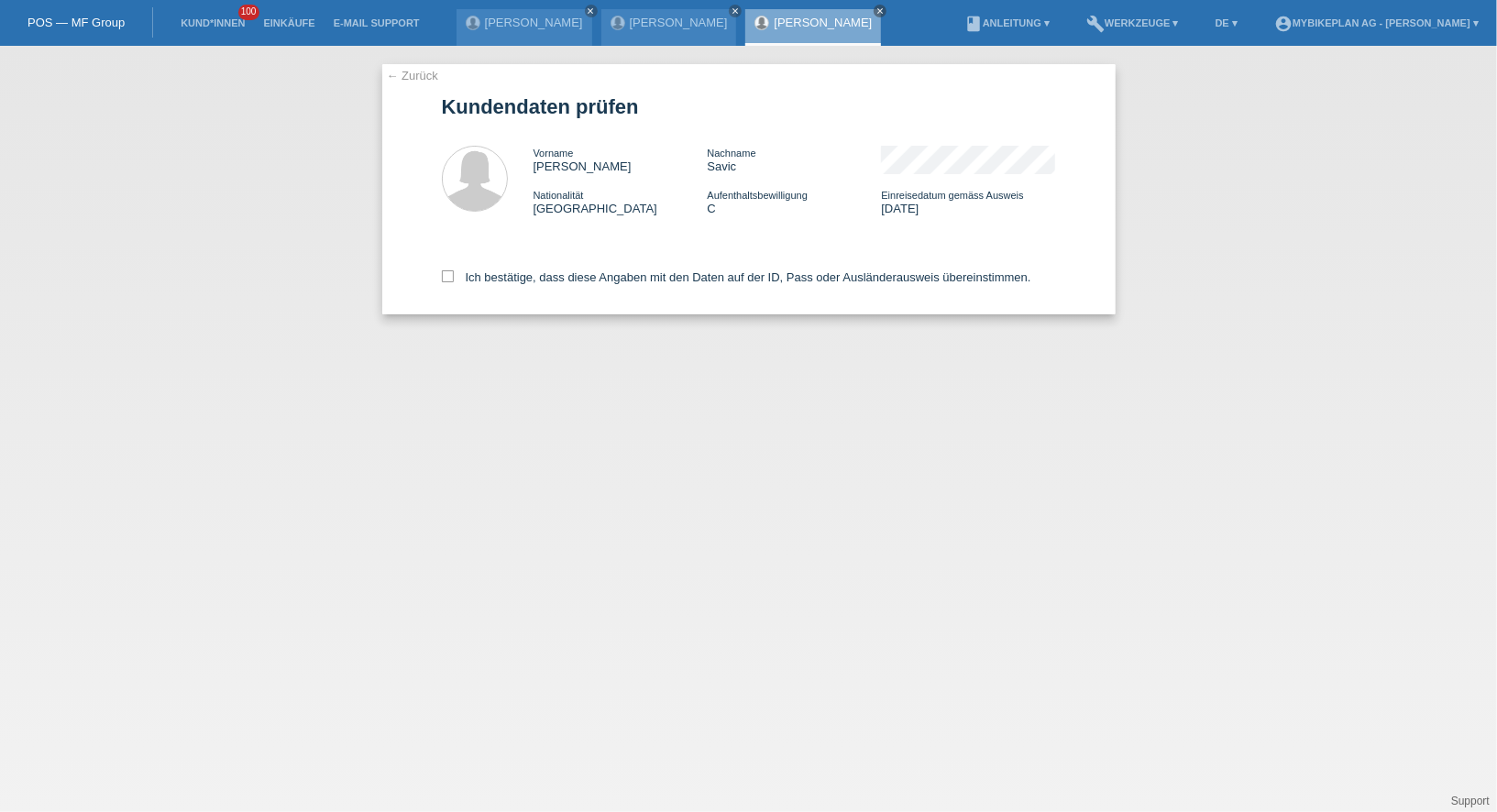
click at [546, 301] on div "Ich bestätige, dass diese Angaben mit den Daten auf der ID, Pass oder Ausländer…" at bounding box center [748, 273] width 614 height 80
click at [540, 287] on div "Ich bestätige, dass diese Angaben mit den Daten auf der ID, Pass oder Ausländer…" at bounding box center [748, 273] width 614 height 80
click at [539, 284] on label "Ich bestätige, dass diese Angaben mit den Daten auf der ID, Pass oder Ausländer…" at bounding box center [735, 277] width 589 height 14
click at [454, 282] on input "Ich bestätige, dass diese Angaben mit den Daten auf der ID, Pass oder Ausländer…" at bounding box center [447, 276] width 12 height 12
checkbox input "true"
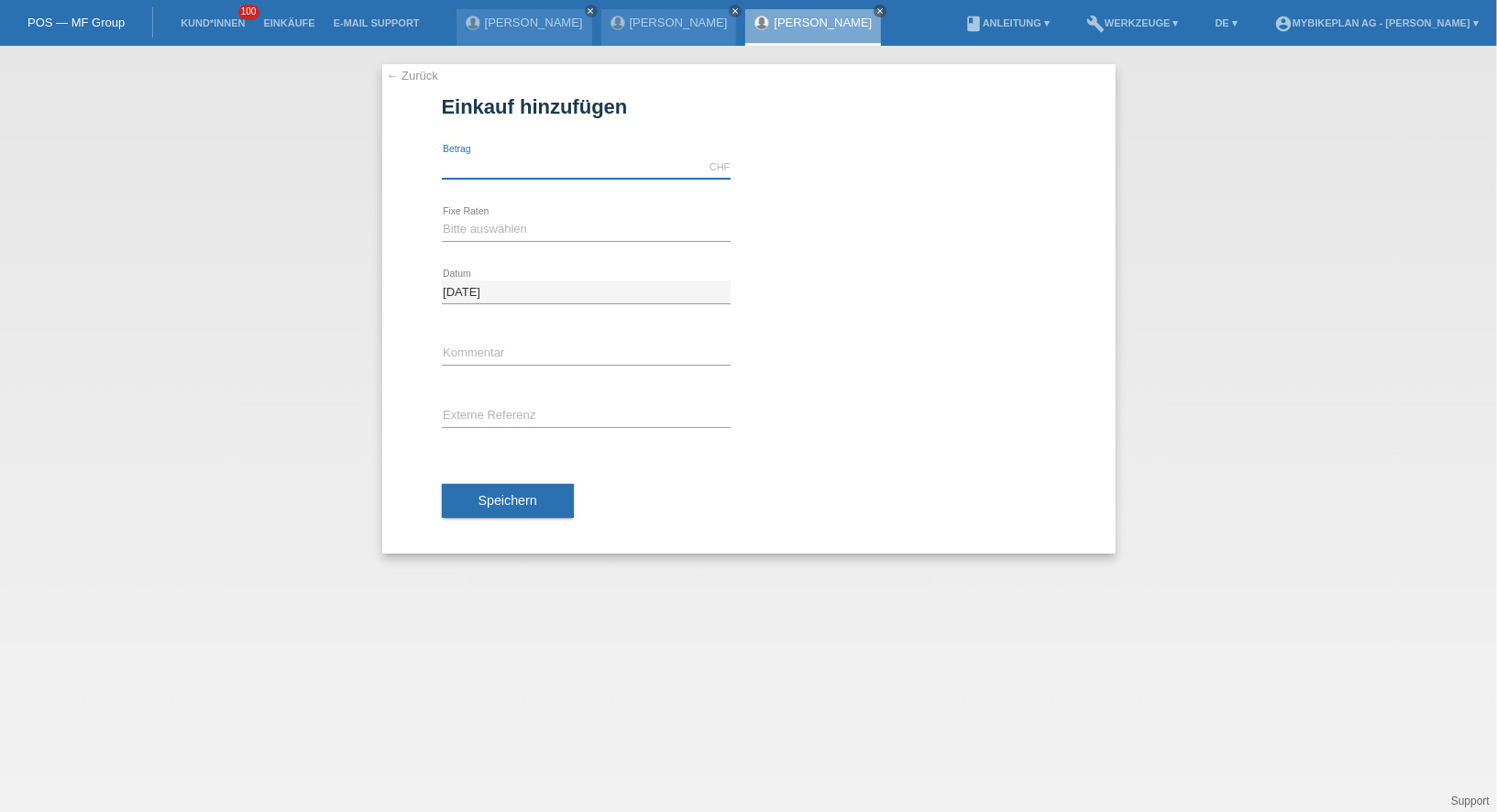
click at [536, 160] on input "text" at bounding box center [585, 167] width 288 height 23
type input "3"
type input "4499.00"
click at [478, 237] on select "Bitte auswählen 6 Raten 12 Raten 18 Raten 24 Raten 36 Raten 48 Raten" at bounding box center [585, 230] width 288 height 22
select select "487"
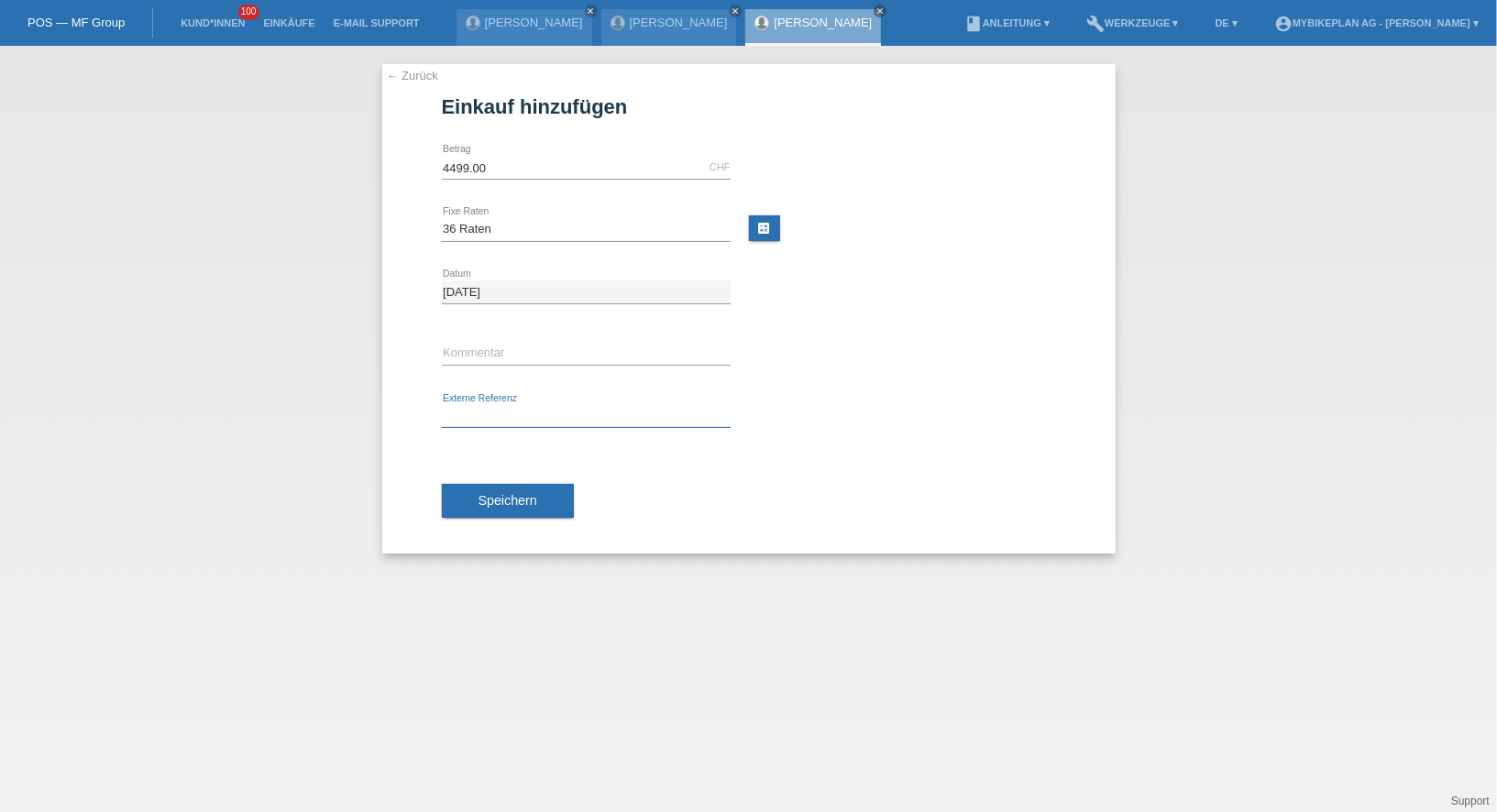
click at [485, 416] on input "text" at bounding box center [585, 416] width 288 height 23
paste input "43458104645"
type input "43458104645"
click at [492, 487] on button "Speichern" at bounding box center [507, 501] width 132 height 35
